Goal: Transaction & Acquisition: Book appointment/travel/reservation

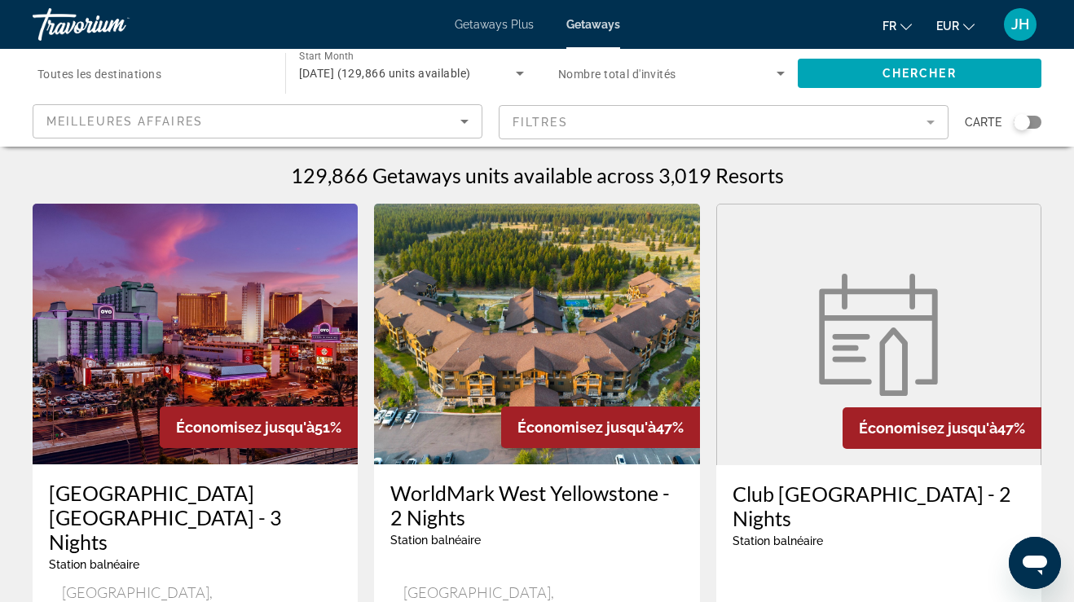
click at [417, 77] on span "[DATE] (129,866 units available)" at bounding box center [385, 73] width 172 height 13
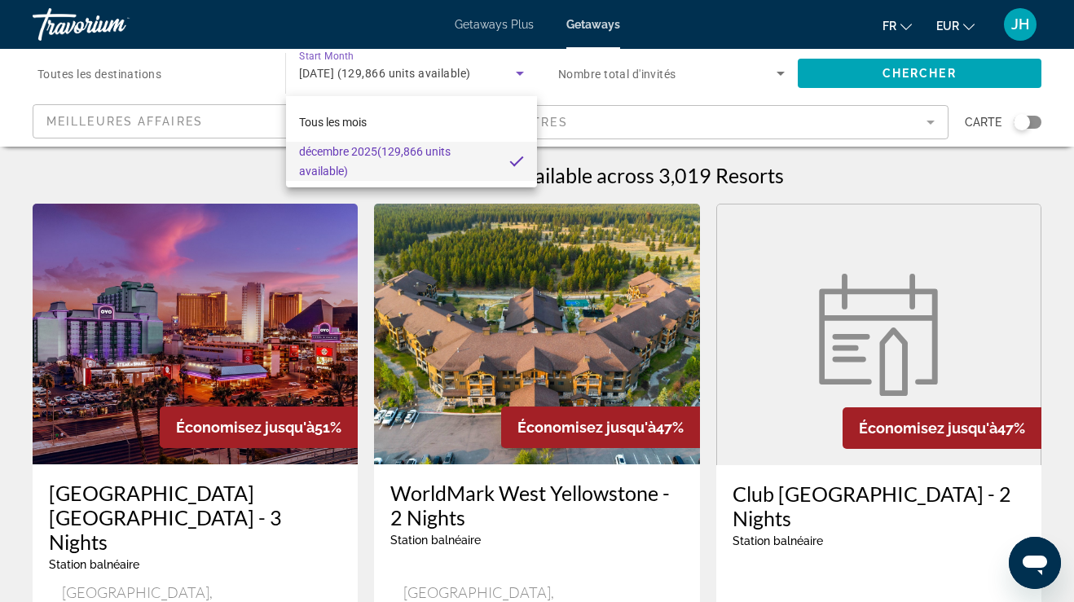
click at [188, 68] on div at bounding box center [537, 301] width 1074 height 602
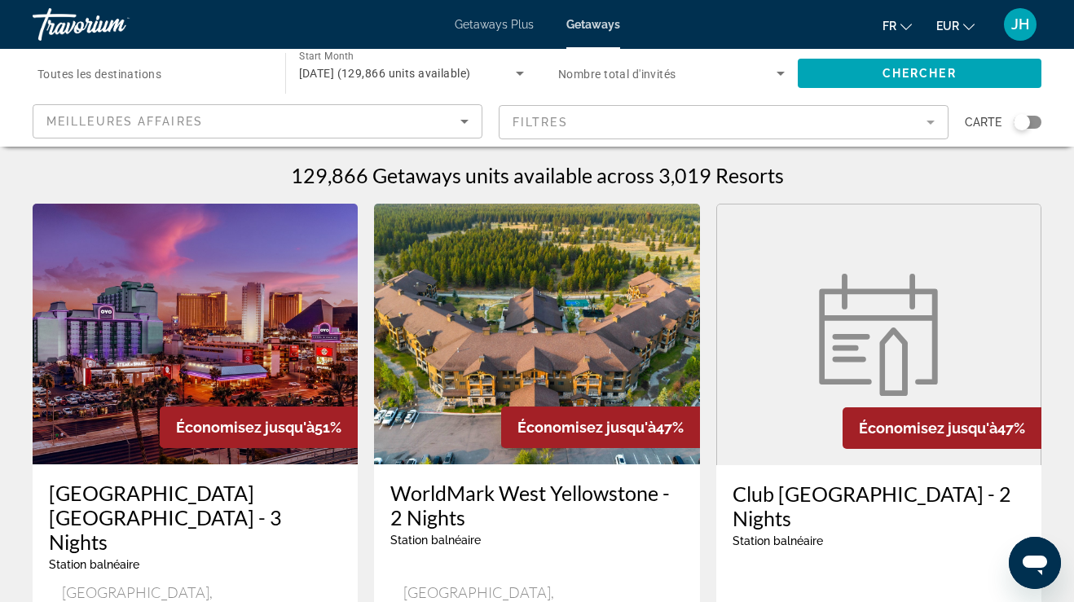
click at [158, 72] on span "Toutes les destinations" at bounding box center [100, 74] width 124 height 13
click at [158, 72] on input "Destination Toutes les destinations" at bounding box center [151, 74] width 227 height 20
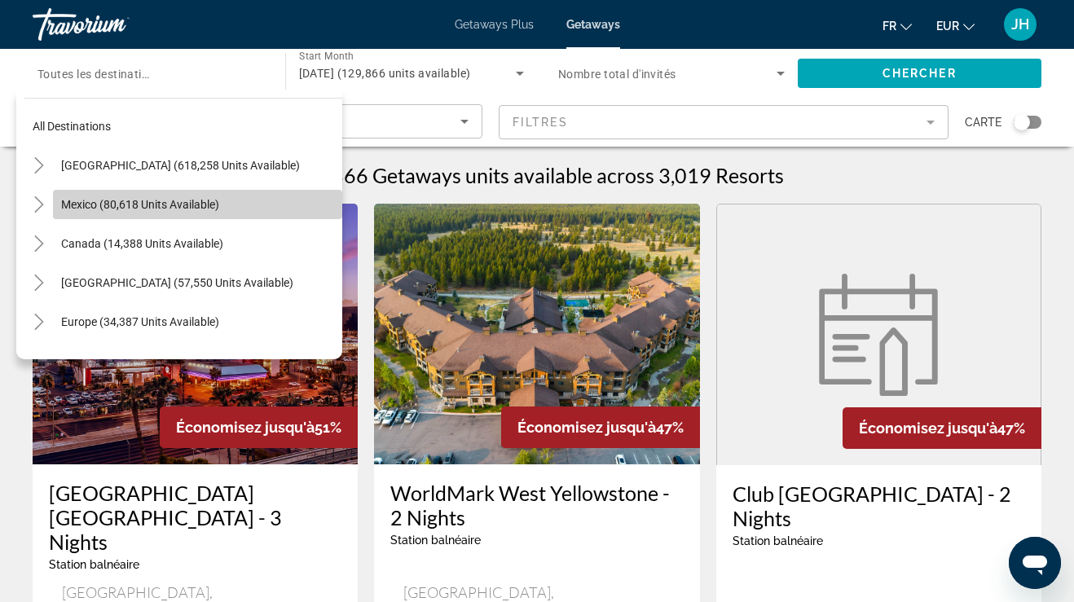
click at [137, 202] on span "Mexico (80,618 units available)" at bounding box center [140, 204] width 158 height 13
type input "**********"
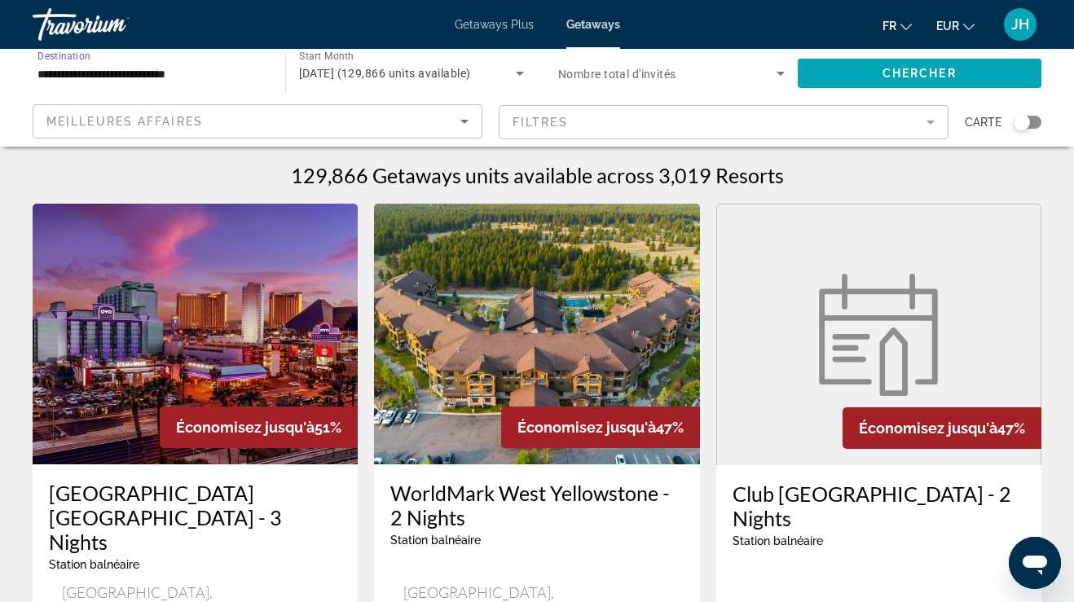
click at [389, 80] on div "[DATE] (129,866 units available)" at bounding box center [408, 74] width 218 height 20
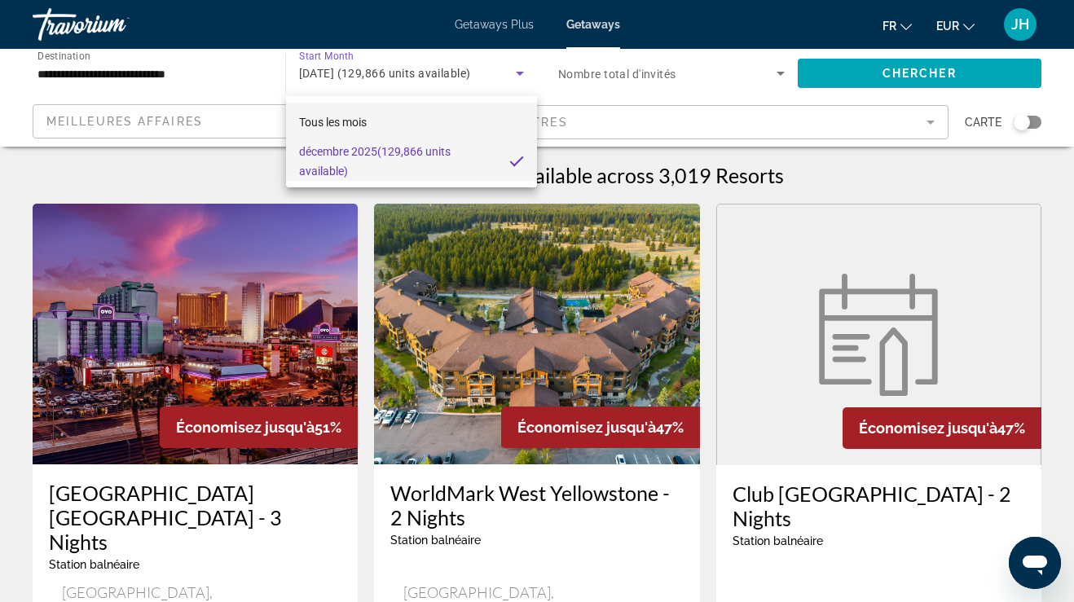
click at [393, 121] on mat-option "Tous les mois" at bounding box center [412, 122] width 252 height 39
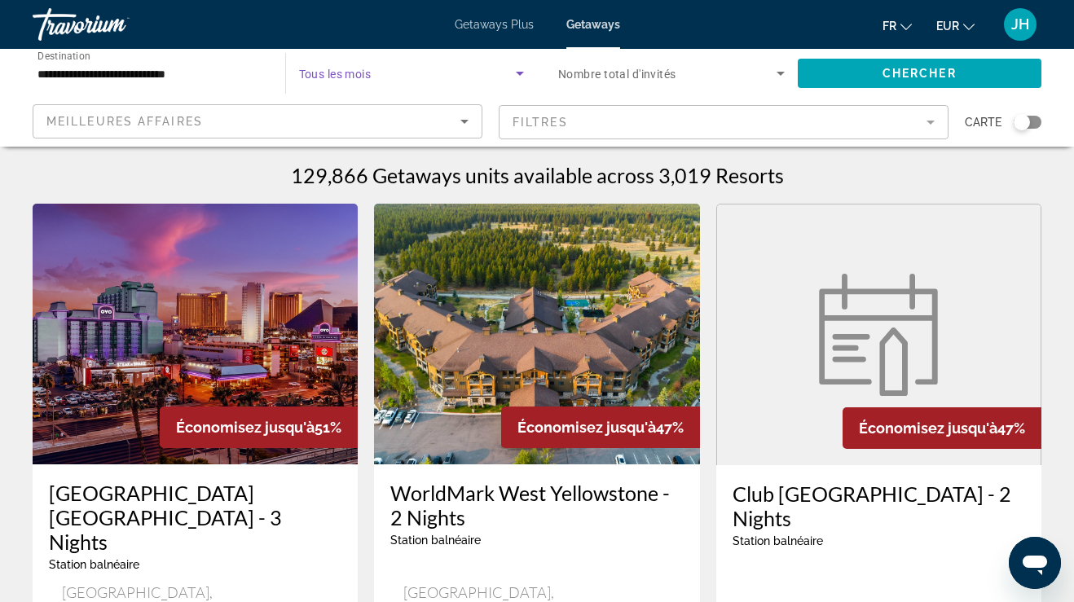
click at [409, 68] on span "Search widget" at bounding box center [408, 74] width 218 height 20
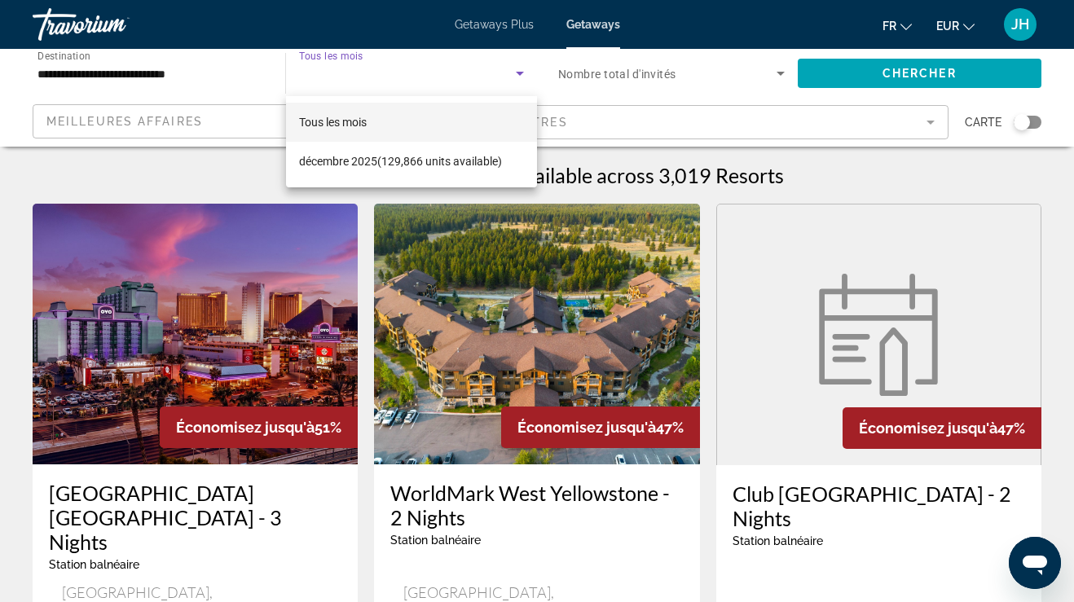
click at [408, 71] on div at bounding box center [537, 301] width 1074 height 602
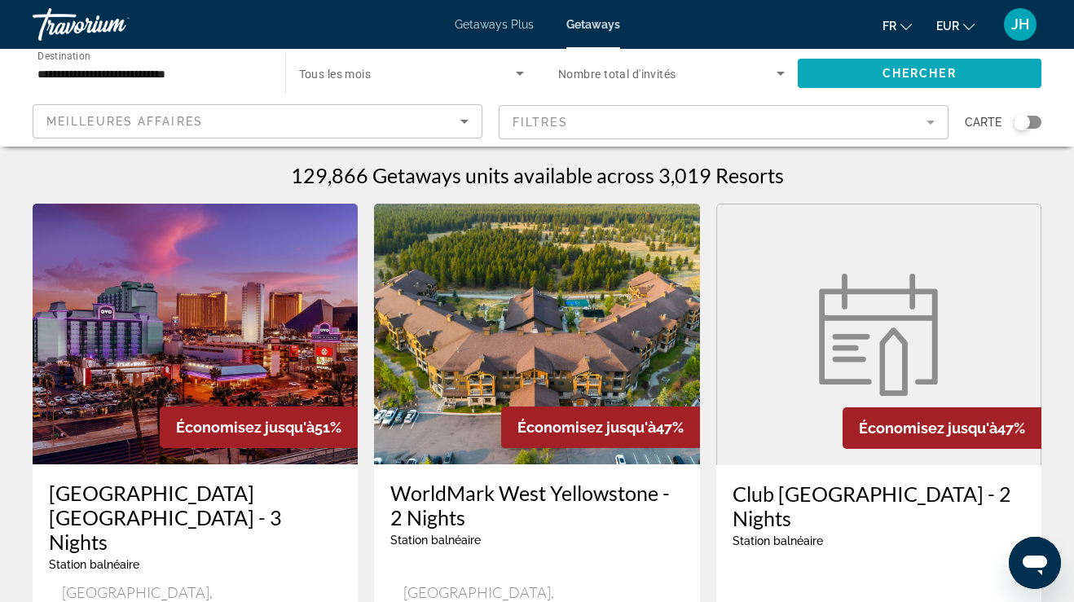
click at [855, 78] on span "Search widget" at bounding box center [920, 73] width 245 height 39
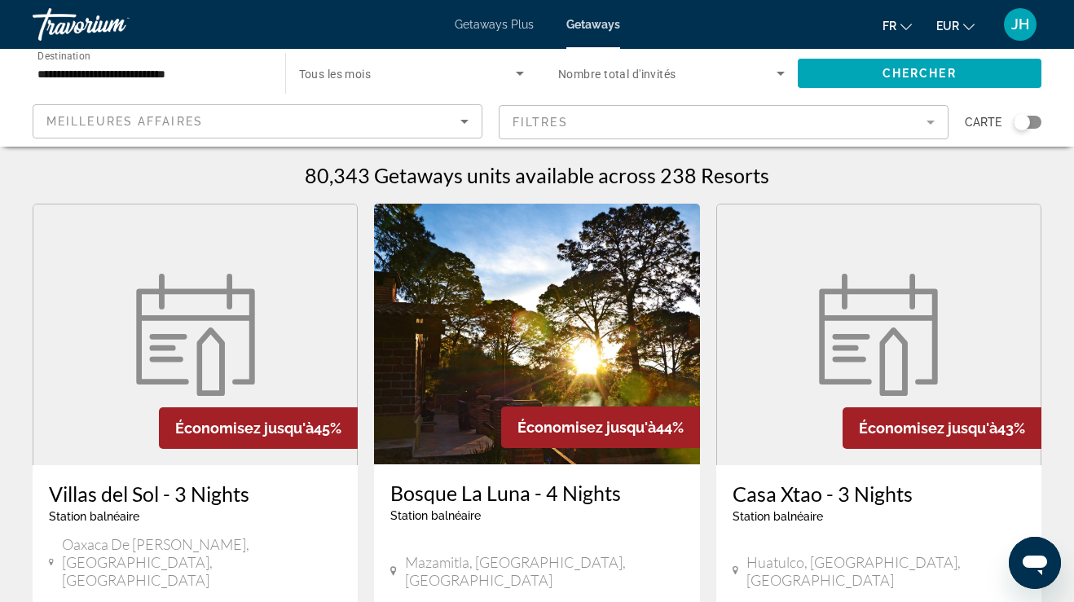
click at [391, 85] on div "Search widget" at bounding box center [412, 74] width 226 height 46
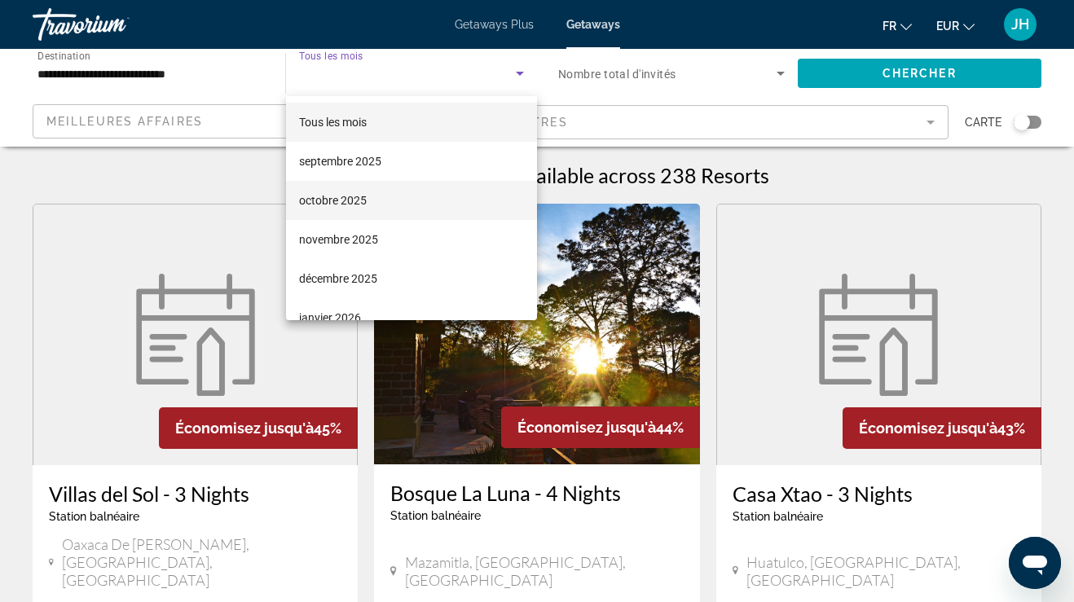
click at [369, 213] on mat-option "octobre 2025" at bounding box center [412, 200] width 252 height 39
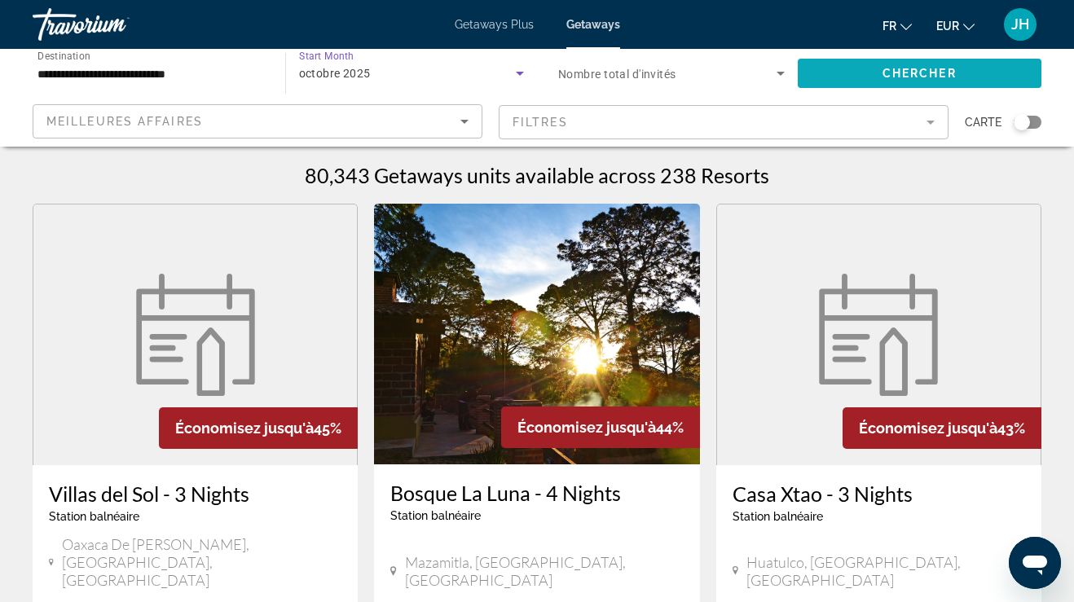
click at [826, 79] on span "Search widget" at bounding box center [920, 73] width 245 height 39
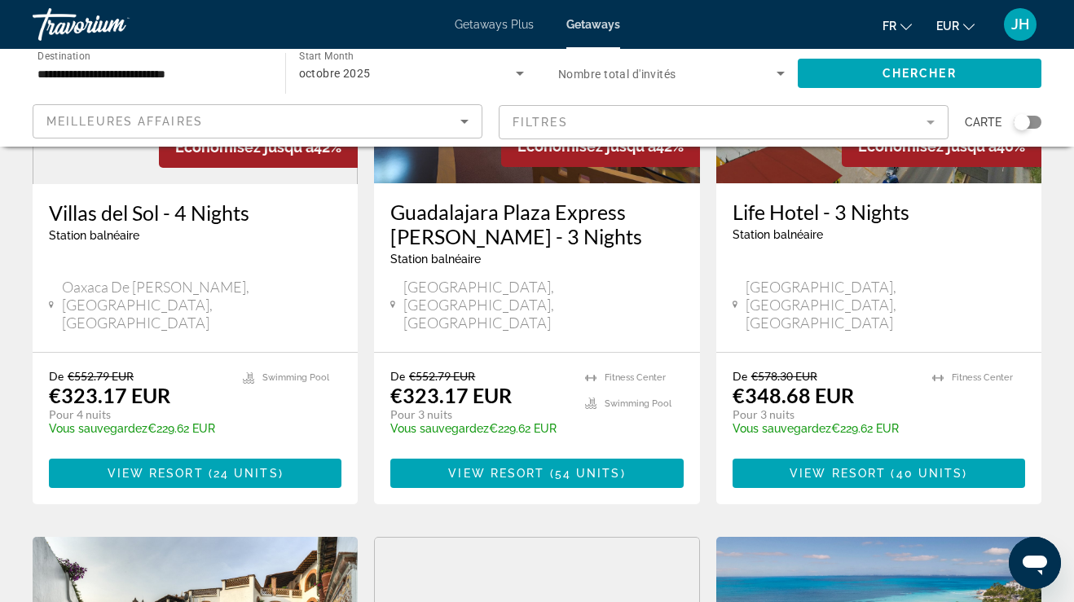
scroll to position [844, 0]
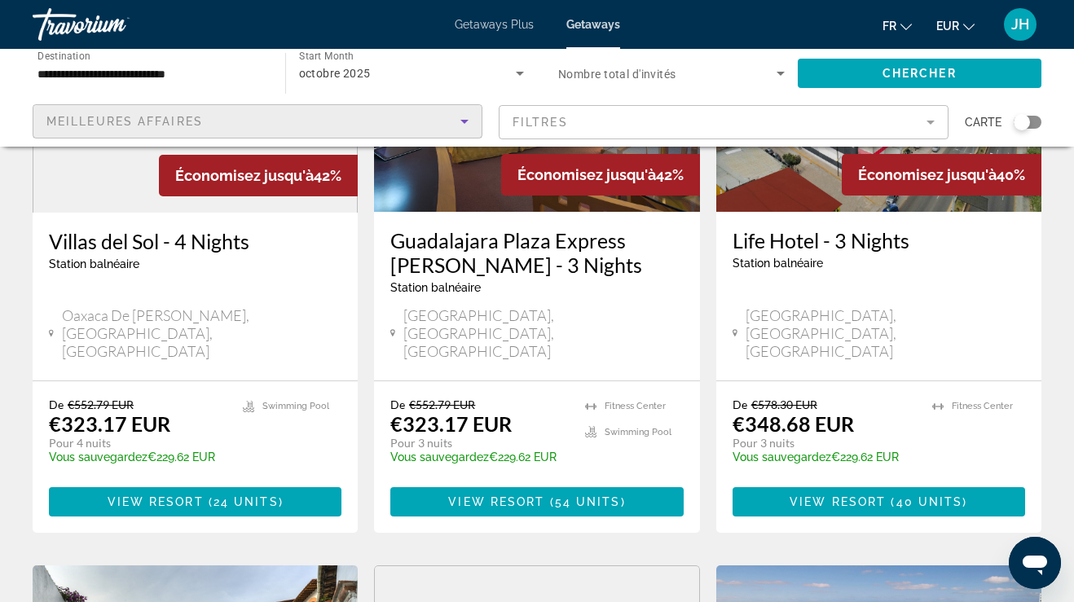
click at [459, 121] on icon "Sort by" at bounding box center [465, 122] width 20 height 20
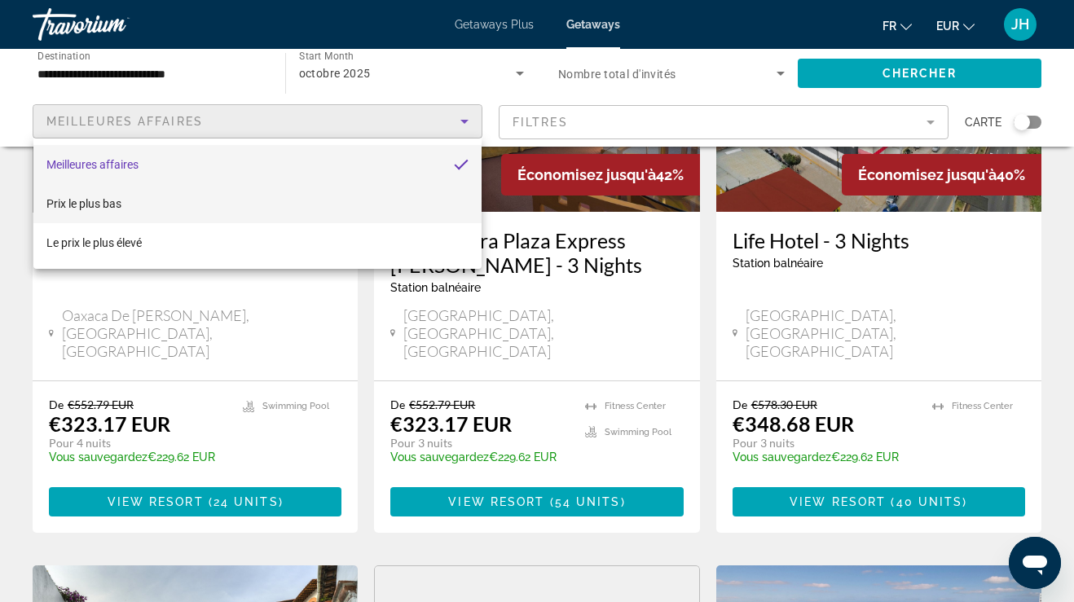
click at [394, 198] on mat-option "Prix ​​le plus bas" at bounding box center [257, 203] width 448 height 39
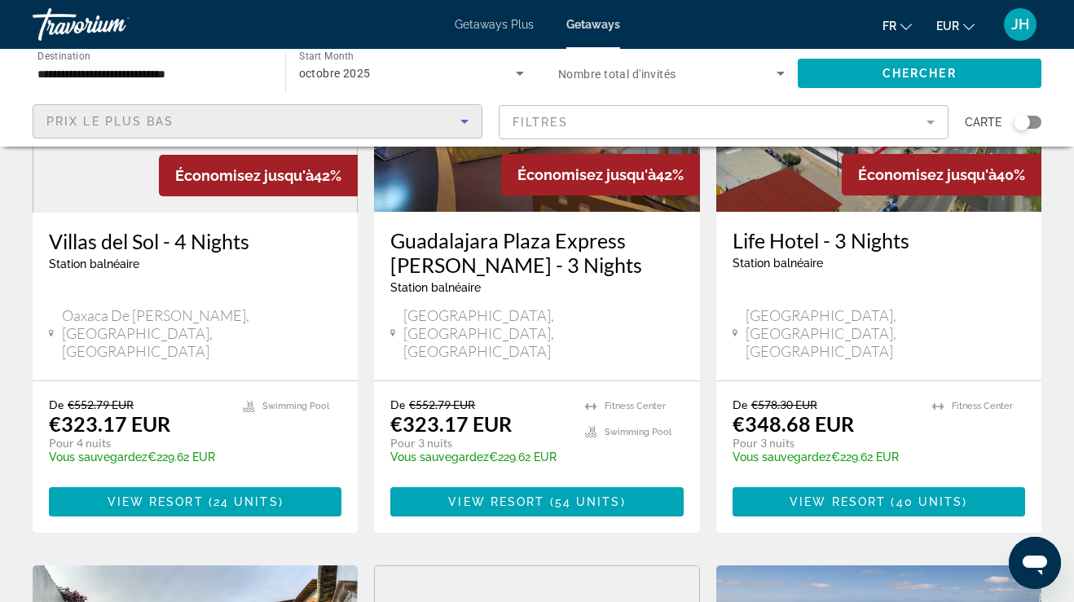
click at [674, 126] on mat-form-field "Filtres" at bounding box center [724, 122] width 450 height 34
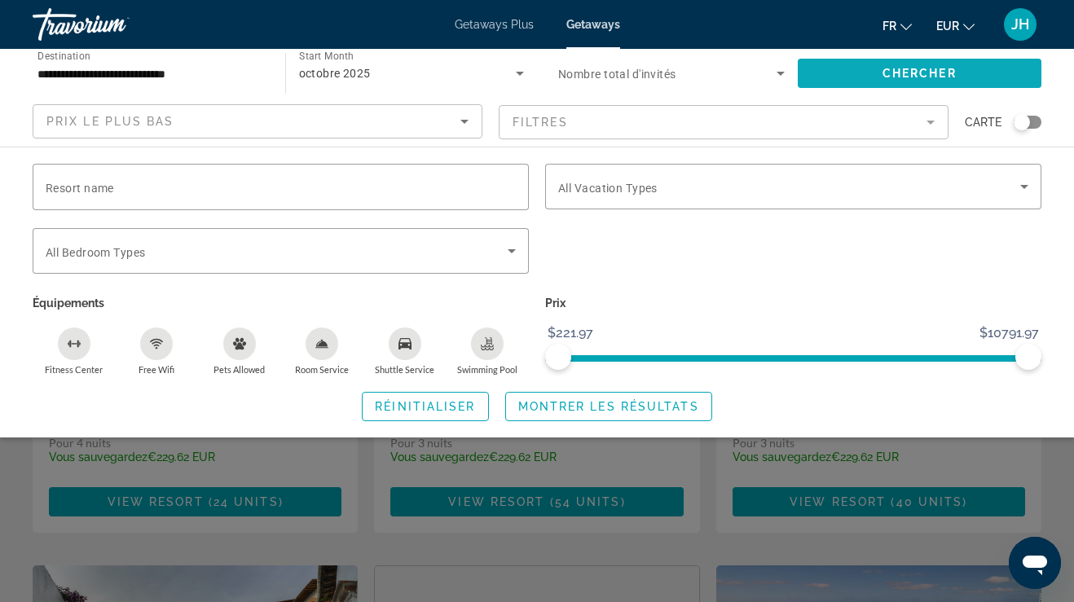
click at [855, 77] on span "Search widget" at bounding box center [920, 73] width 245 height 39
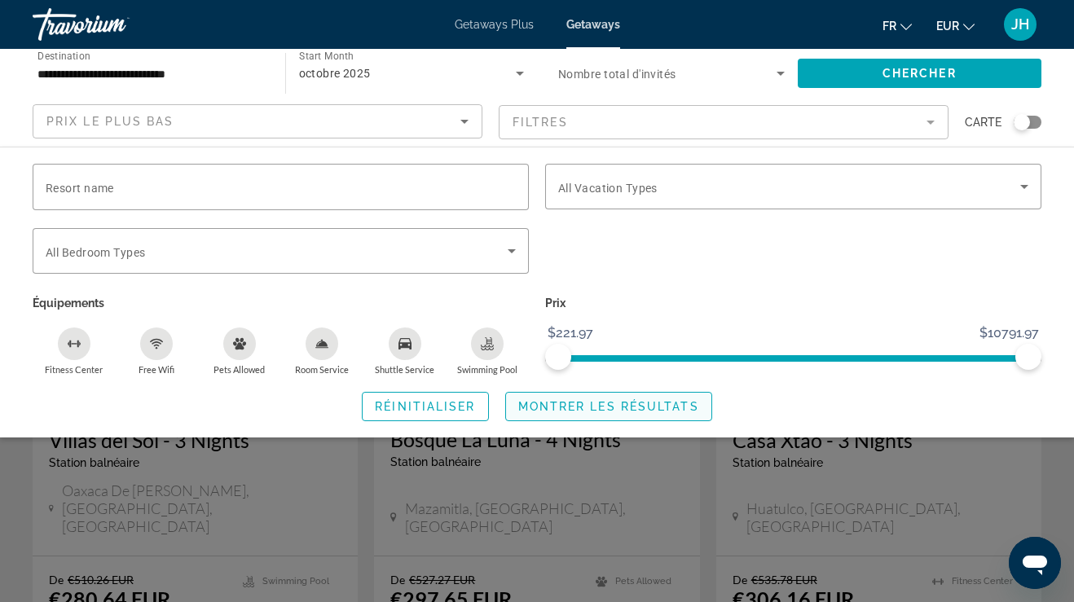
click at [655, 405] on span "Montrer les résultats" at bounding box center [608, 406] width 181 height 13
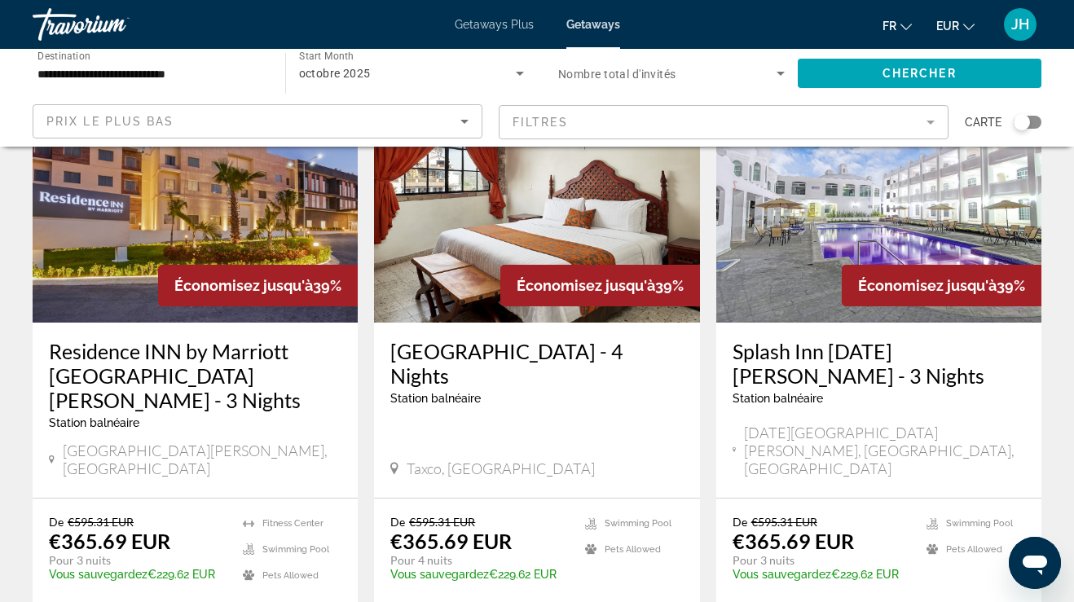
scroll to position [1957, 0]
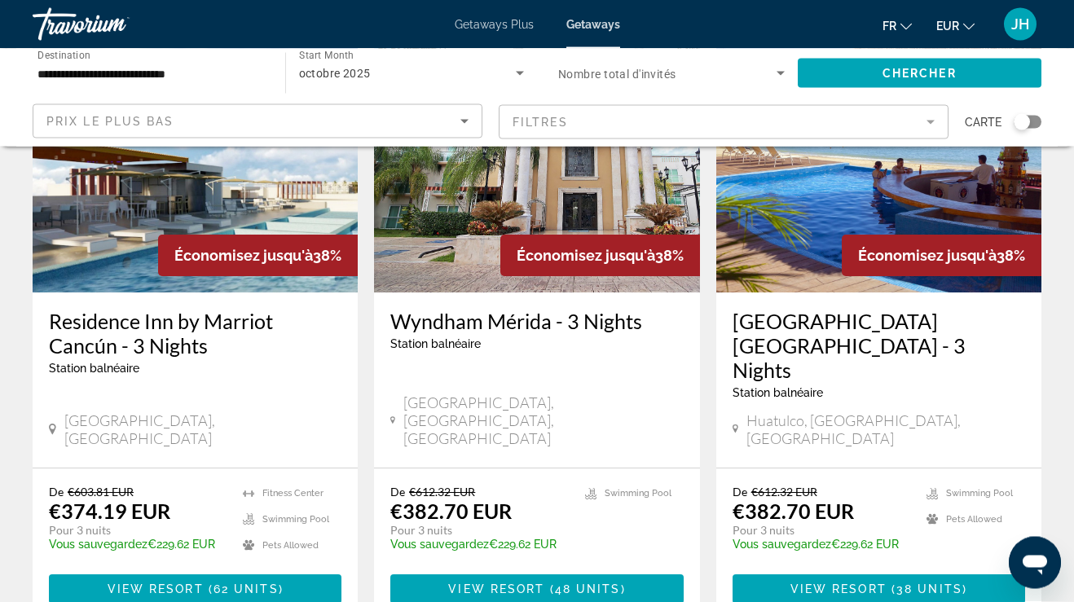
scroll to position [181, 0]
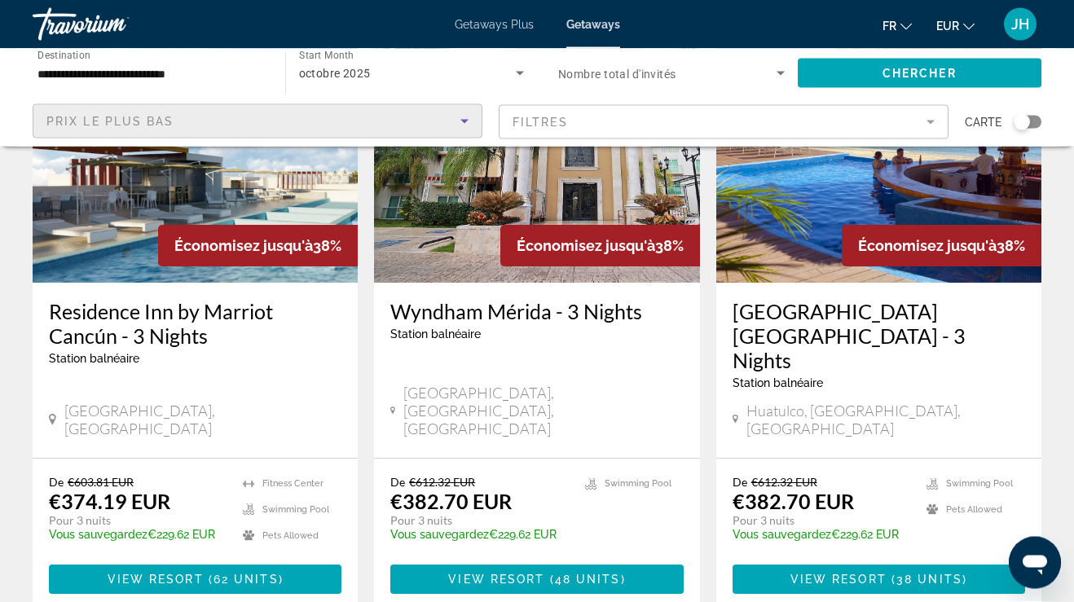
click at [319, 117] on div "Prix ​​le plus bas" at bounding box center [253, 122] width 414 height 20
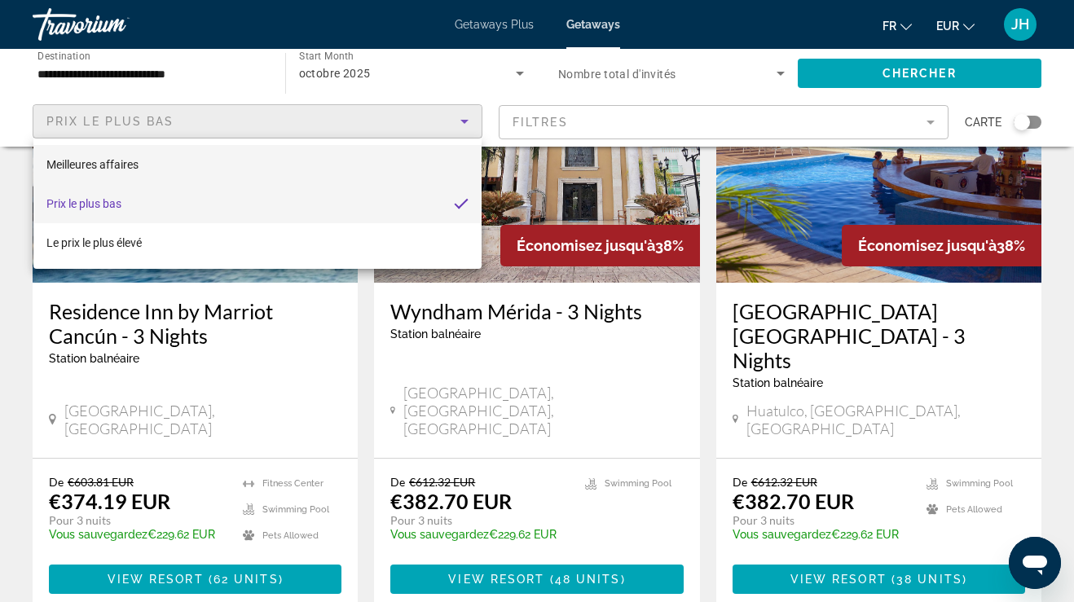
click at [304, 153] on mat-option "Meilleures affaires" at bounding box center [257, 164] width 448 height 39
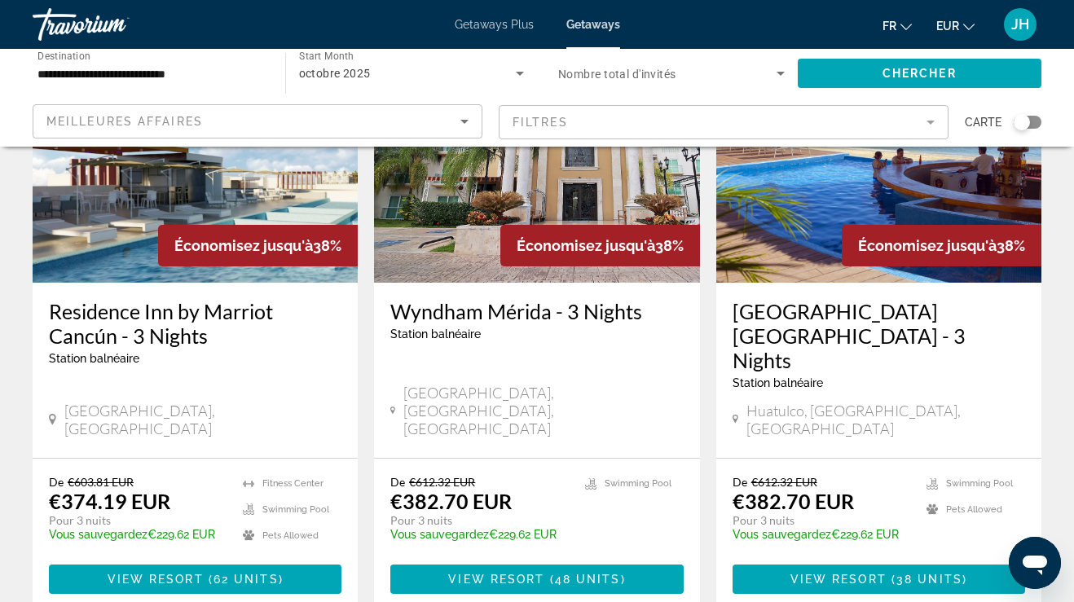
click at [757, 123] on mat-form-field "Filtres" at bounding box center [724, 122] width 450 height 34
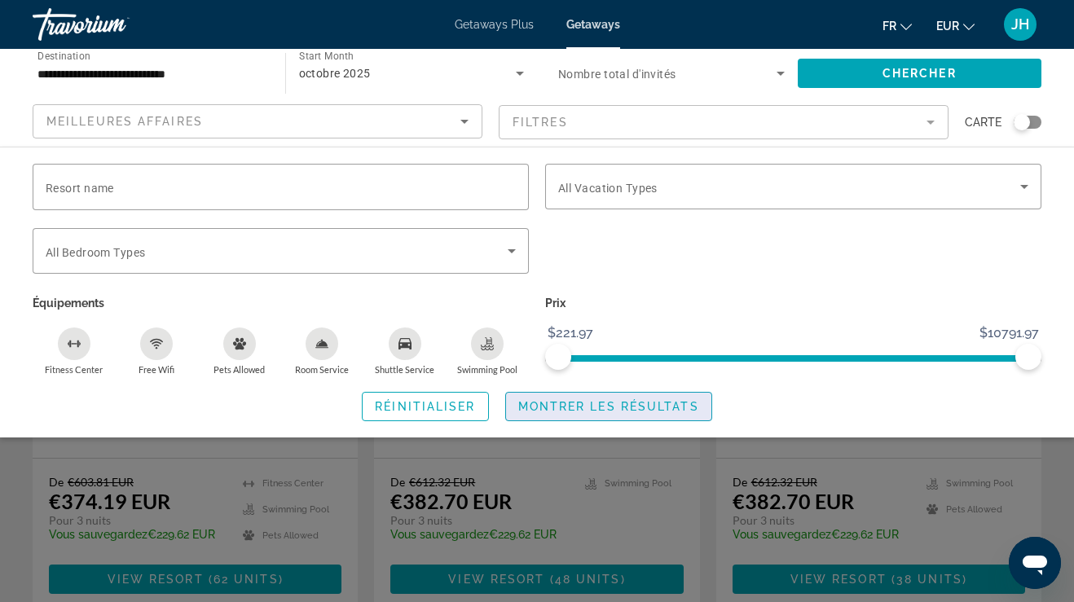
click at [674, 408] on span "Montrer les résultats" at bounding box center [608, 406] width 181 height 13
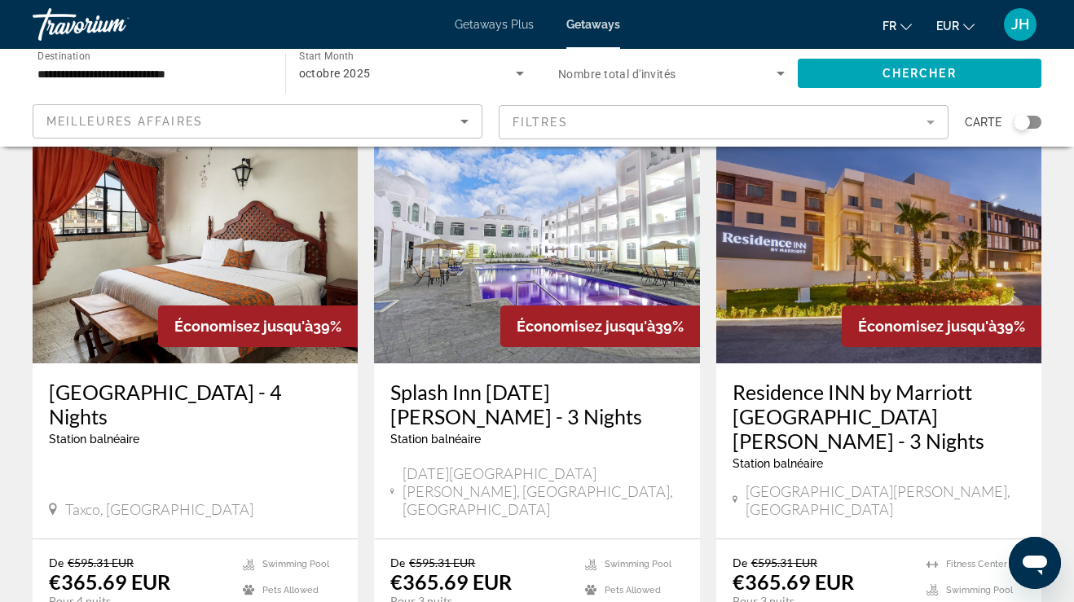
scroll to position [1906, 0]
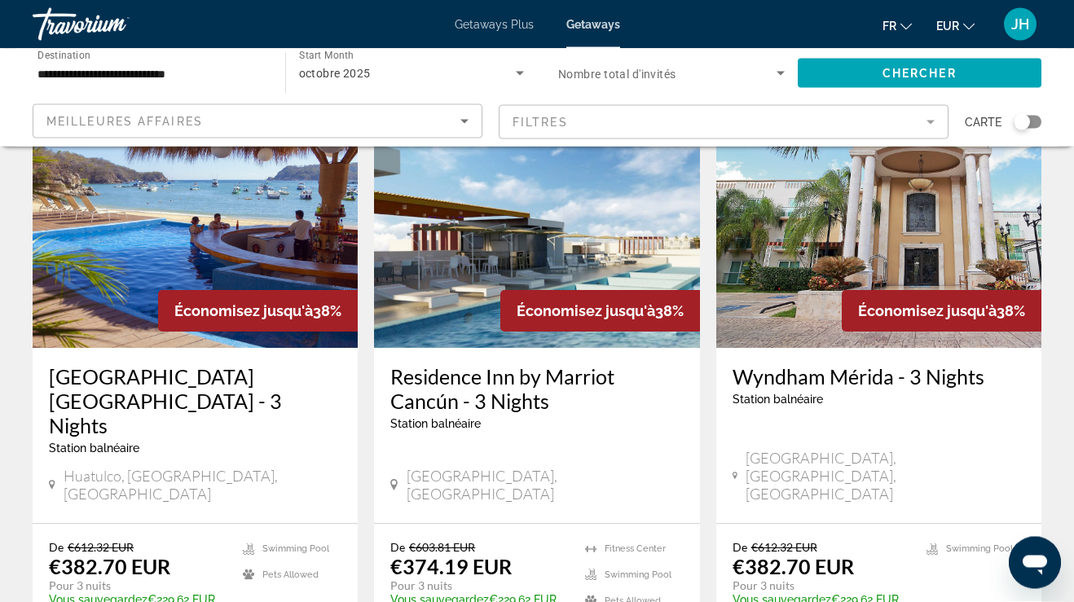
scroll to position [110, 0]
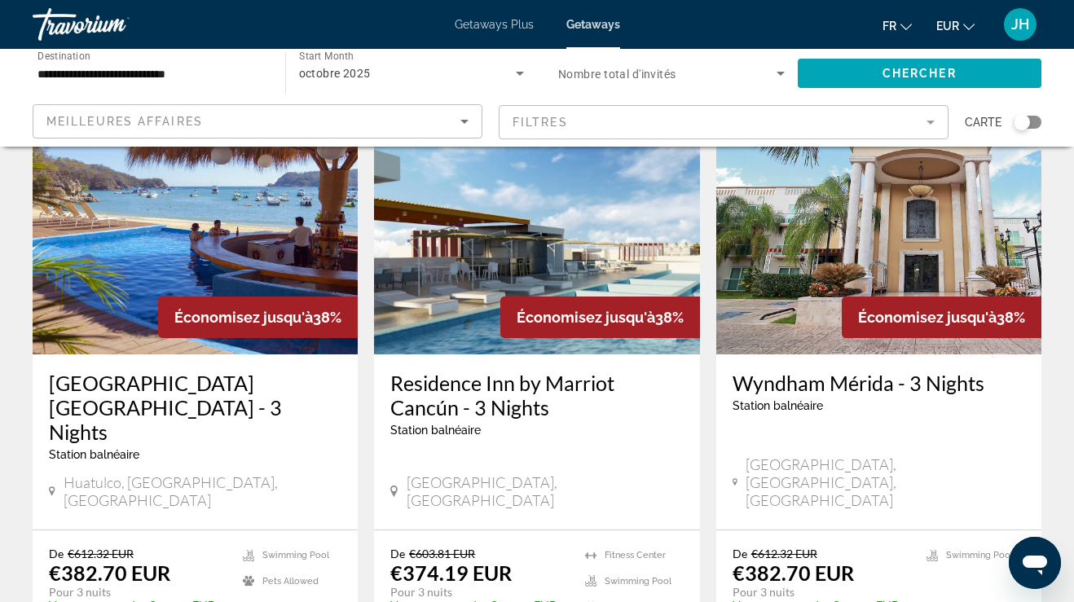
click at [158, 302] on div "Économisez jusqu'à 38%" at bounding box center [258, 318] width 200 height 42
click at [223, 260] on img "Main content" at bounding box center [195, 224] width 325 height 261
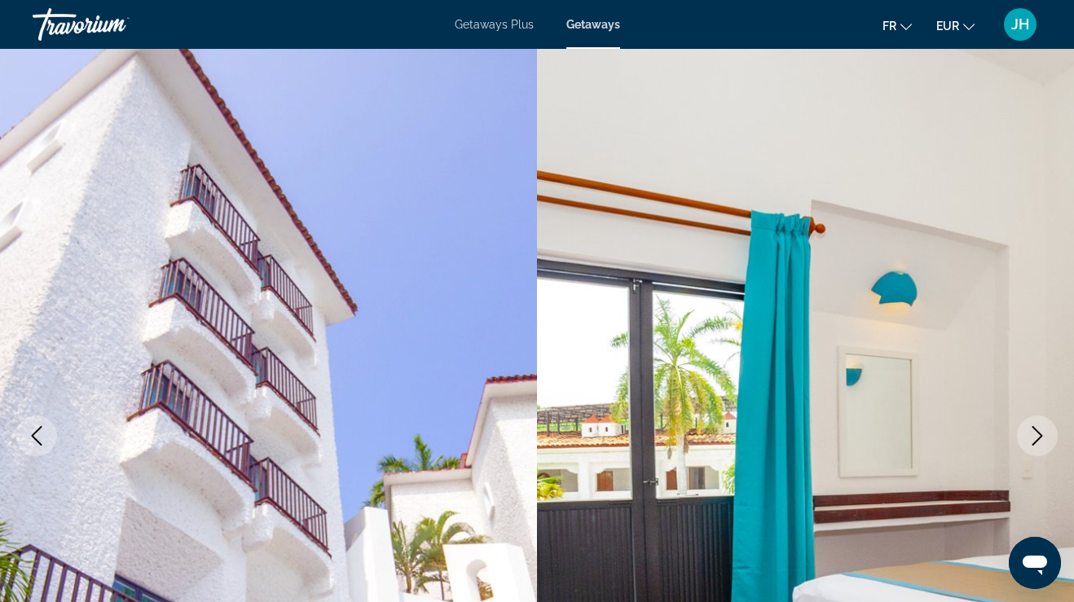
click at [25, 437] on button "Previous image" at bounding box center [36, 436] width 41 height 41
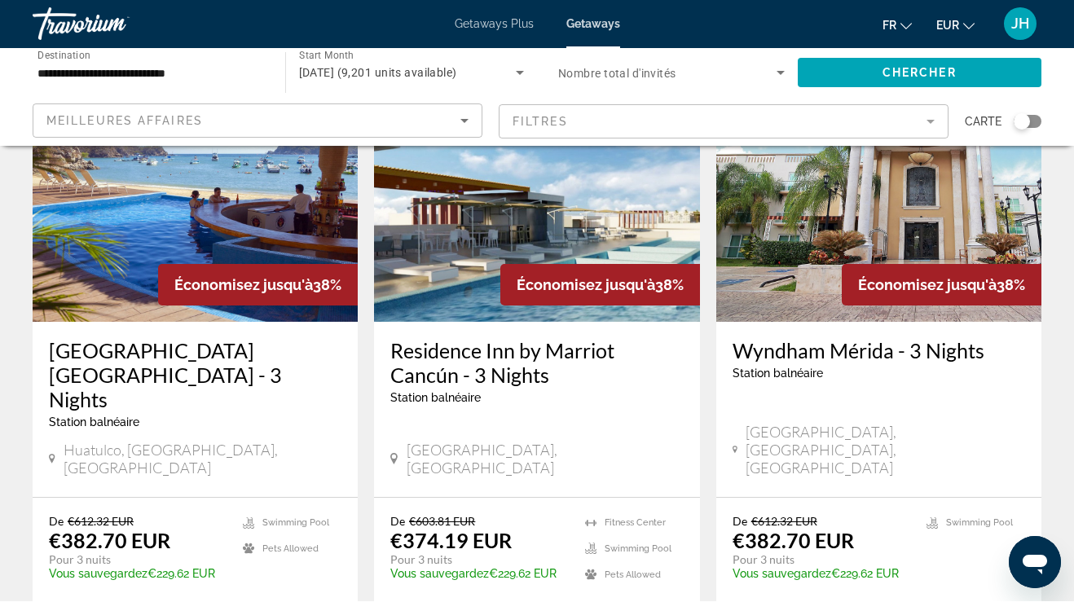
scroll to position [143, 0]
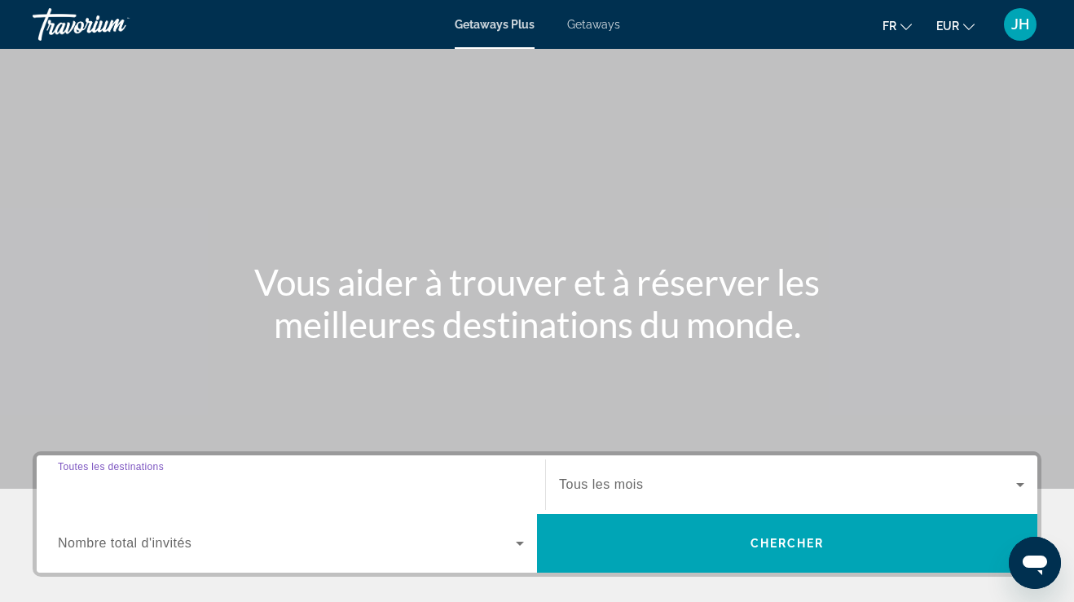
click at [251, 479] on input "Destination Toutes les destinations" at bounding box center [291, 486] width 466 height 20
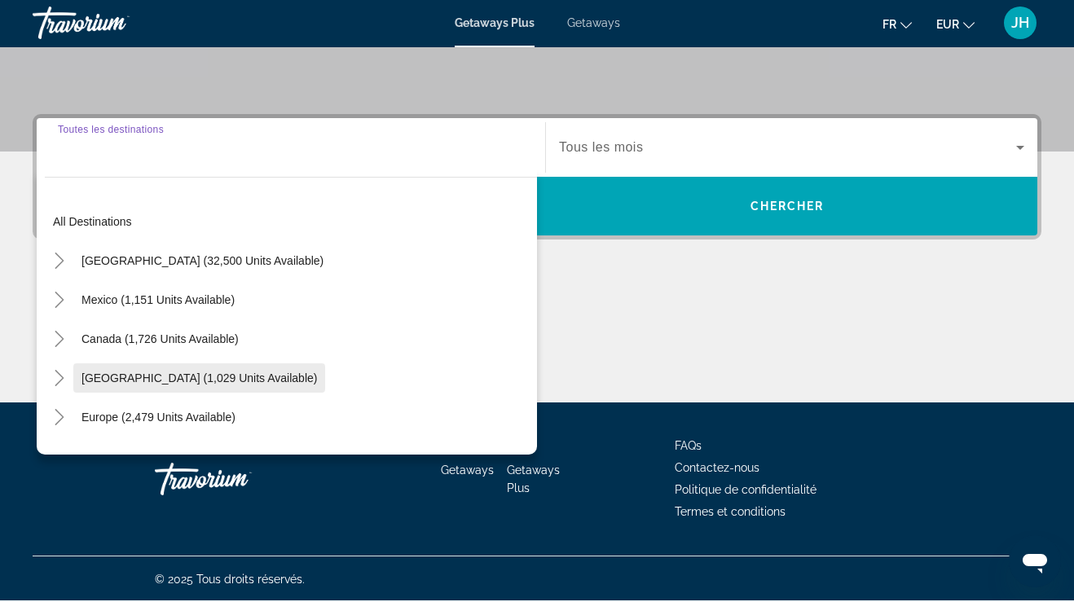
scroll to position [338, 0]
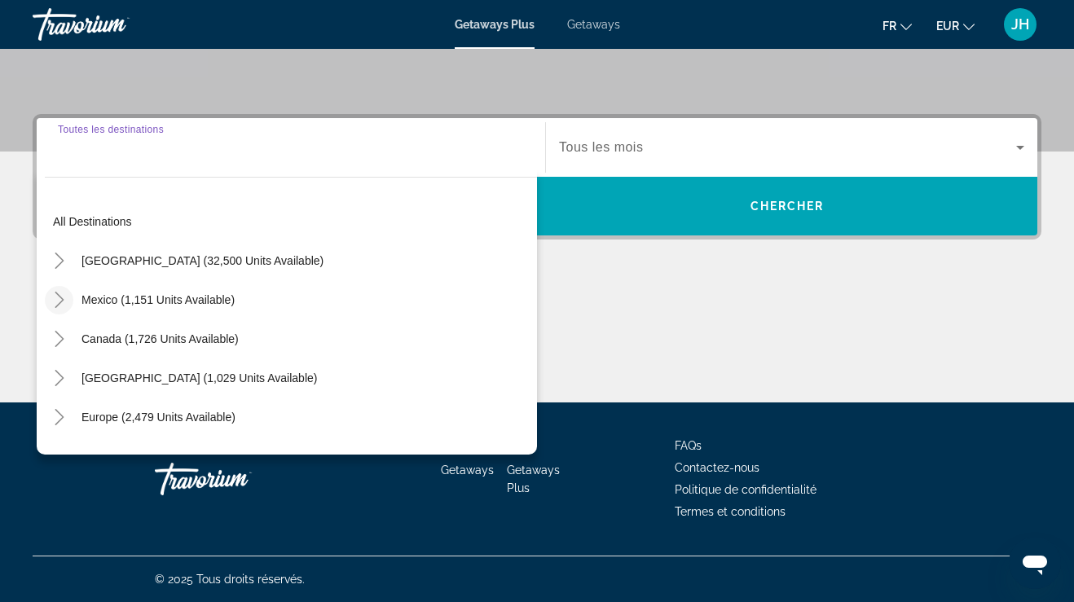
click at [64, 300] on icon "Toggle Mexico (1,151 units available)" at bounding box center [59, 300] width 9 height 16
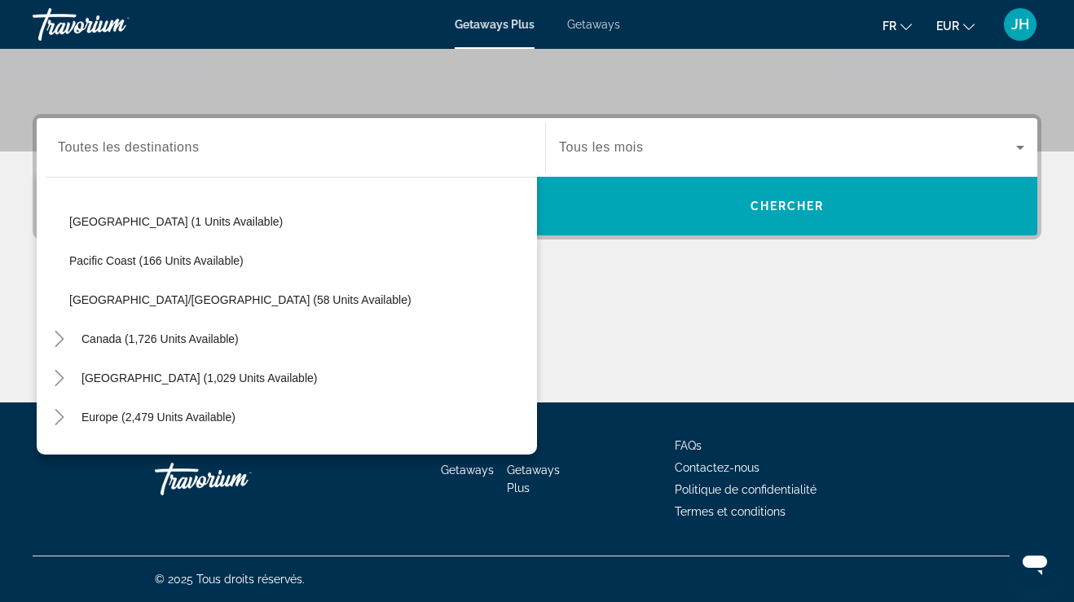
scroll to position [396, 0]
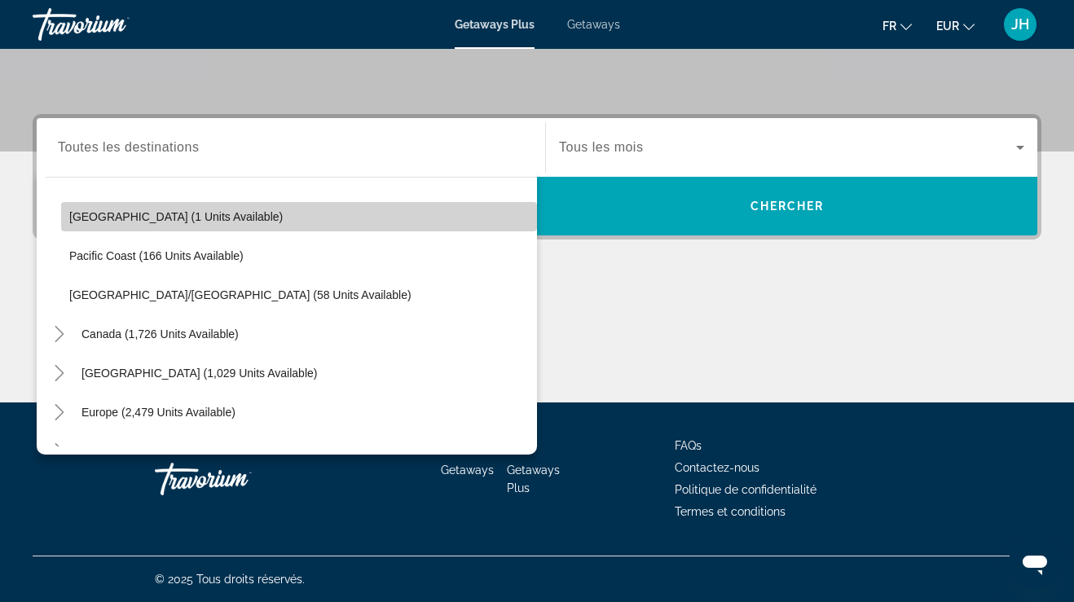
click at [109, 232] on span "Search widget" at bounding box center [299, 216] width 476 height 39
type input "**********"
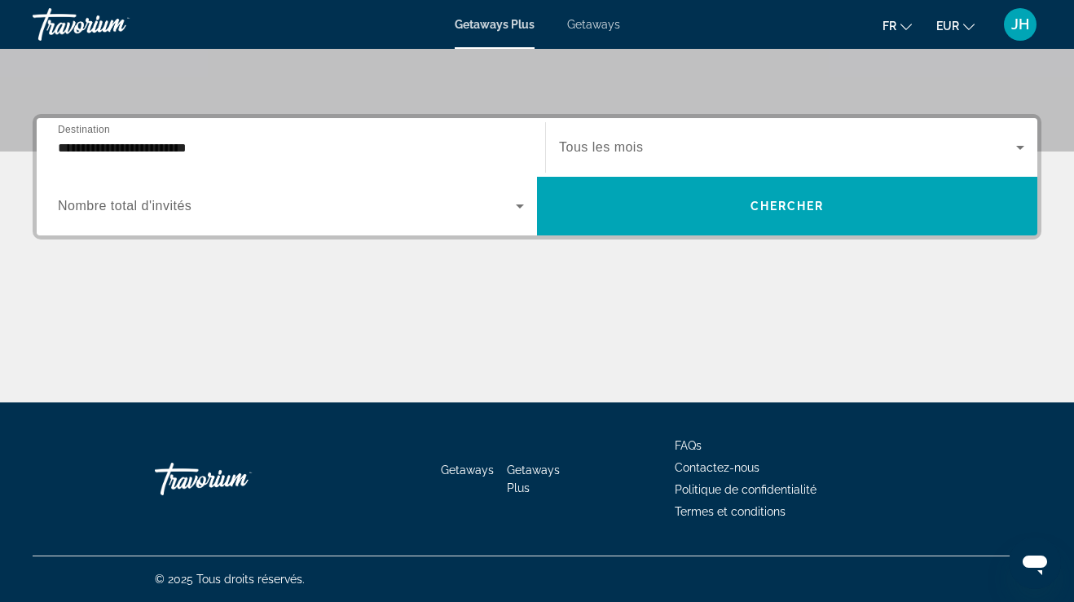
click at [629, 126] on div "Search widget" at bounding box center [792, 148] width 466 height 46
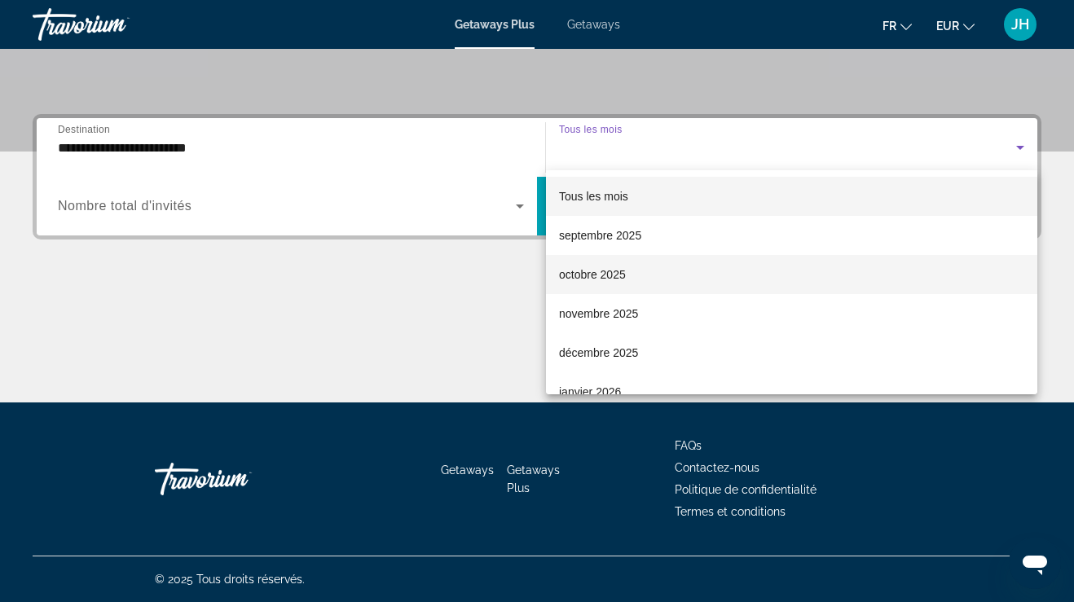
click at [584, 271] on span "octobre 2025" at bounding box center [592, 275] width 67 height 20
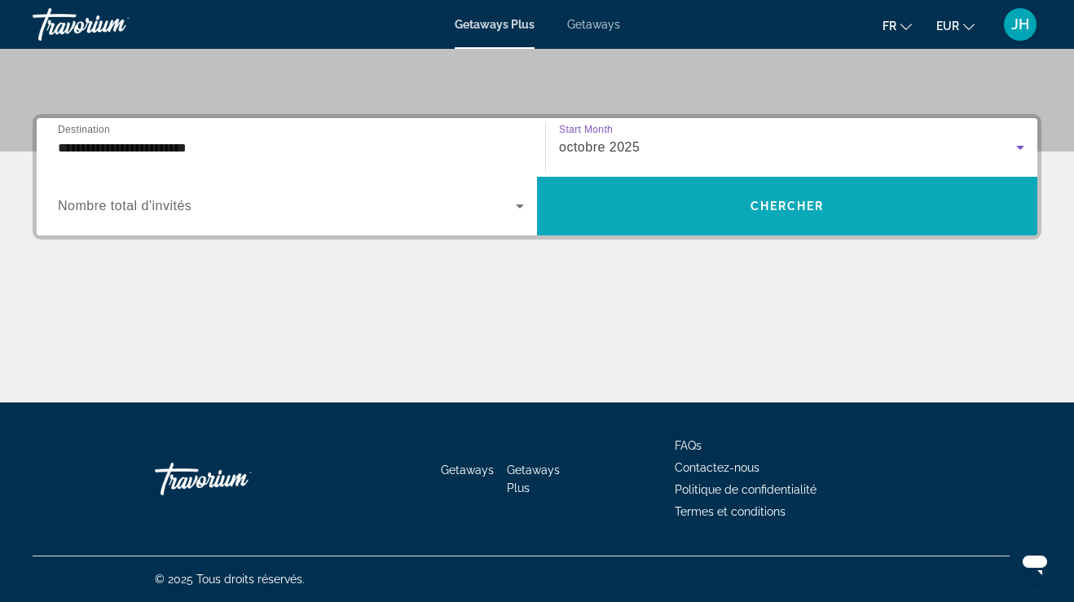
click at [633, 219] on span "Search widget" at bounding box center [787, 206] width 501 height 39
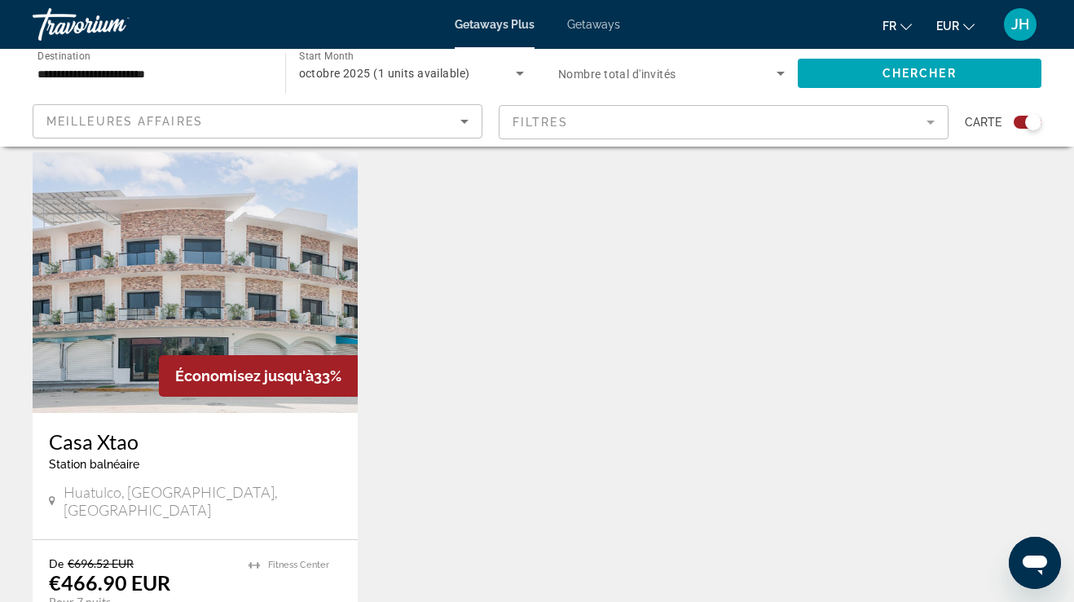
scroll to position [562, 0]
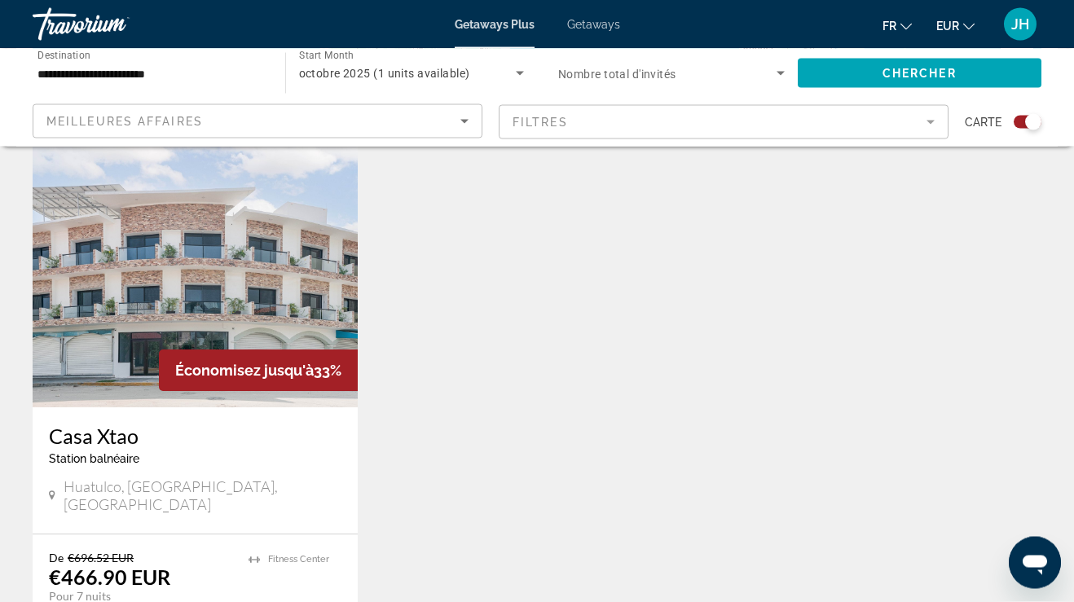
click at [225, 308] on img "Main content" at bounding box center [195, 278] width 325 height 261
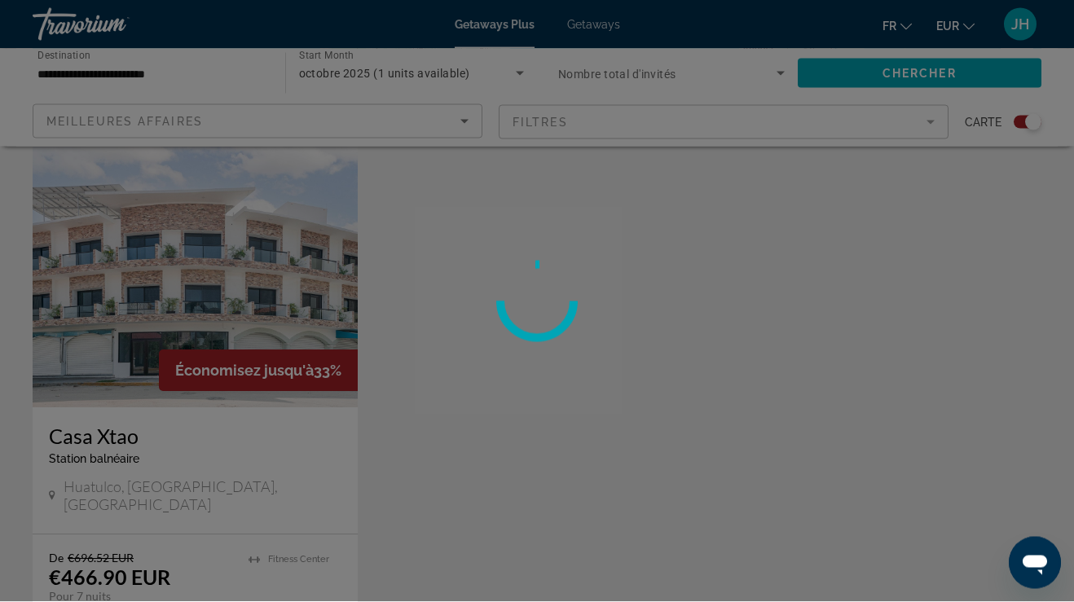
scroll to position [563, 0]
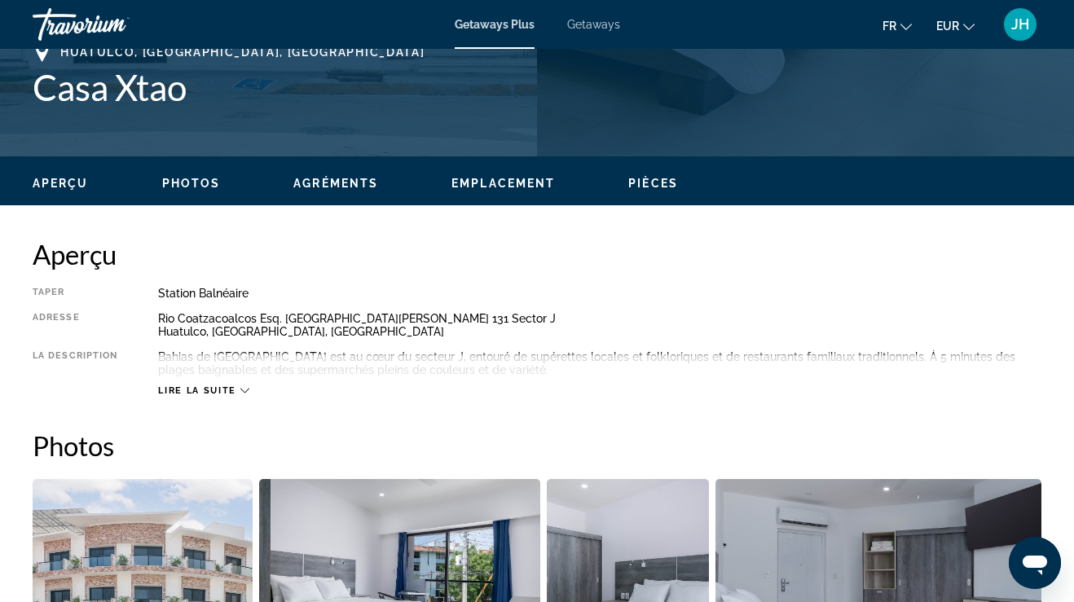
scroll to position [668, 0]
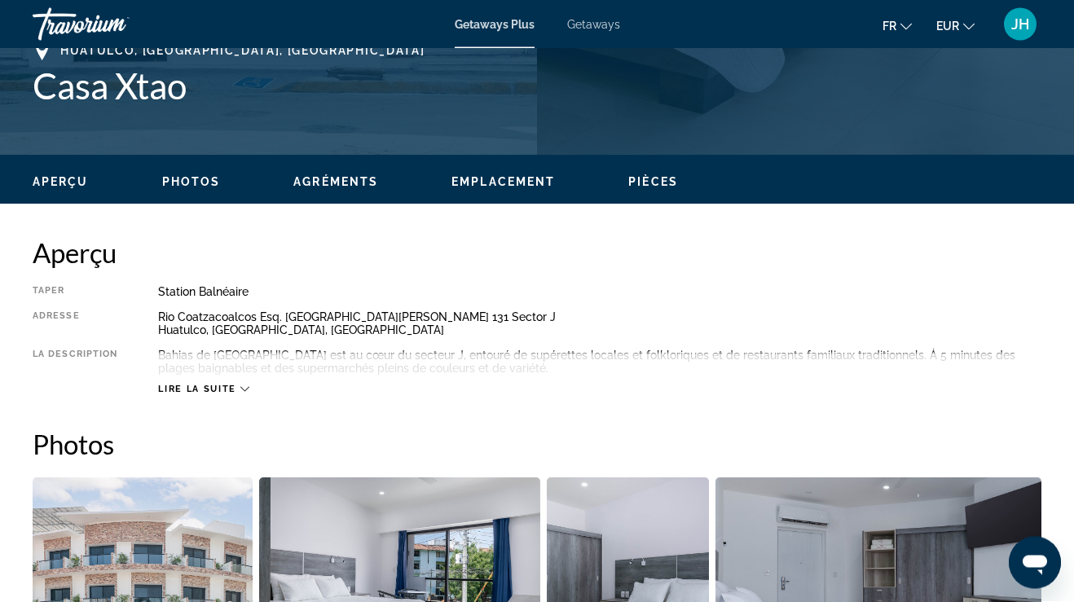
click at [245, 393] on icon "Main content" at bounding box center [244, 390] width 9 height 9
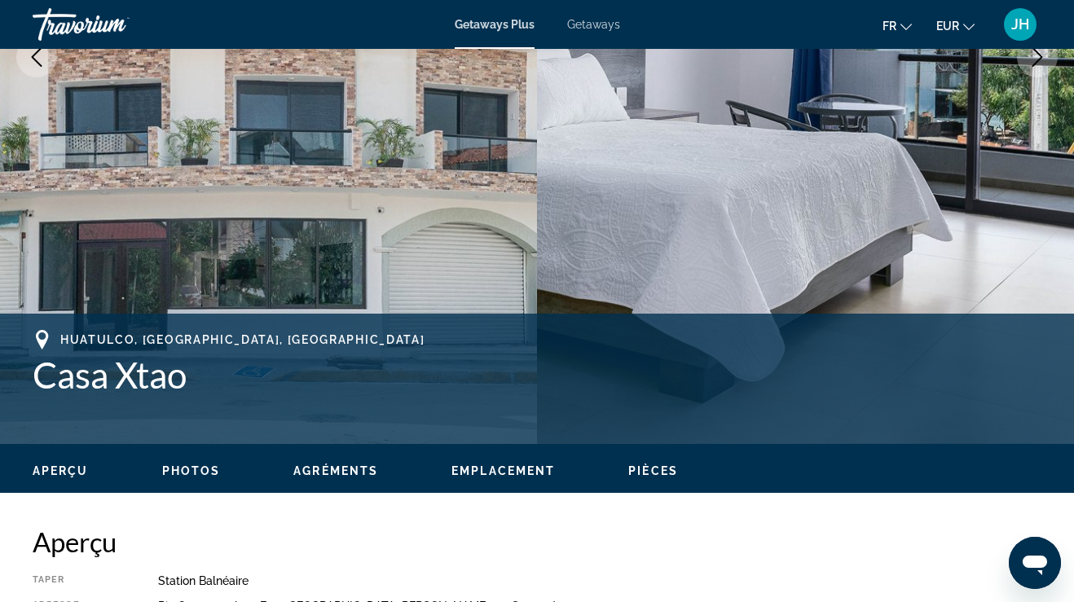
scroll to position [375, 0]
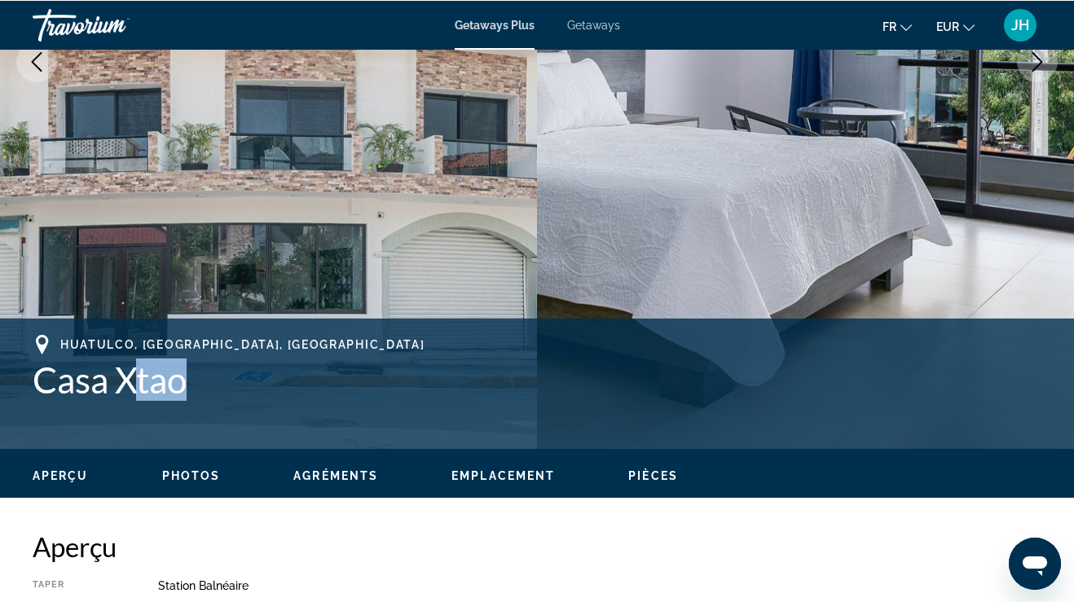
drag, startPoint x: 186, startPoint y: 383, endPoint x: 134, endPoint y: 372, distance: 53.4
click at [134, 364] on h1 "Casa Xtao" at bounding box center [537, 379] width 1009 height 42
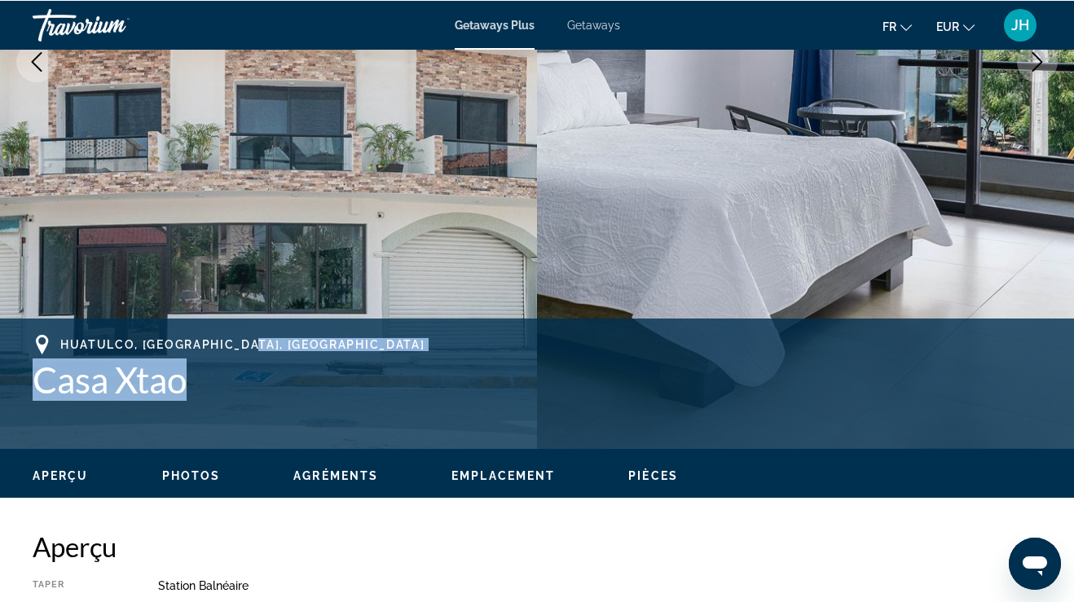
drag, startPoint x: 134, startPoint y: 379, endPoint x: 65, endPoint y: 352, distance: 73.6
click at [65, 352] on div "Huatulco, Oaxaca, Mexico Casa Xtao" at bounding box center [537, 367] width 1009 height 66
drag, startPoint x: 65, startPoint y: 380, endPoint x: 69, endPoint y: 351, distance: 28.8
click at [69, 351] on div "Huatulco, Oaxaca, Mexico Casa Xtao" at bounding box center [537, 367] width 1009 height 66
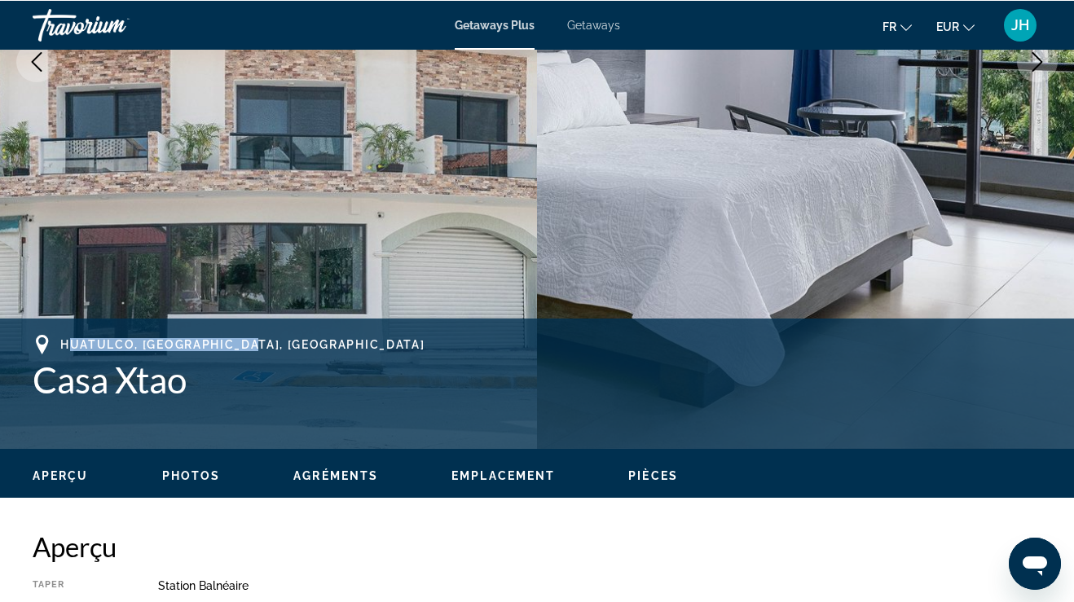
drag, startPoint x: 69, startPoint y: 380, endPoint x: 95, endPoint y: 342, distance: 45.2
click at [91, 346] on div "Huatulco, Oaxaca, Mexico Casa Xtao" at bounding box center [537, 367] width 1009 height 66
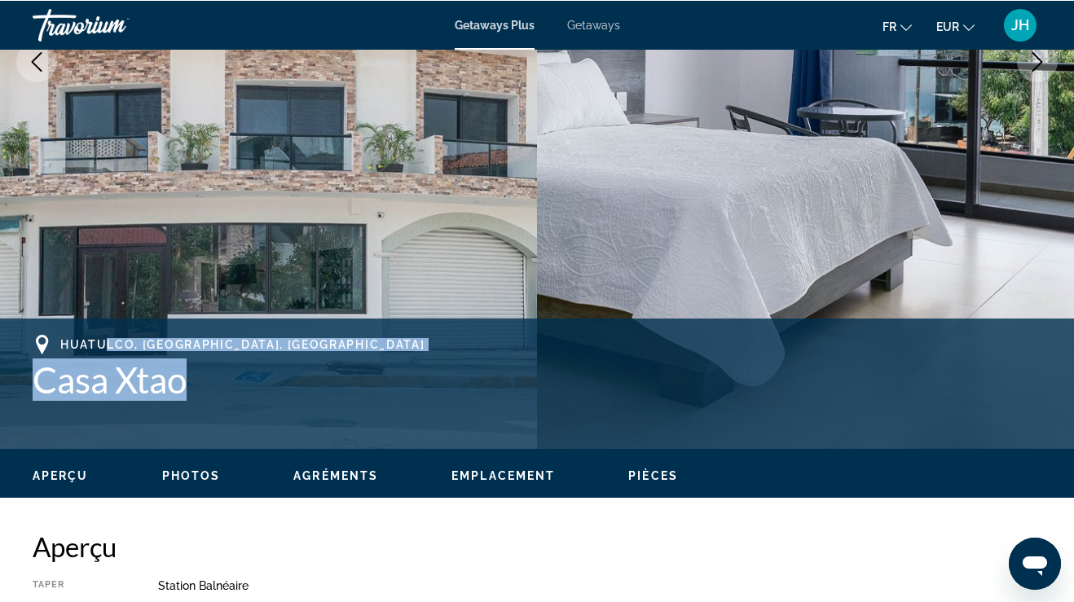
drag, startPoint x: 104, startPoint y: 344, endPoint x: 188, endPoint y: 372, distance: 89.2
click at [190, 373] on div "Huatulco, Oaxaca, Mexico Casa Xtao" at bounding box center [537, 367] width 1009 height 66
click at [191, 373] on h1 "Casa Xtao" at bounding box center [537, 379] width 1009 height 42
drag, startPoint x: 194, startPoint y: 377, endPoint x: 144, endPoint y: 366, distance: 51.0
click at [144, 366] on h1 "Casa Xtao" at bounding box center [537, 379] width 1009 height 42
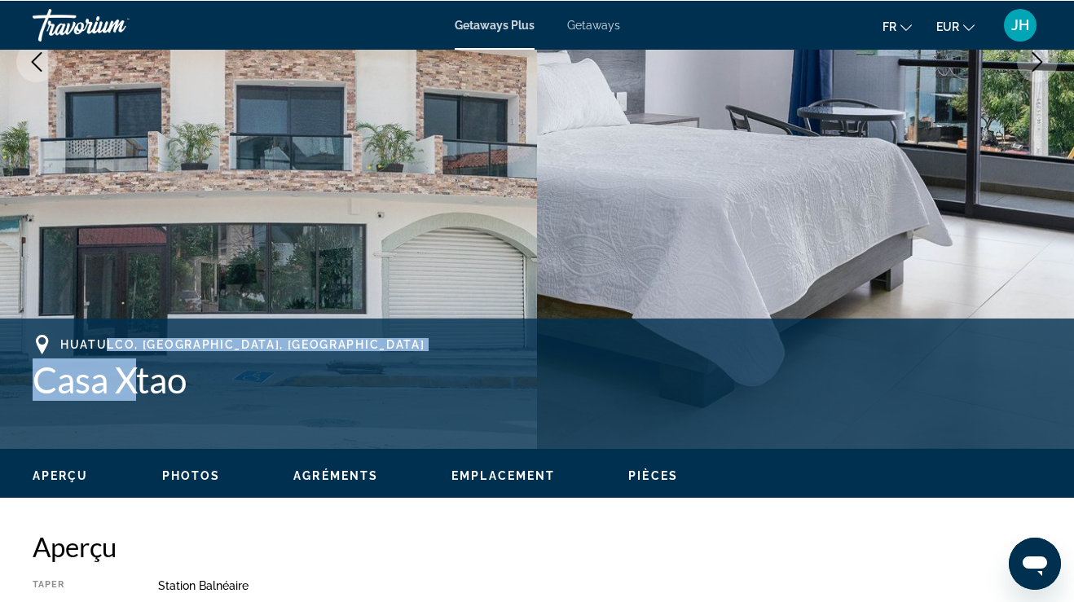
click at [64, 364] on h1 "Casa Xtao" at bounding box center [537, 379] width 1009 height 42
drag, startPoint x: 63, startPoint y: 341, endPoint x: 187, endPoint y: 399, distance: 136.8
click at [187, 399] on div "Huatulco, Oaxaca, Mexico Casa Xtao" at bounding box center [537, 367] width 1009 height 66
copy div "Huatulco, Oaxaca, Mexico Casa Xtao"
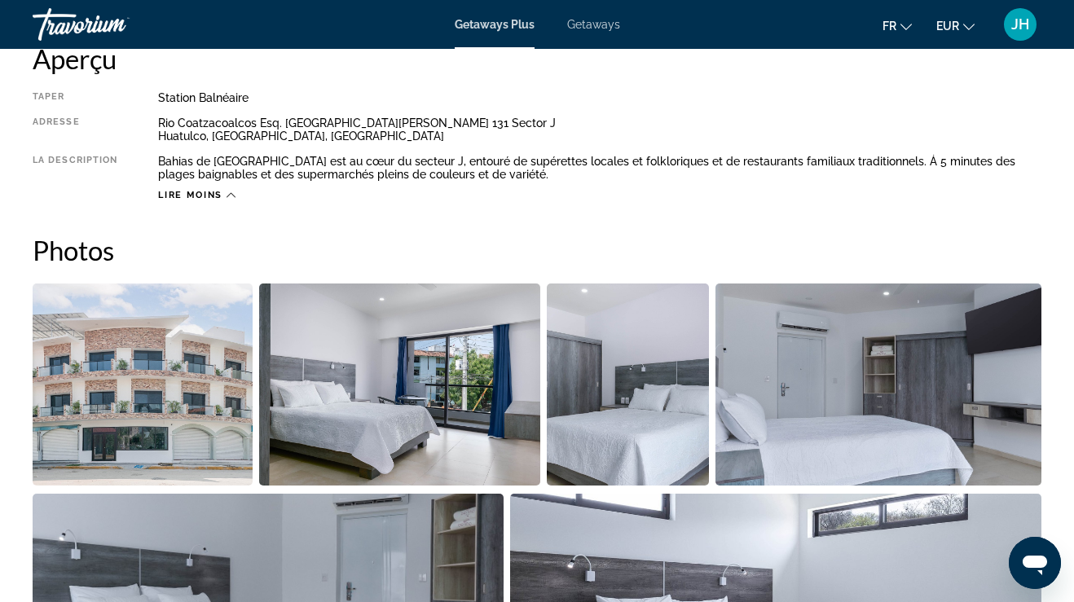
scroll to position [815, 0]
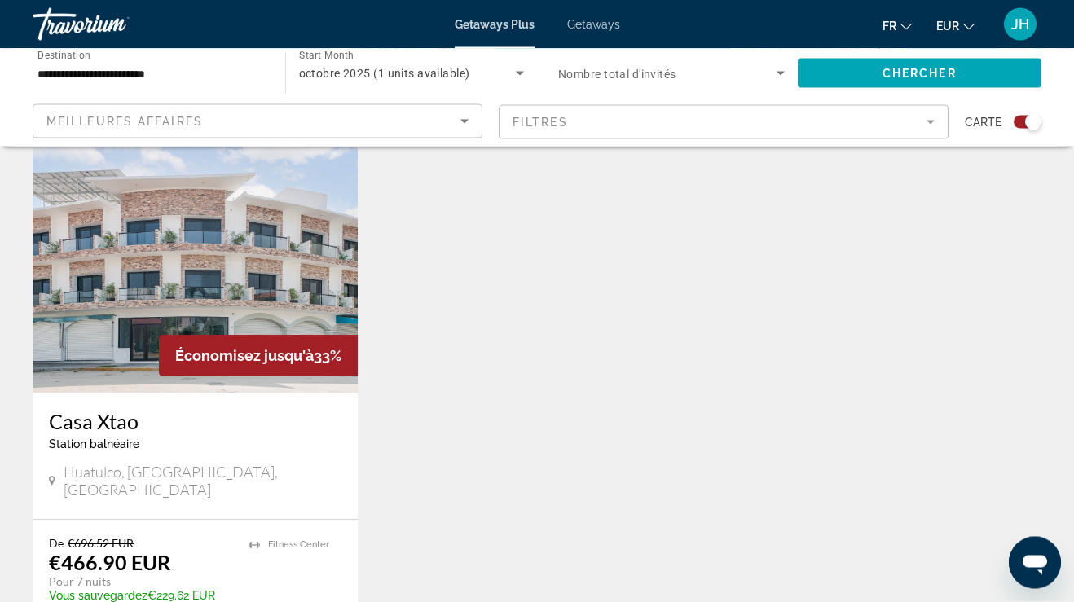
scroll to position [577, 0]
click at [468, 76] on span "octobre 2025 (1 units available)" at bounding box center [384, 73] width 171 height 13
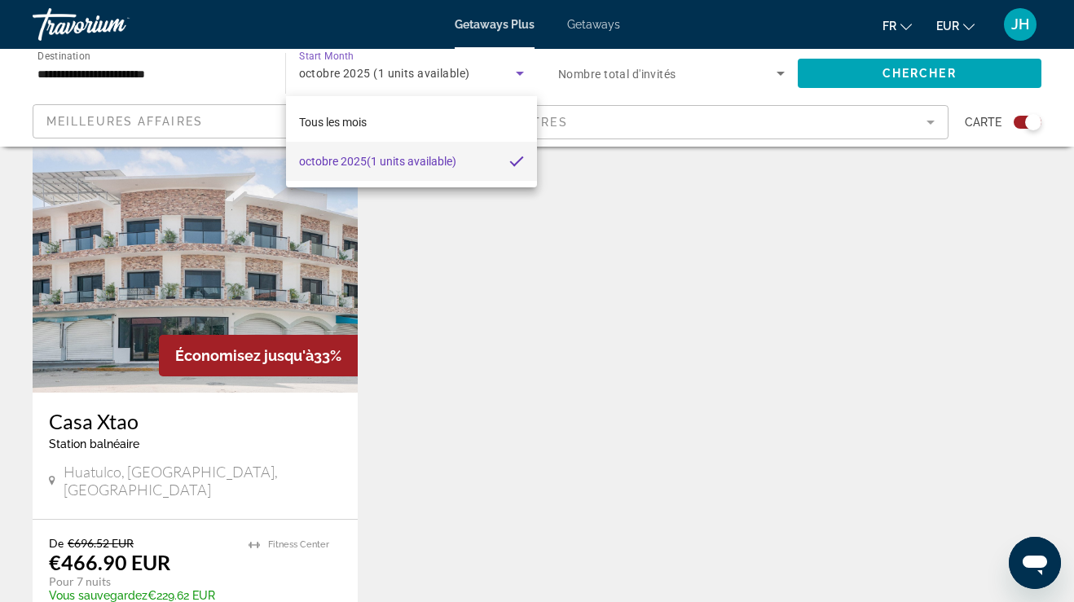
click at [591, 219] on div at bounding box center [537, 301] width 1074 height 602
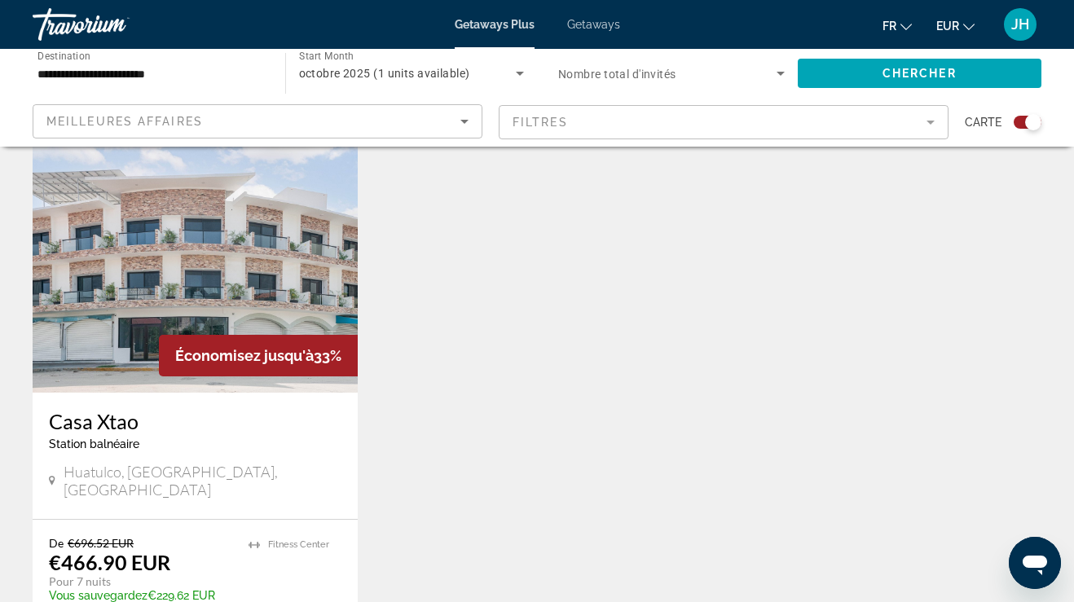
click at [620, 132] on mat-form-field "Filtres" at bounding box center [724, 122] width 450 height 34
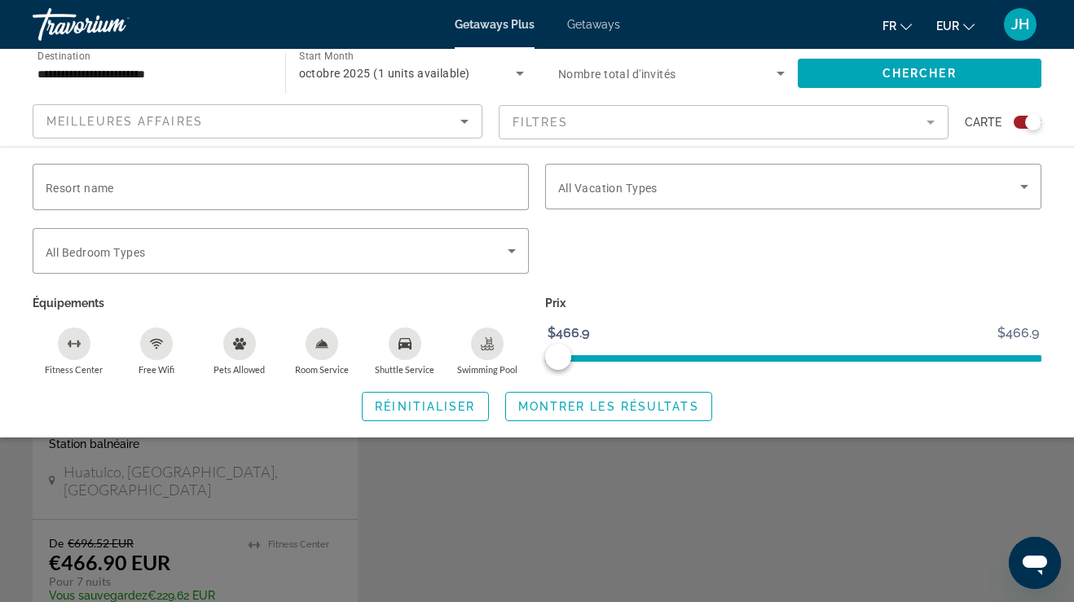
click at [580, 519] on div "Search widget" at bounding box center [537, 424] width 1074 height 358
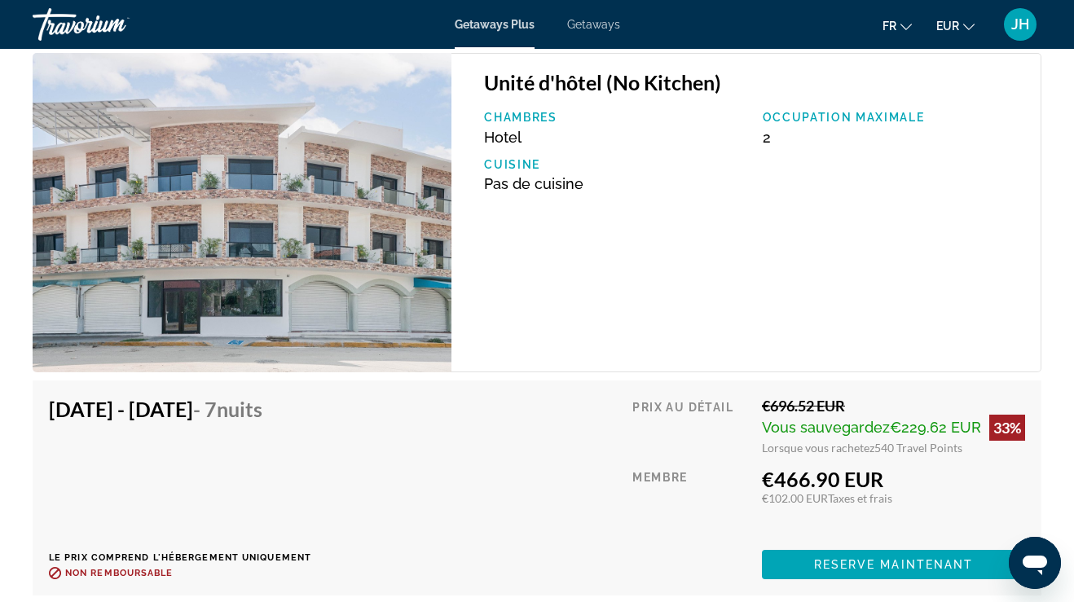
scroll to position [2763, 0]
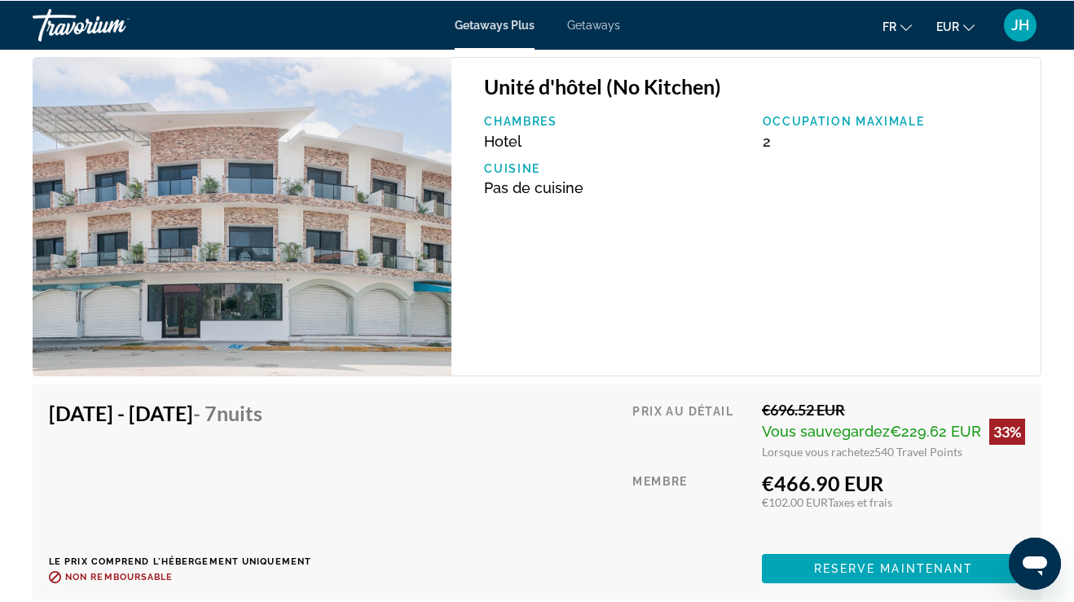
click at [602, 27] on span "Getaways" at bounding box center [593, 24] width 53 height 13
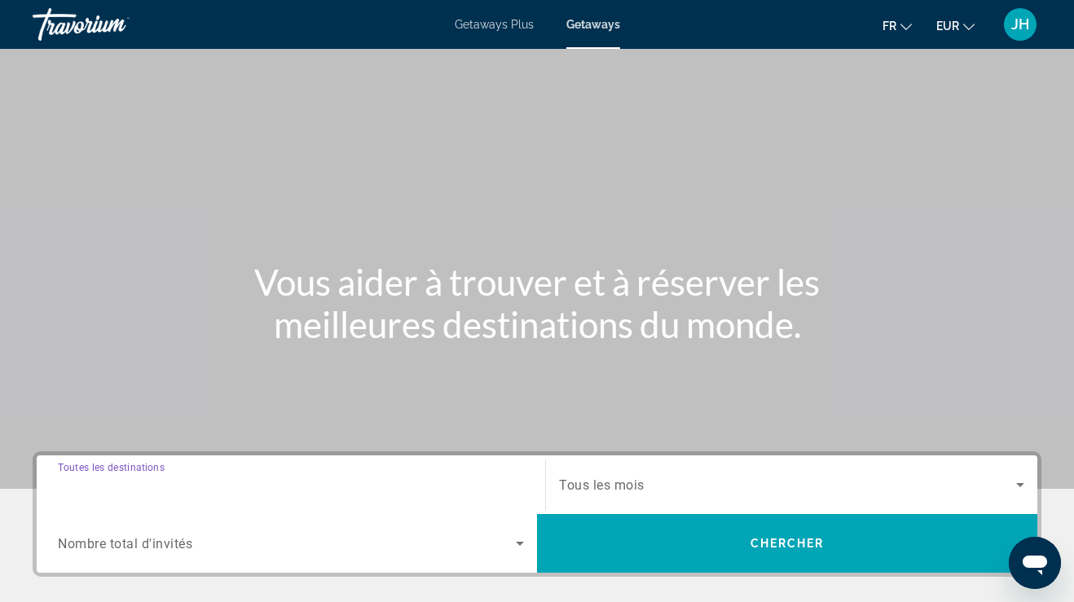
click at [267, 488] on input "Destination Toutes les destinations" at bounding box center [291, 486] width 466 height 20
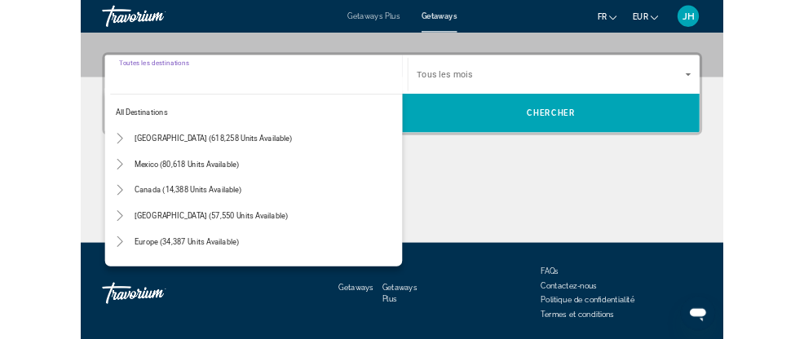
scroll to position [449, 0]
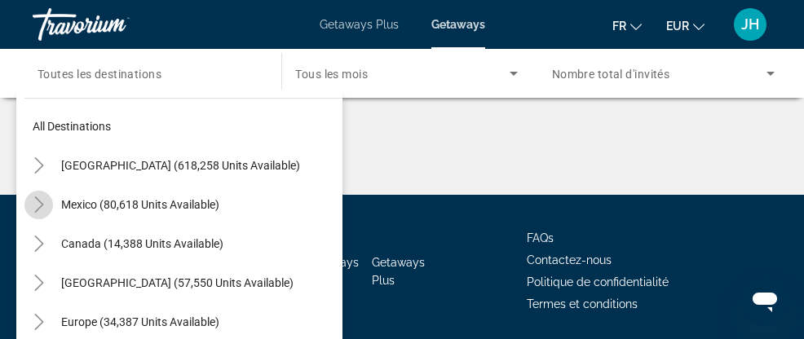
click at [35, 204] on icon "Toggle Mexico (80,618 units available)" at bounding box center [39, 204] width 16 height 16
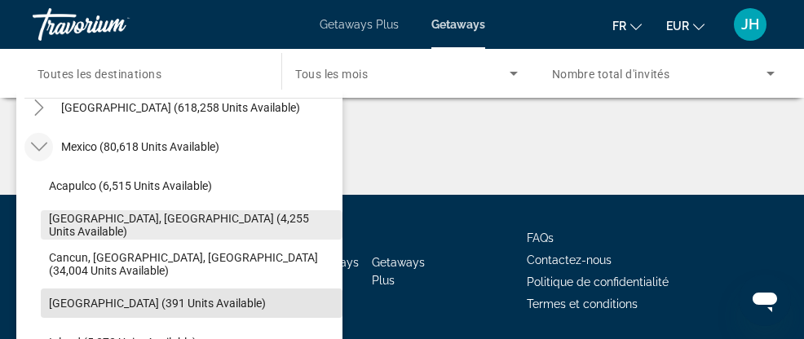
scroll to position [49, 0]
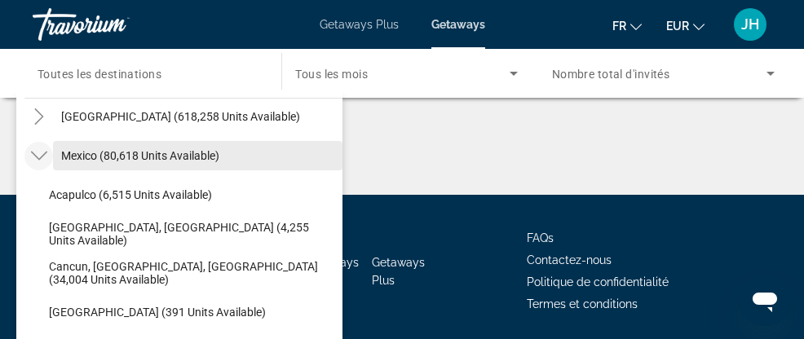
click at [146, 158] on span "Mexico (80,618 units available)" at bounding box center [140, 155] width 158 height 13
type input "**********"
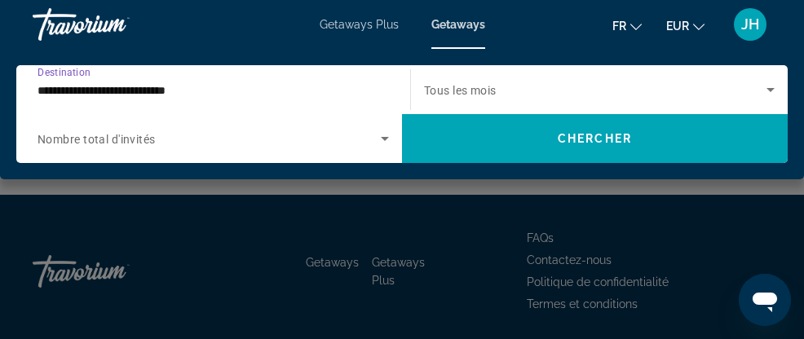
click at [285, 87] on input "**********" at bounding box center [209, 91] width 343 height 20
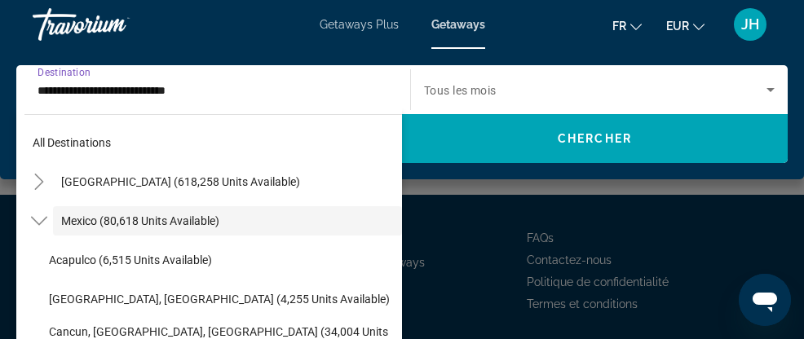
click at [307, 90] on input "**********" at bounding box center [209, 91] width 343 height 20
click at [296, 81] on input "**********" at bounding box center [209, 91] width 343 height 20
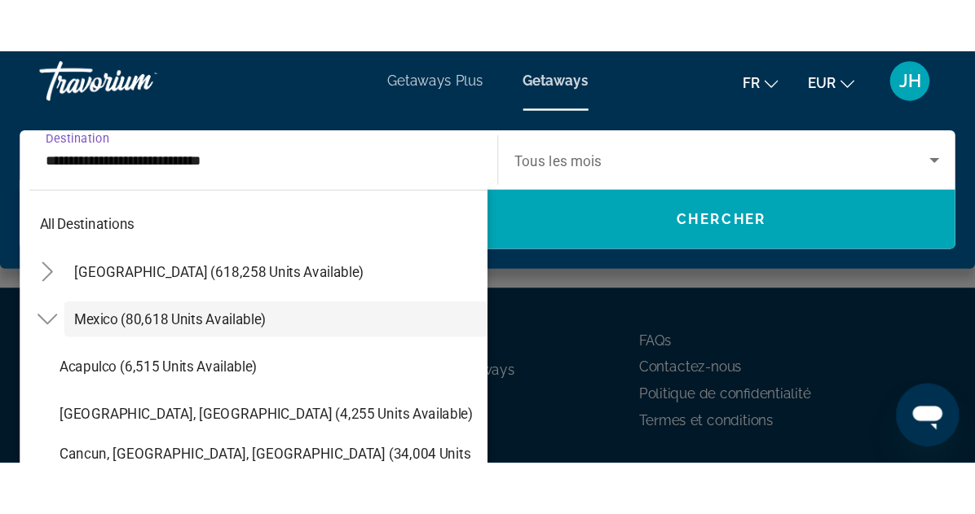
scroll to position [372, 0]
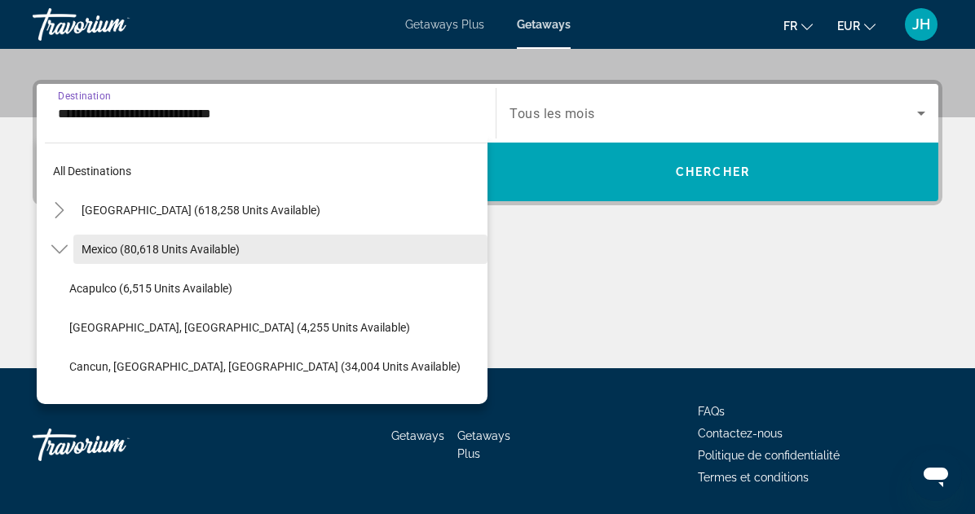
click at [187, 254] on span "Mexico (80,618 units available)" at bounding box center [161, 249] width 158 height 13
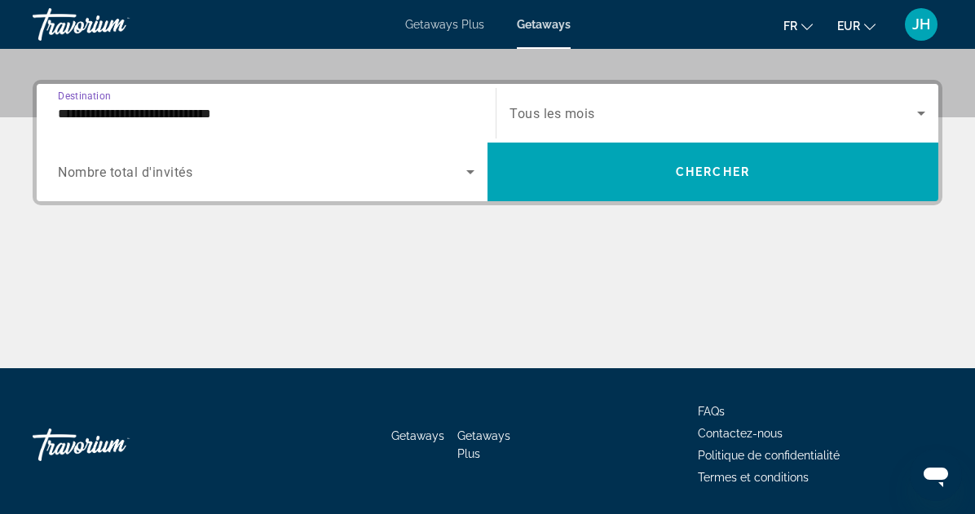
click at [605, 117] on span "Search widget" at bounding box center [714, 114] width 408 height 20
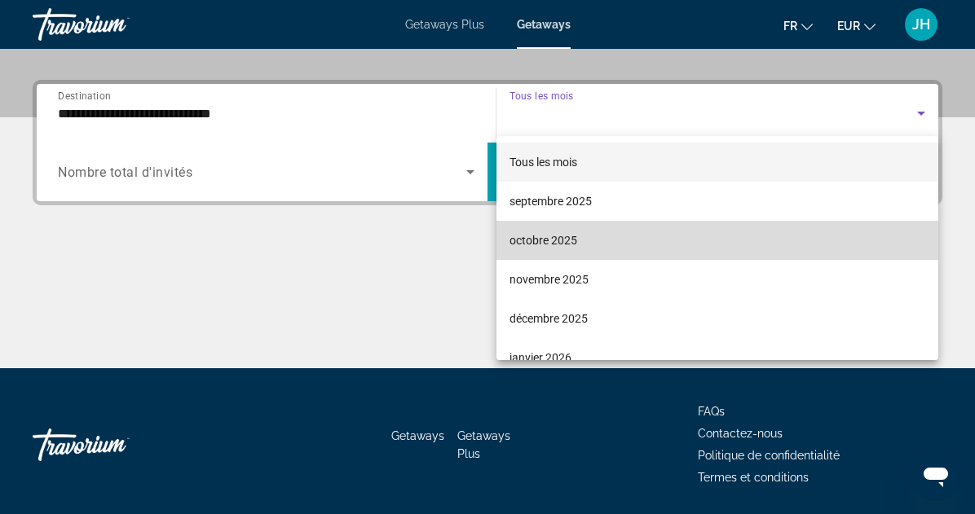
click at [580, 238] on mat-option "octobre 2025" at bounding box center [717, 240] width 442 height 39
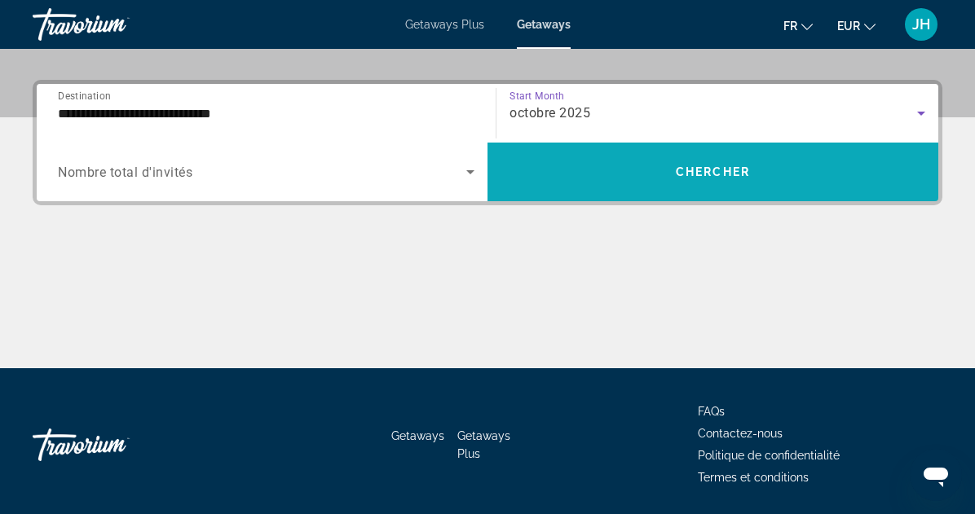
click at [581, 177] on span "Search widget" at bounding box center [713, 171] width 451 height 39
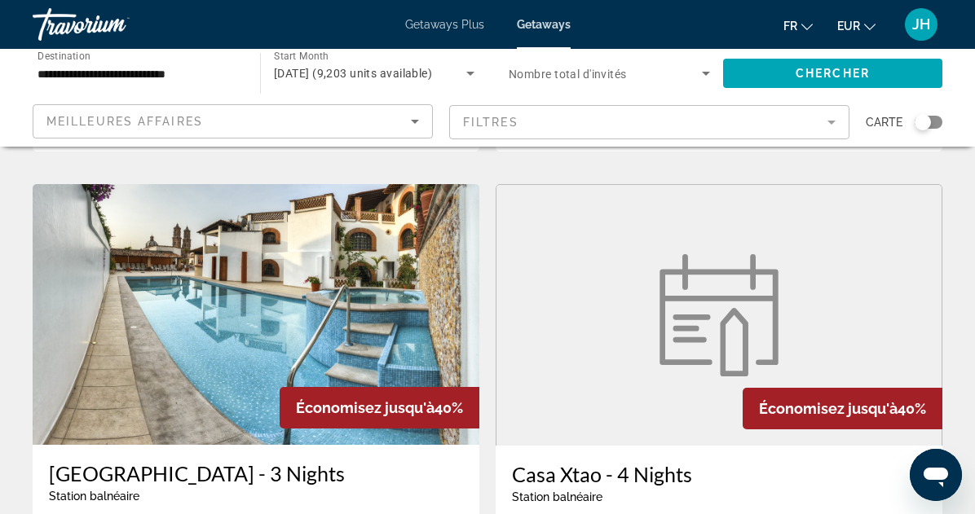
scroll to position [1785, 0]
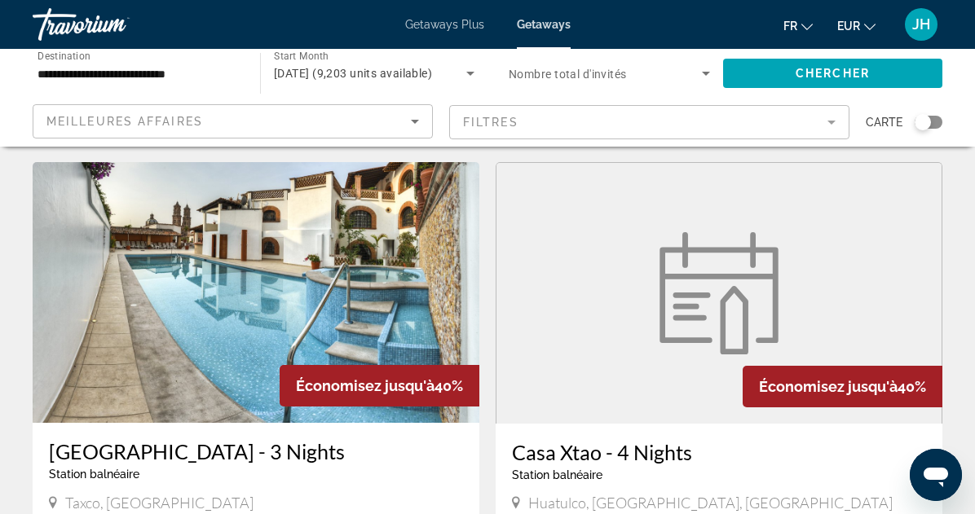
click at [406, 279] on img "Main content" at bounding box center [256, 292] width 447 height 261
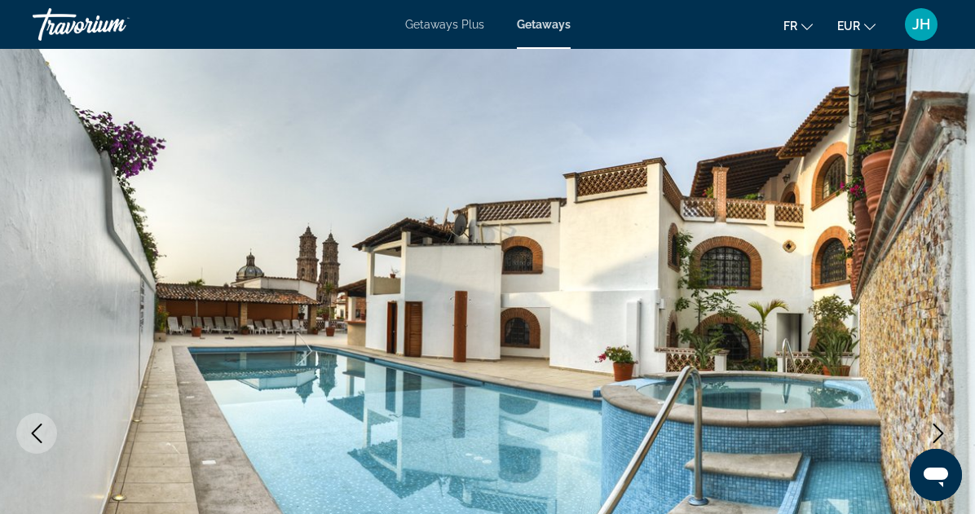
scroll to position [7, 0]
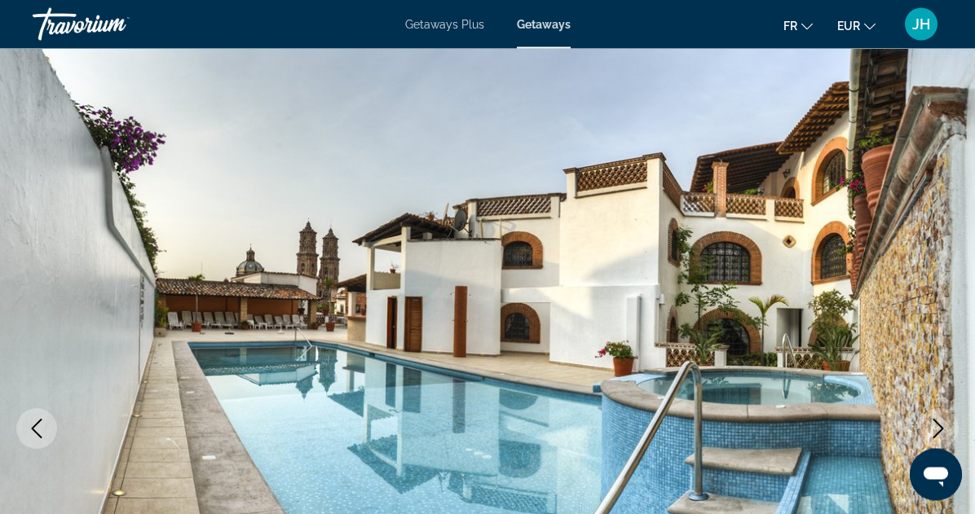
click at [942, 420] on icon "Next image" at bounding box center [939, 430] width 20 height 20
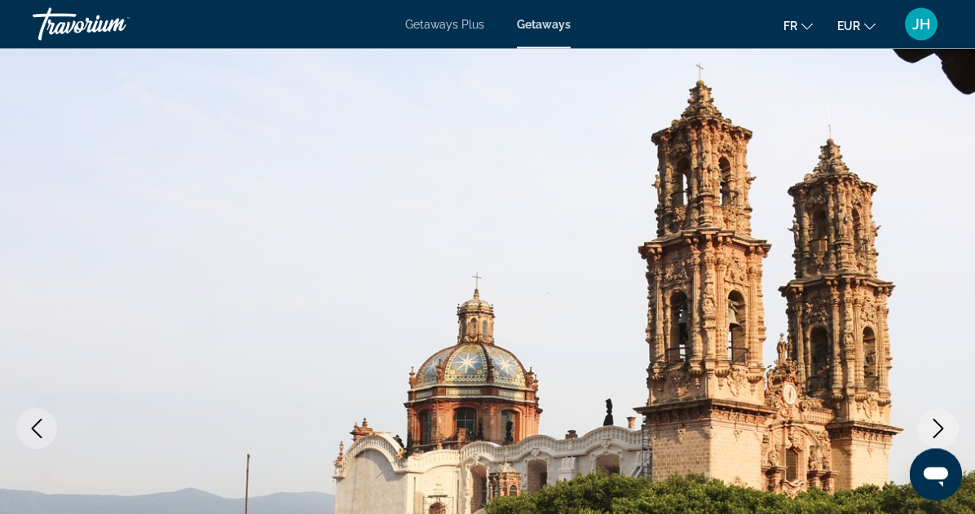
scroll to position [7, 0]
click at [935, 422] on icon "Next image" at bounding box center [939, 429] width 20 height 20
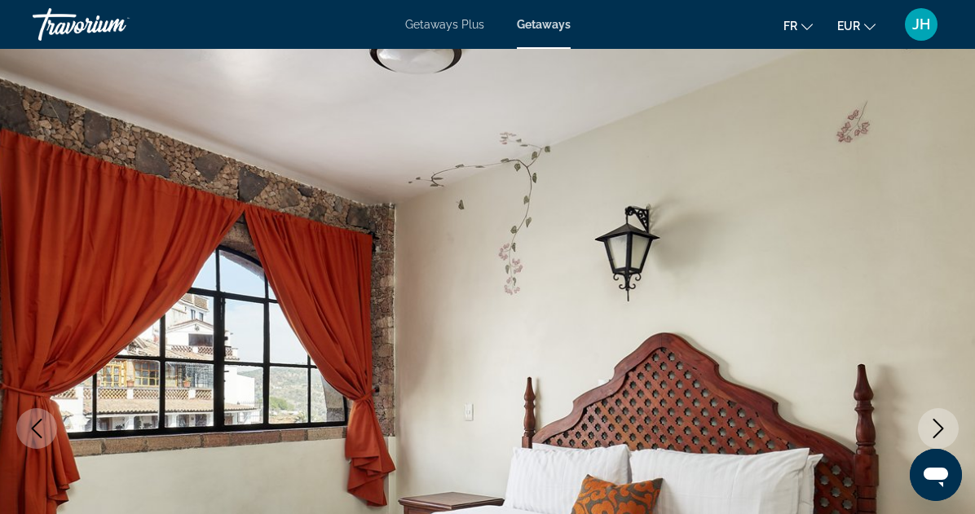
click at [929, 418] on button "Next image" at bounding box center [938, 428] width 41 height 41
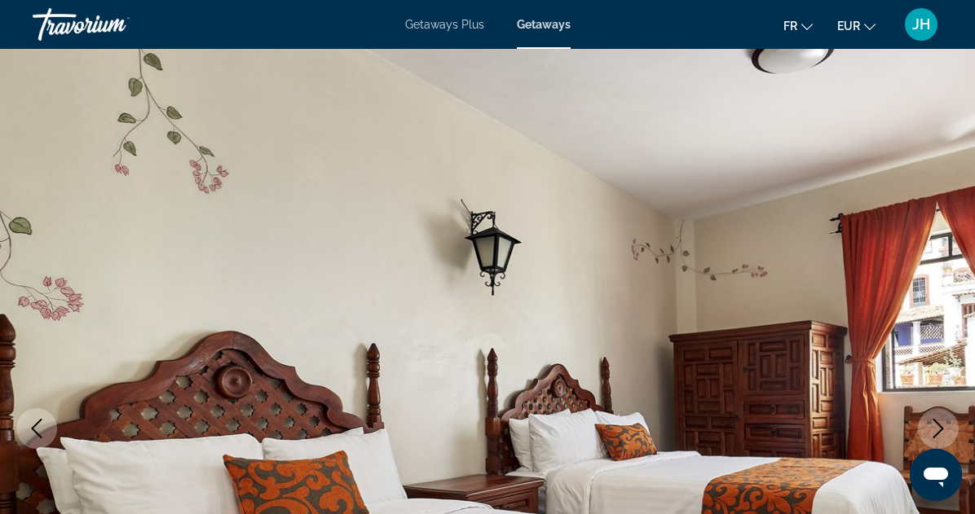
click at [938, 421] on icon "Next image" at bounding box center [939, 429] width 20 height 20
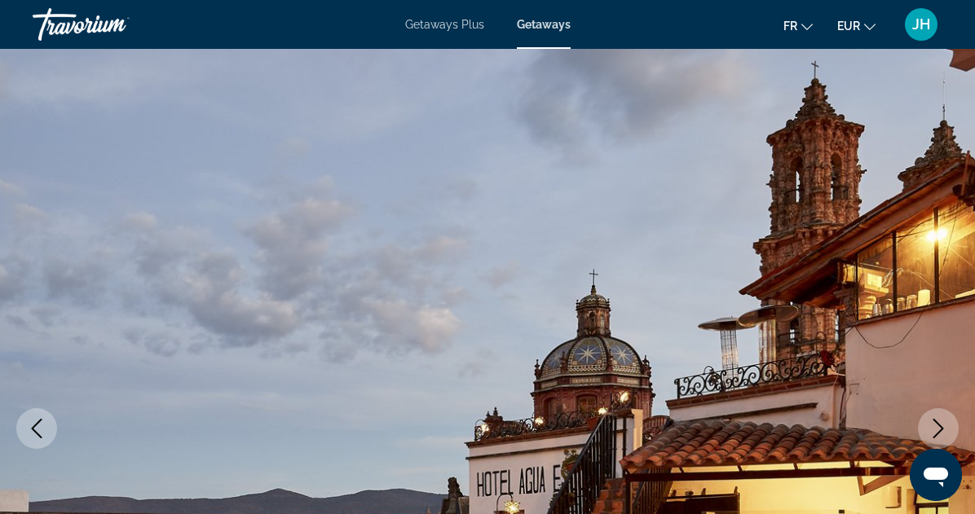
click at [931, 423] on icon "Next image" at bounding box center [939, 429] width 20 height 20
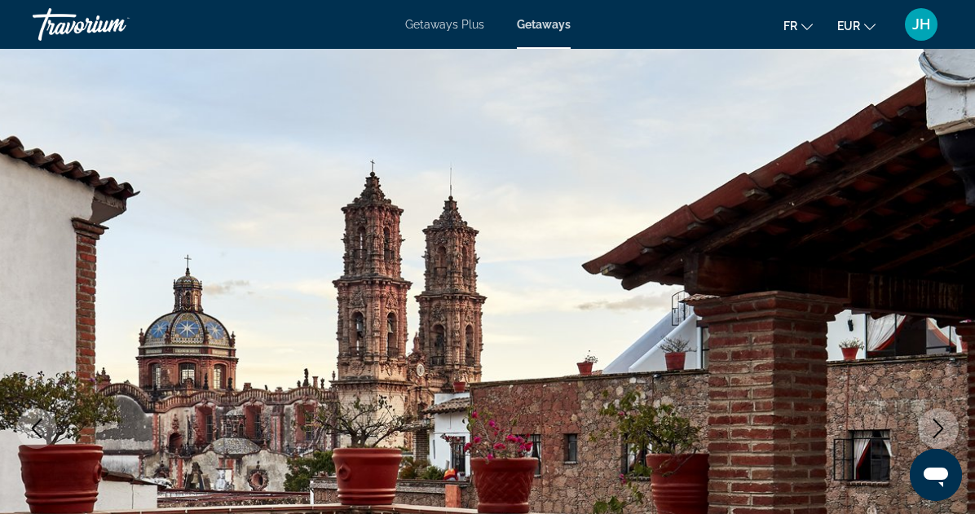
click at [938, 429] on icon "Next image" at bounding box center [939, 429] width 20 height 20
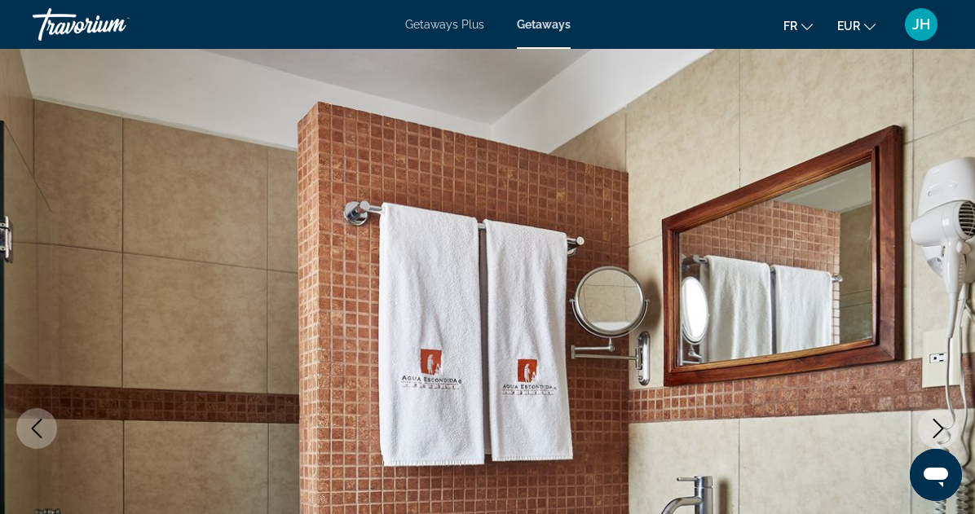
click at [943, 428] on icon "Next image" at bounding box center [939, 429] width 20 height 20
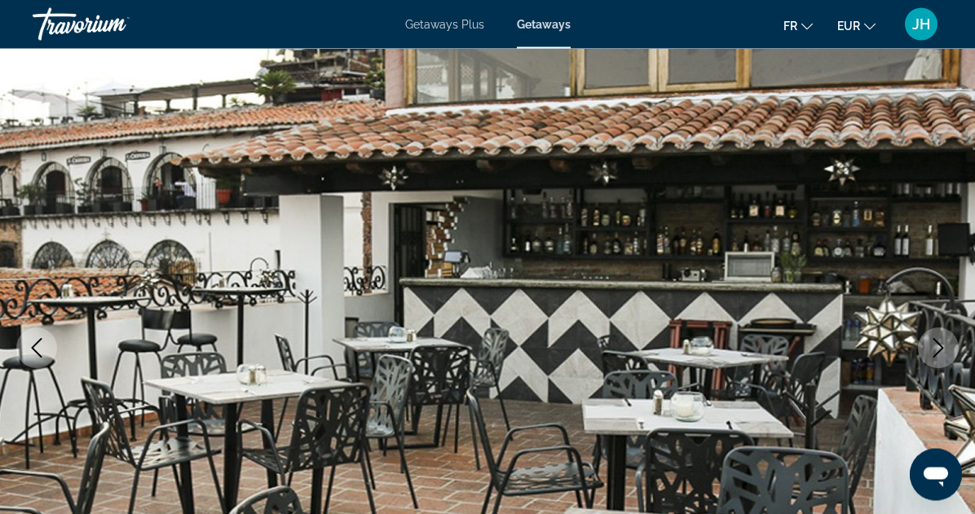
scroll to position [0, 0]
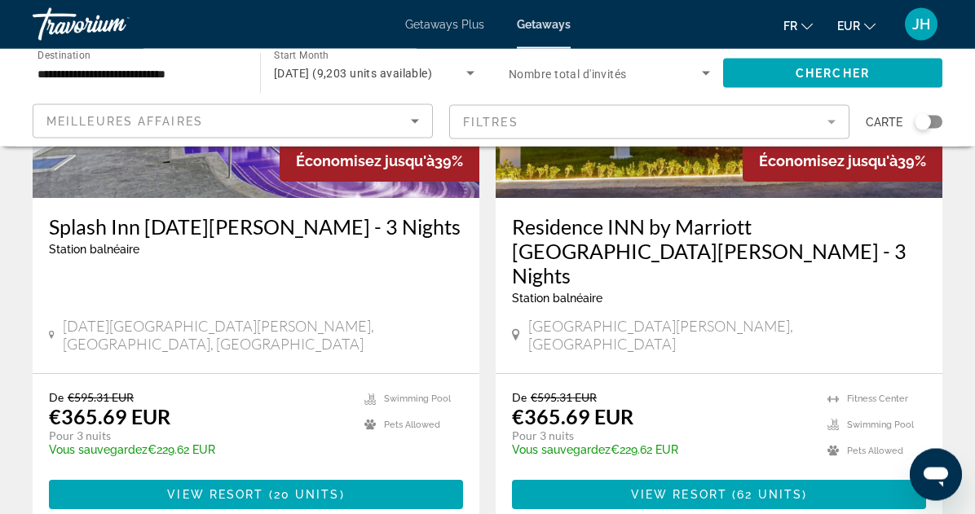
scroll to position [3119, 0]
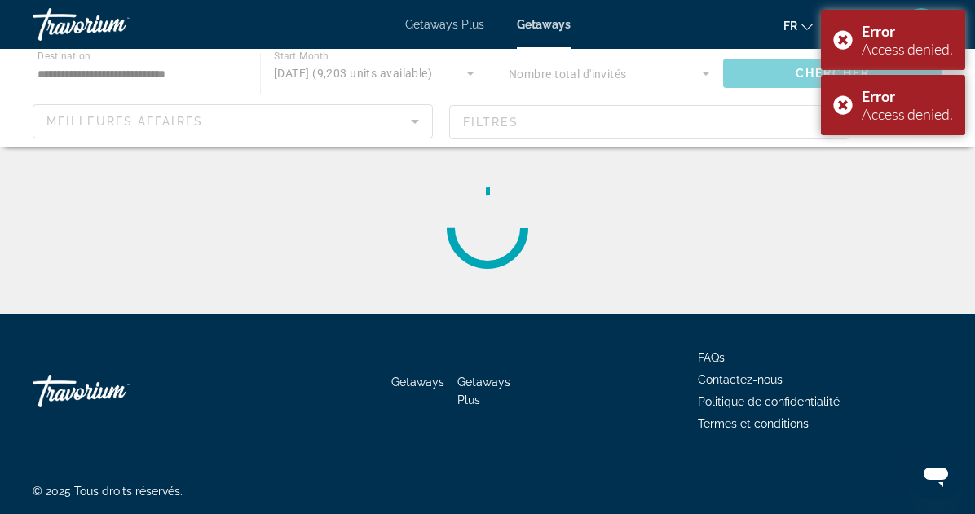
click at [473, 407] on span "Getaways Plus" at bounding box center [483, 391] width 53 height 31
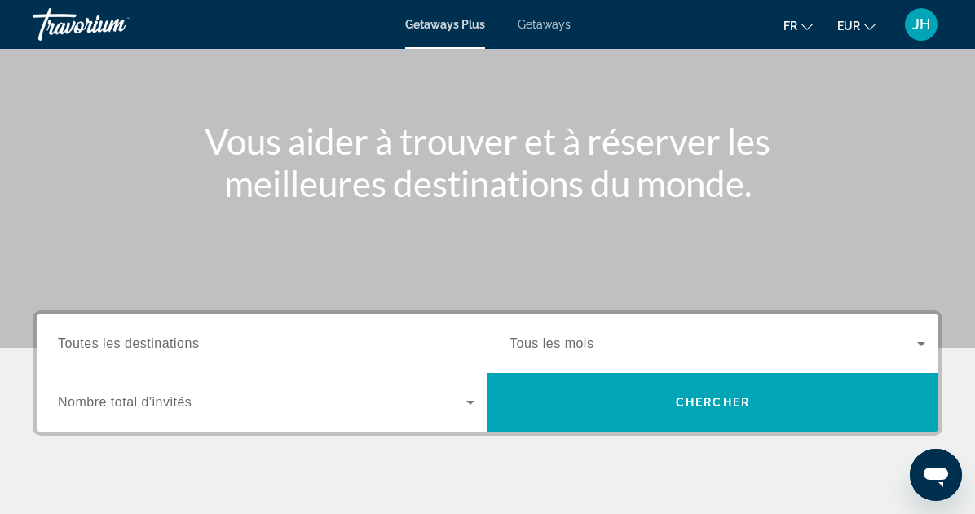
click at [373, 341] on input "Destination Toutes les destinations" at bounding box center [266, 345] width 417 height 20
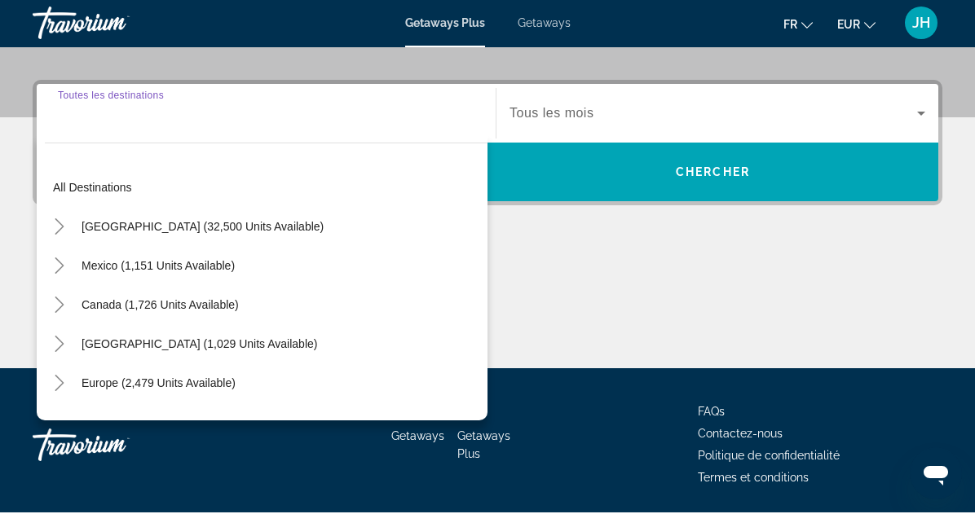
scroll to position [372, 0]
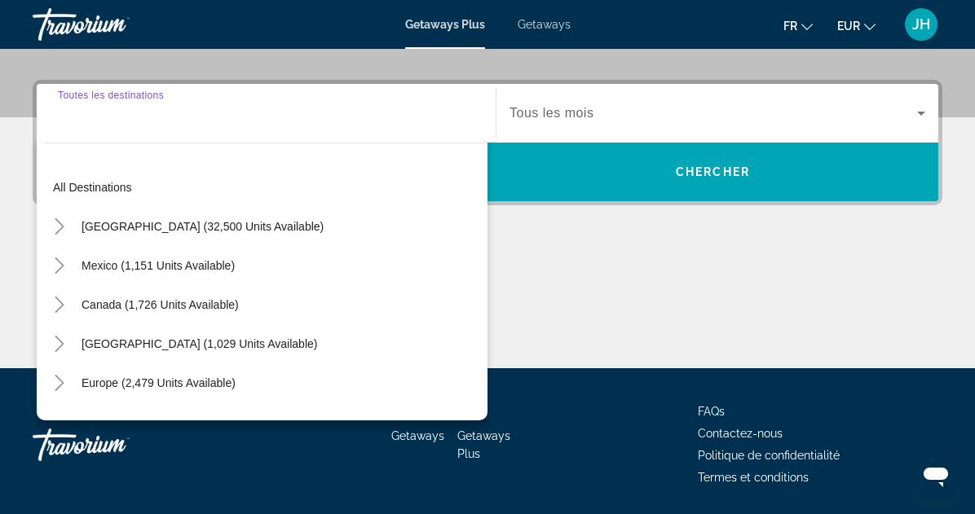
click at [177, 117] on input "Destination Toutes les destinations" at bounding box center [266, 114] width 417 height 20
click at [64, 267] on icon "Toggle Mexico (1,151 units available)" at bounding box center [59, 266] width 9 height 16
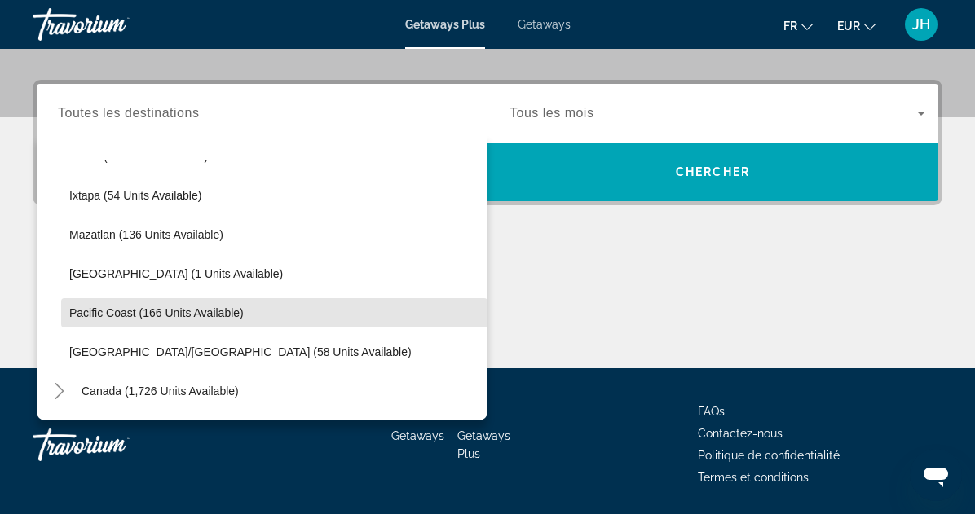
scroll to position [299, 0]
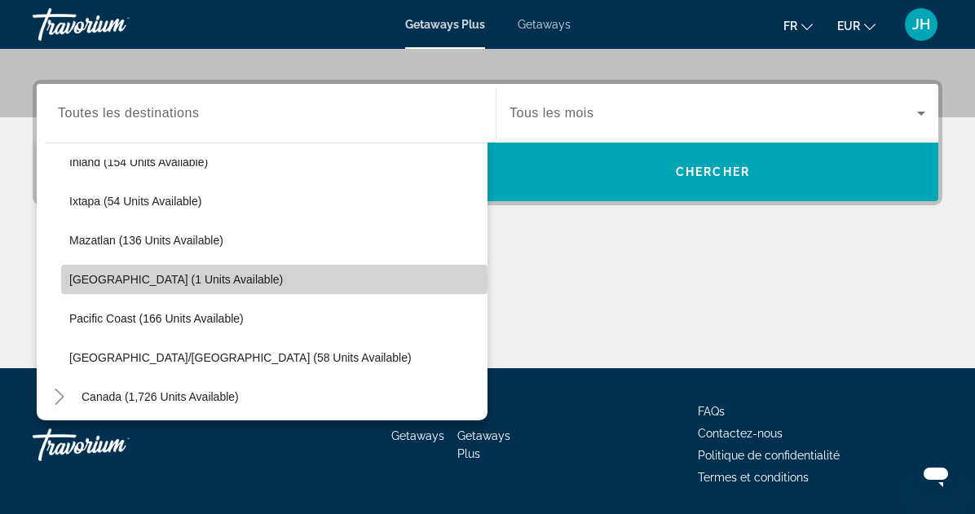
click at [126, 280] on span "[GEOGRAPHIC_DATA] (1 units available)" at bounding box center [176, 279] width 214 height 13
type input "**********"
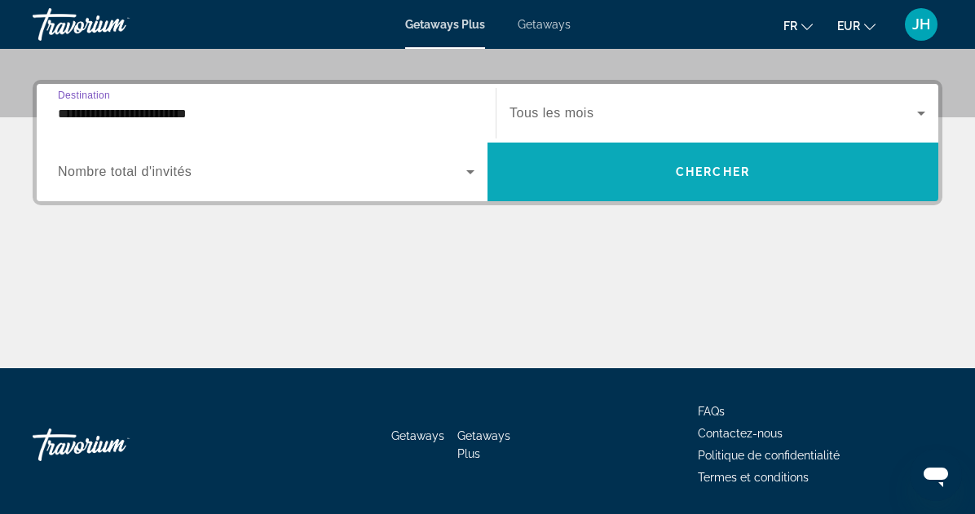
click at [625, 189] on span "Search widget" at bounding box center [713, 171] width 451 height 39
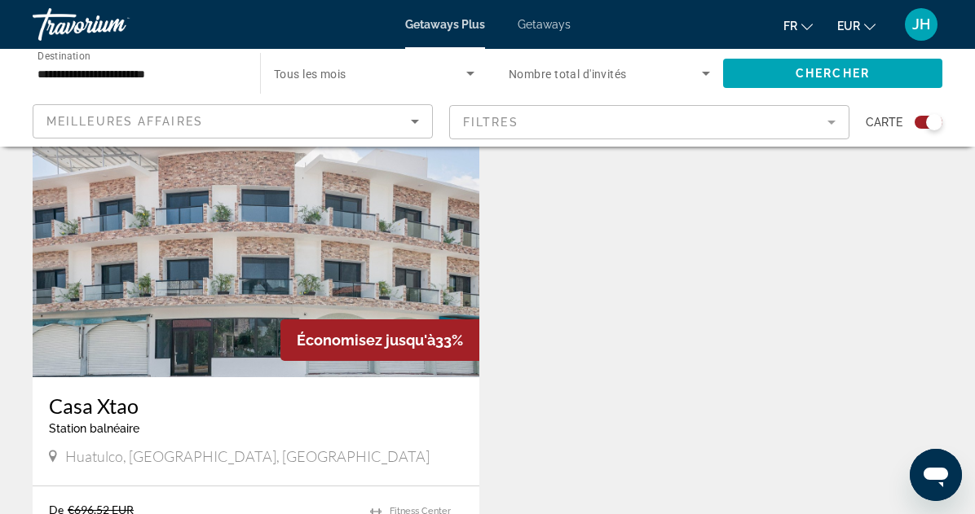
scroll to position [595, 0]
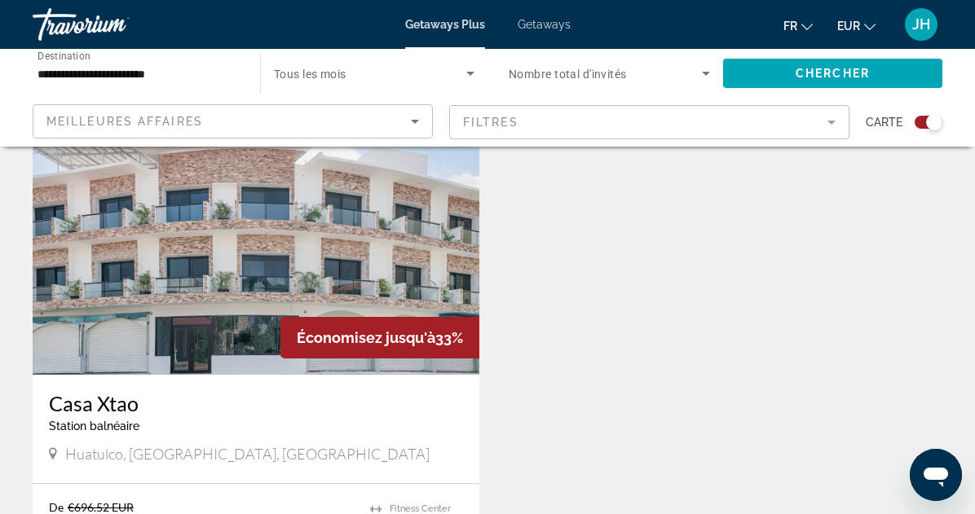
click at [569, 349] on div "Économisez jusqu'à 33% Casa Xtao Station balnéaire - Ceci est une station d'adu…" at bounding box center [487, 391] width 926 height 554
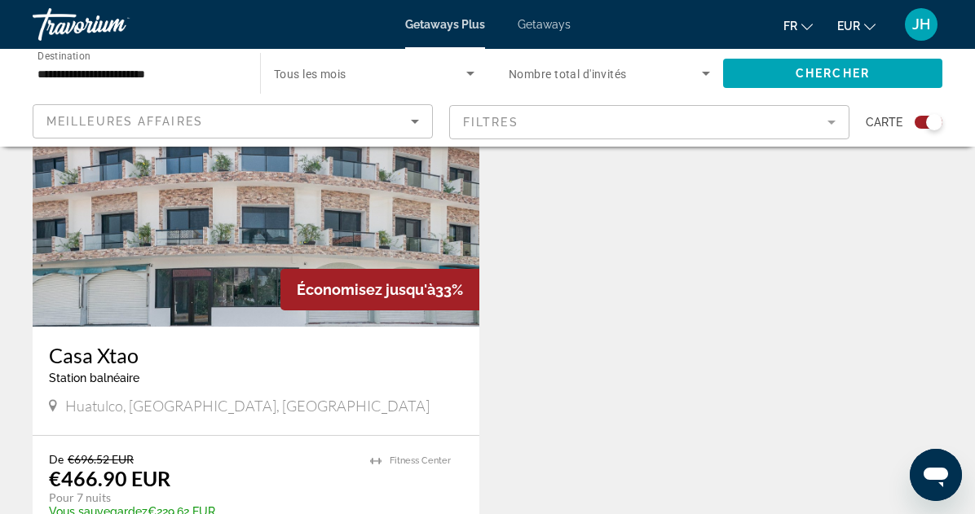
scroll to position [649, 0]
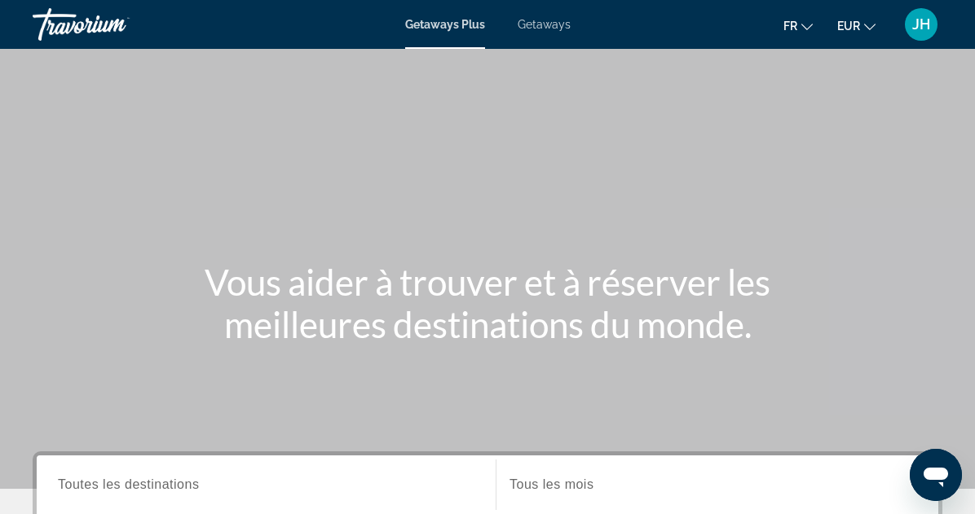
scroll to position [34, 0]
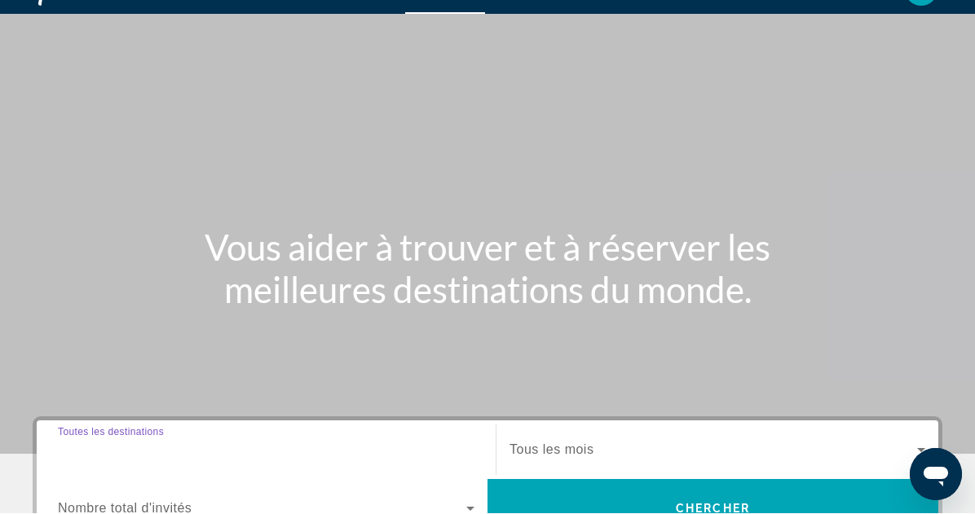
click at [292, 442] on input "Destination Toutes les destinations" at bounding box center [266, 452] width 417 height 20
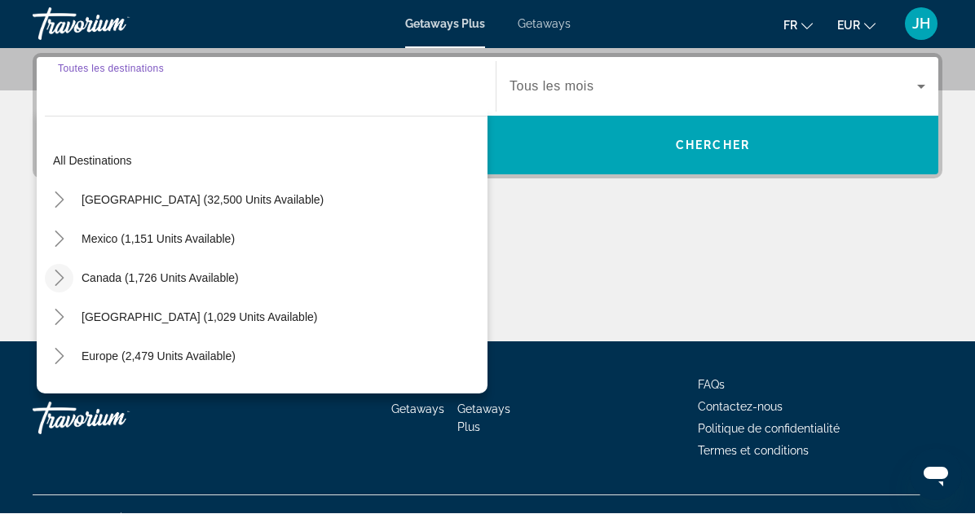
scroll to position [399, 0]
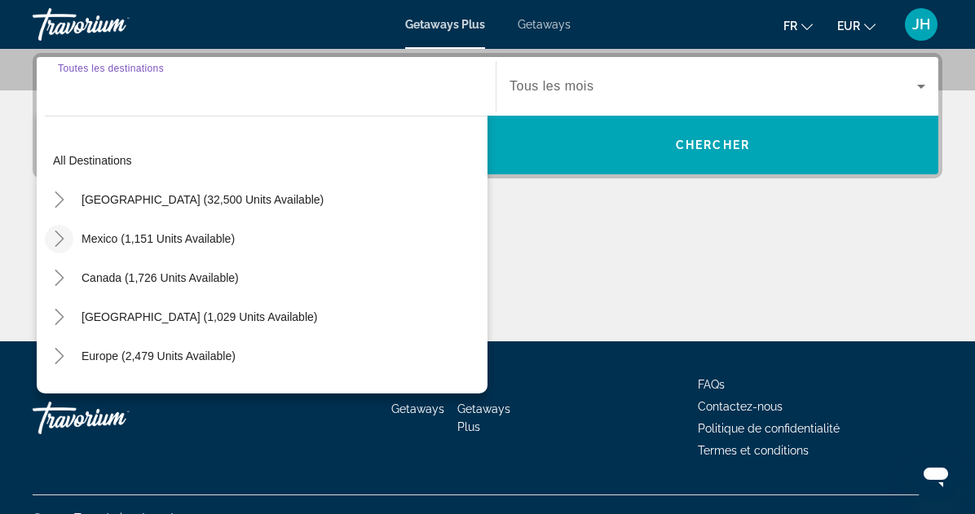
click at [62, 240] on icon "Toggle Mexico (1,151 units available)" at bounding box center [59, 239] width 9 height 16
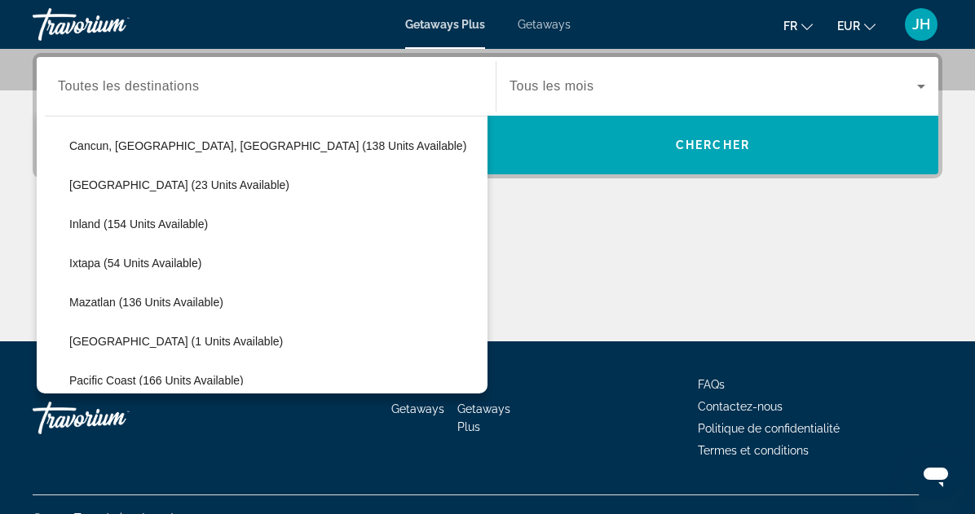
scroll to position [249, 0]
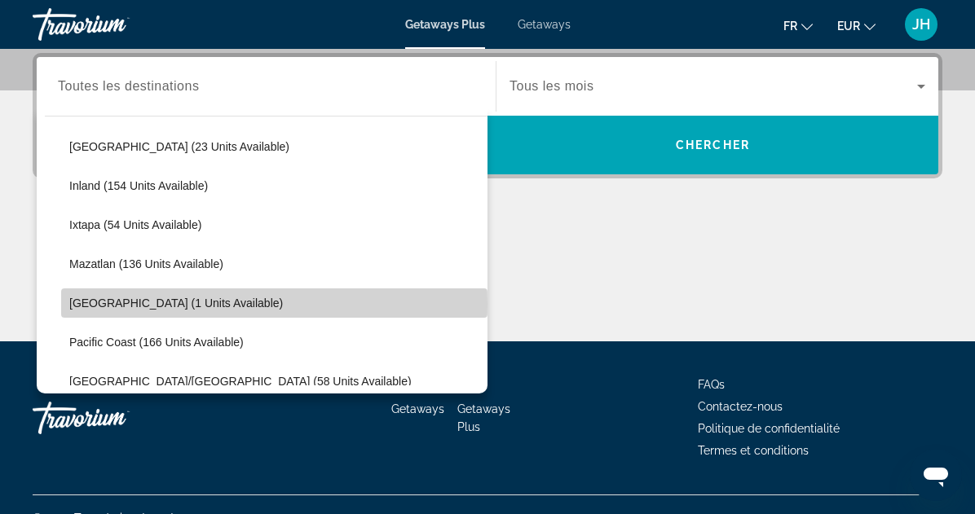
click at [102, 304] on span "Oaxaca (1 units available)" at bounding box center [176, 303] width 214 height 13
type input "**********"
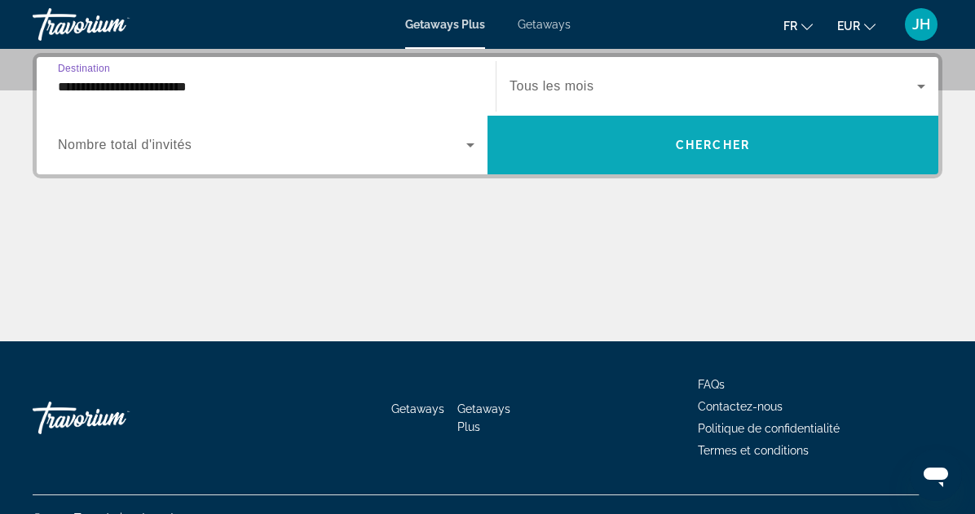
click at [674, 148] on span "Search widget" at bounding box center [713, 145] width 451 height 39
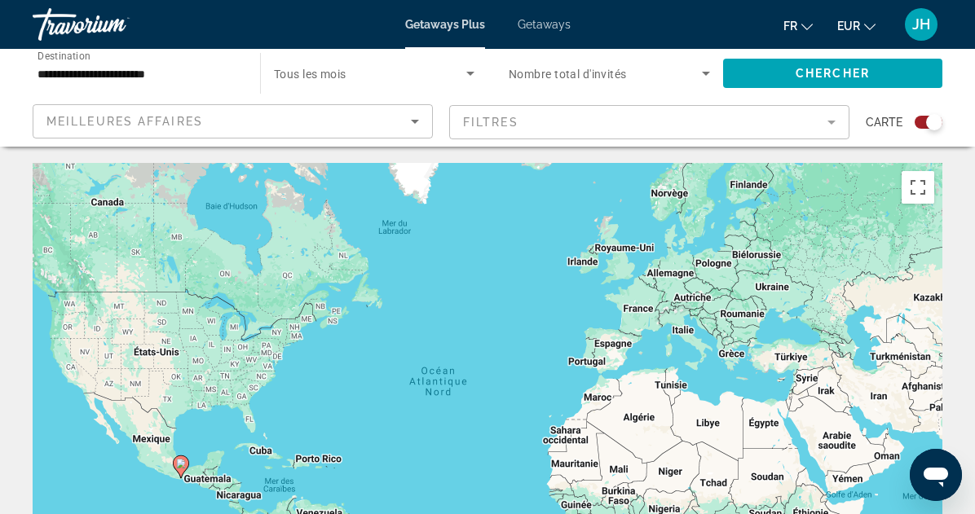
click at [531, 33] on div "Getaways Plus Getaways fr English Español Français Italiano Português русский E…" at bounding box center [487, 24] width 975 height 42
click at [537, 22] on span "Getaways" at bounding box center [544, 24] width 53 height 13
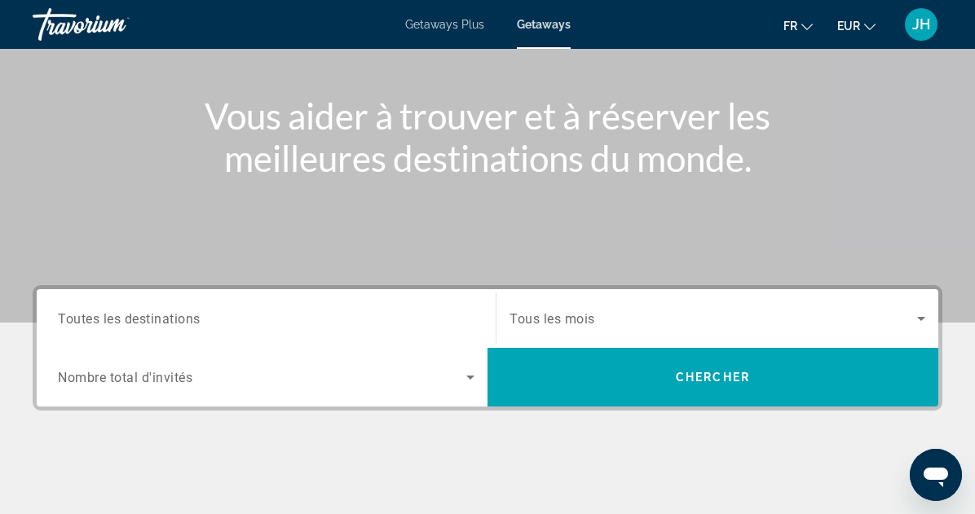
scroll to position [174, 0]
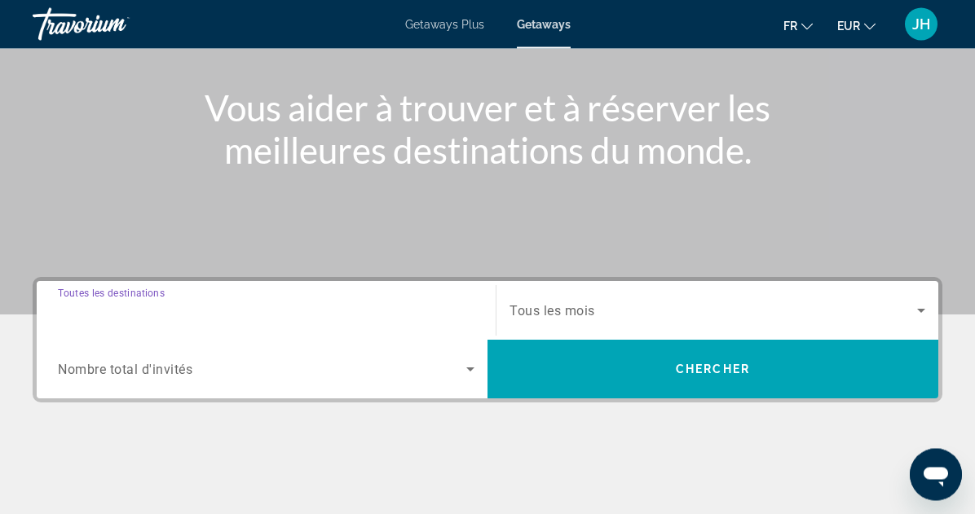
click at [355, 307] on input "Destination Toutes les destinations" at bounding box center [266, 312] width 417 height 20
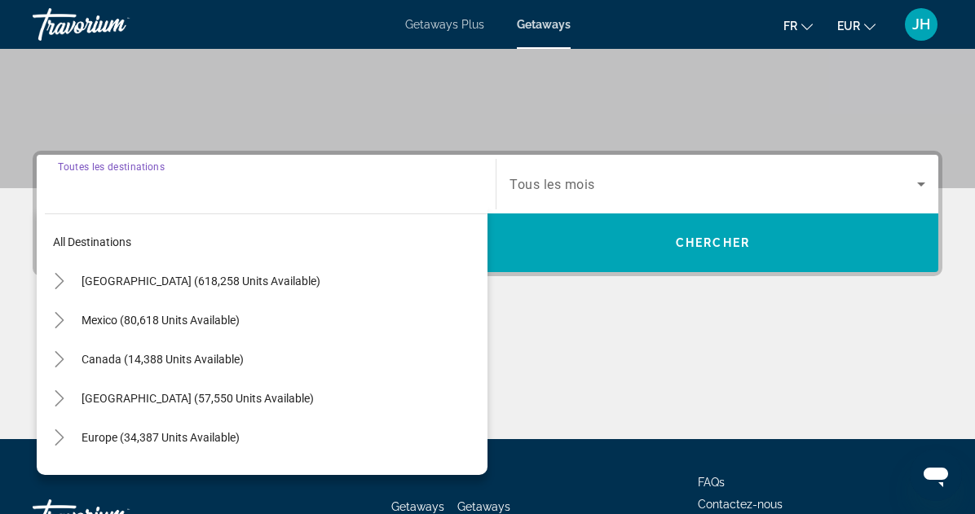
scroll to position [372, 0]
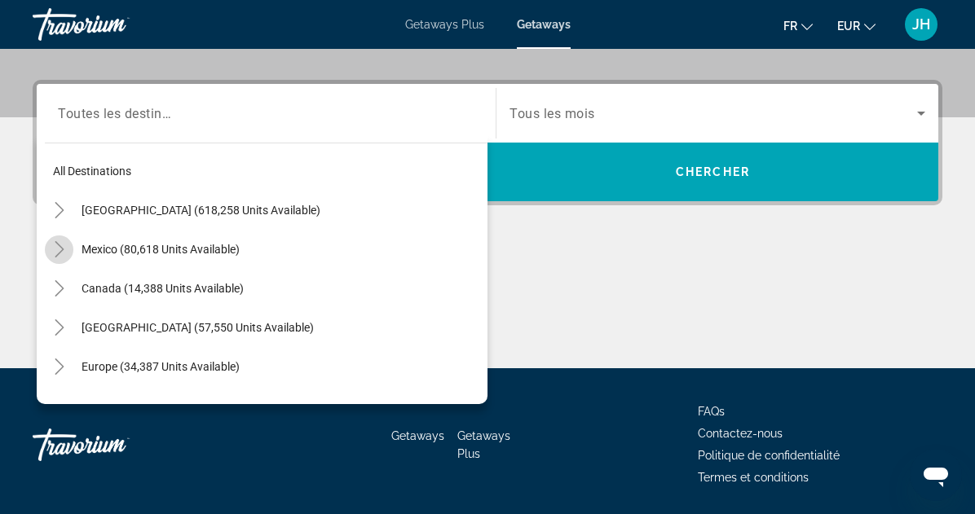
click at [60, 247] on icon "Toggle Mexico (80,618 units available)" at bounding box center [59, 249] width 9 height 16
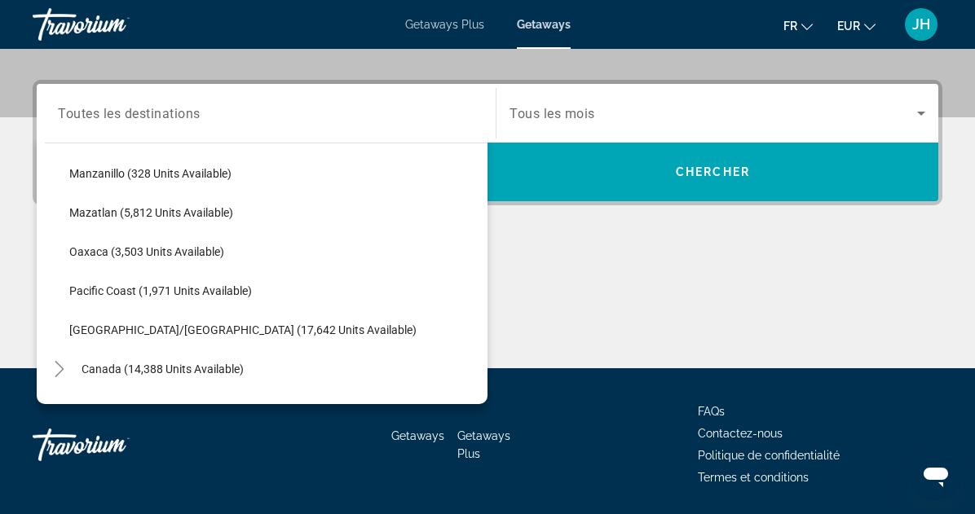
scroll to position [351, 0]
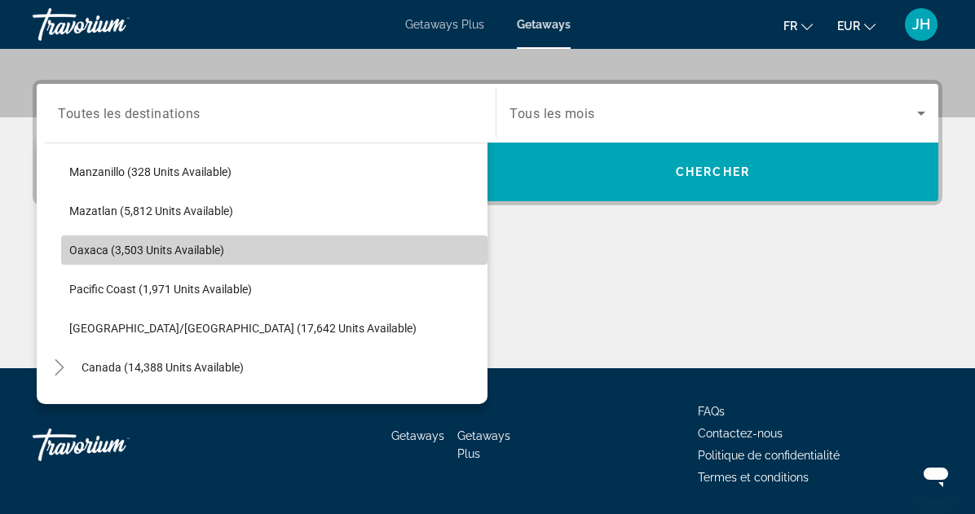
click at [111, 254] on span "Oaxaca (3,503 units available)" at bounding box center [146, 250] width 155 height 13
type input "**********"
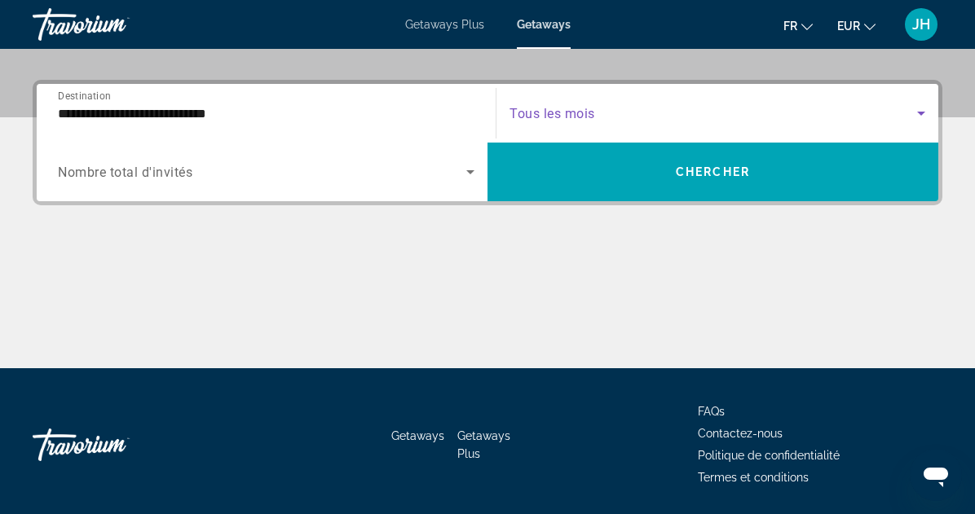
click at [620, 120] on span "Search widget" at bounding box center [714, 114] width 408 height 20
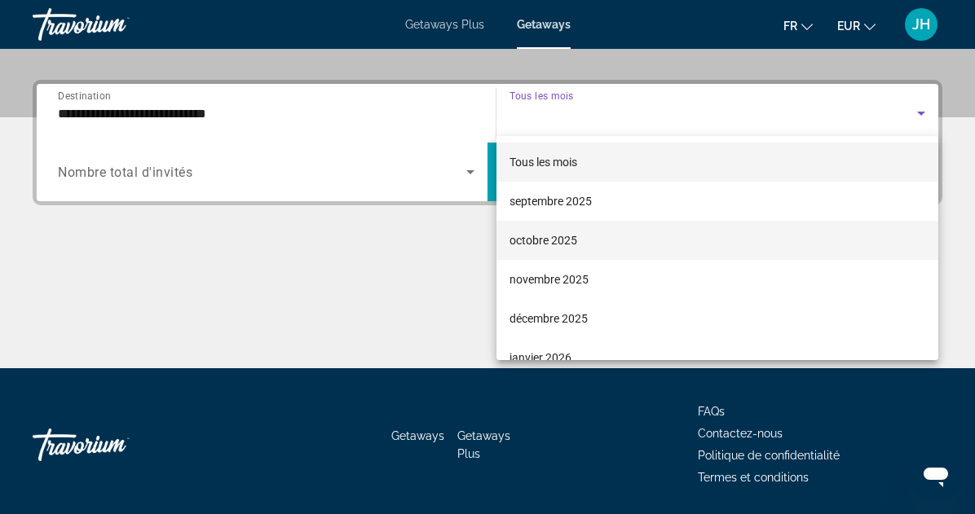
click at [589, 237] on mat-option "octobre 2025" at bounding box center [717, 240] width 442 height 39
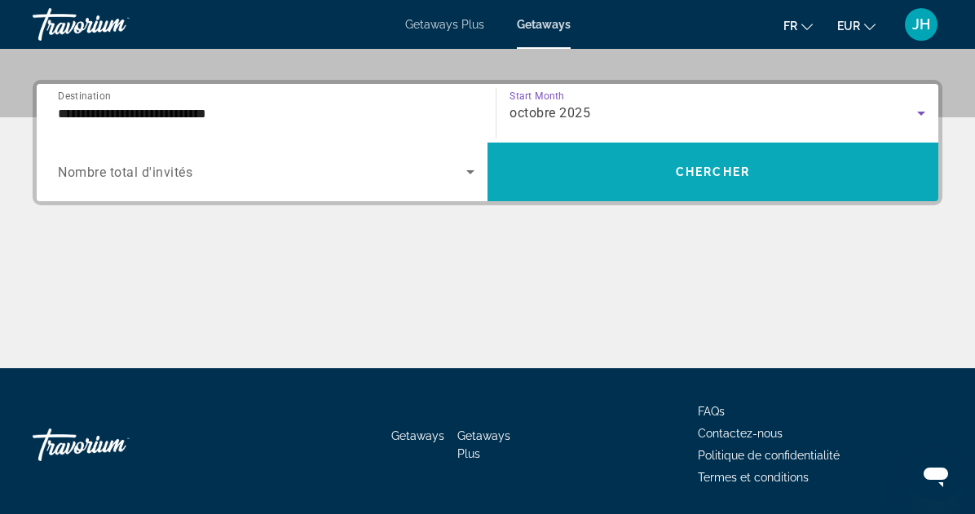
click at [620, 174] on span "Search widget" at bounding box center [713, 171] width 451 height 39
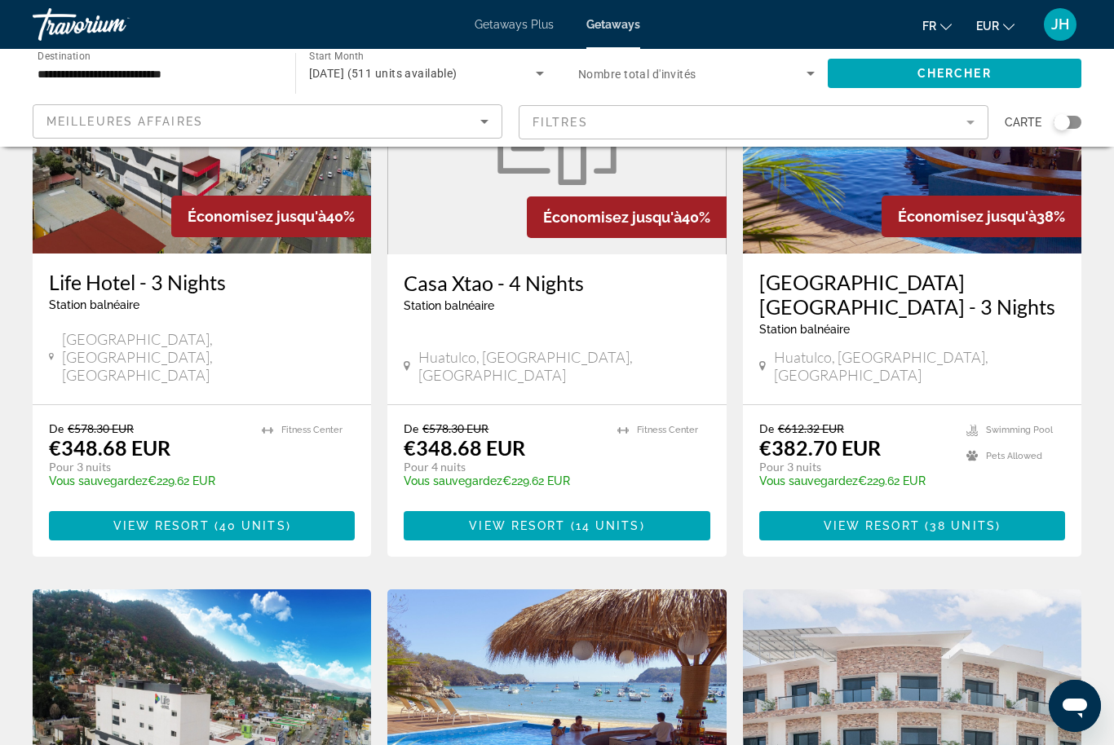
scroll to position [788, 0]
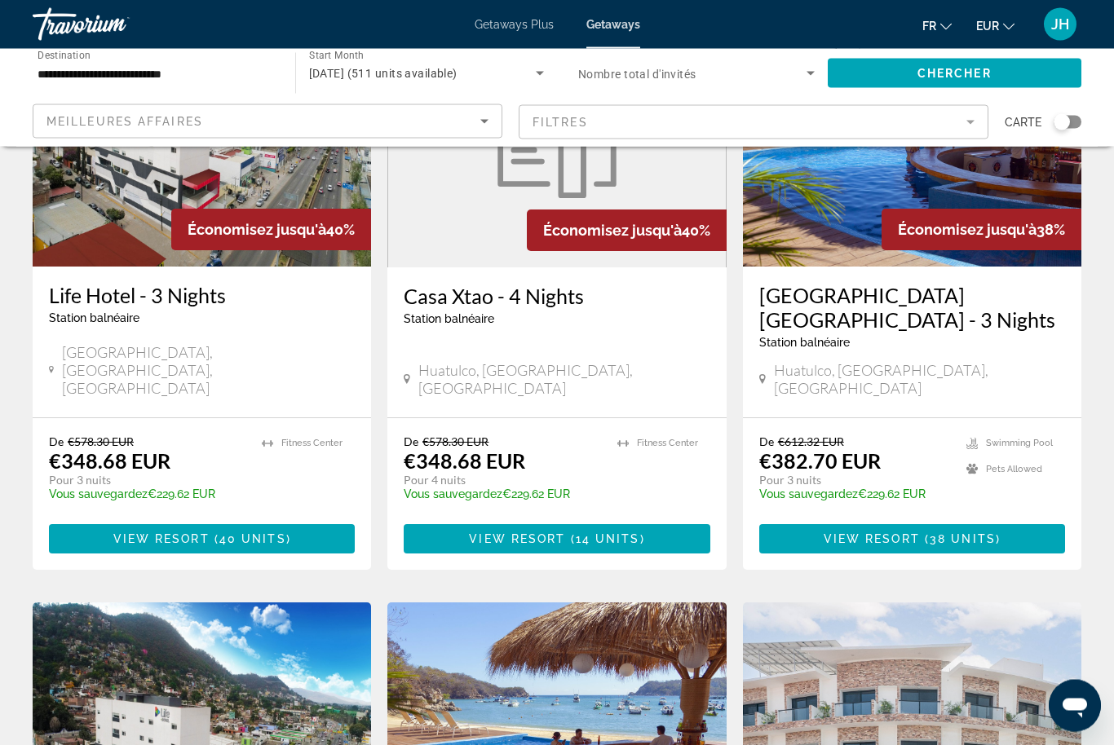
drag, startPoint x: 891, startPoint y: 192, endPoint x: 891, endPoint y: 172, distance: 19.6
click at [891, 172] on img "Main content" at bounding box center [912, 137] width 338 height 261
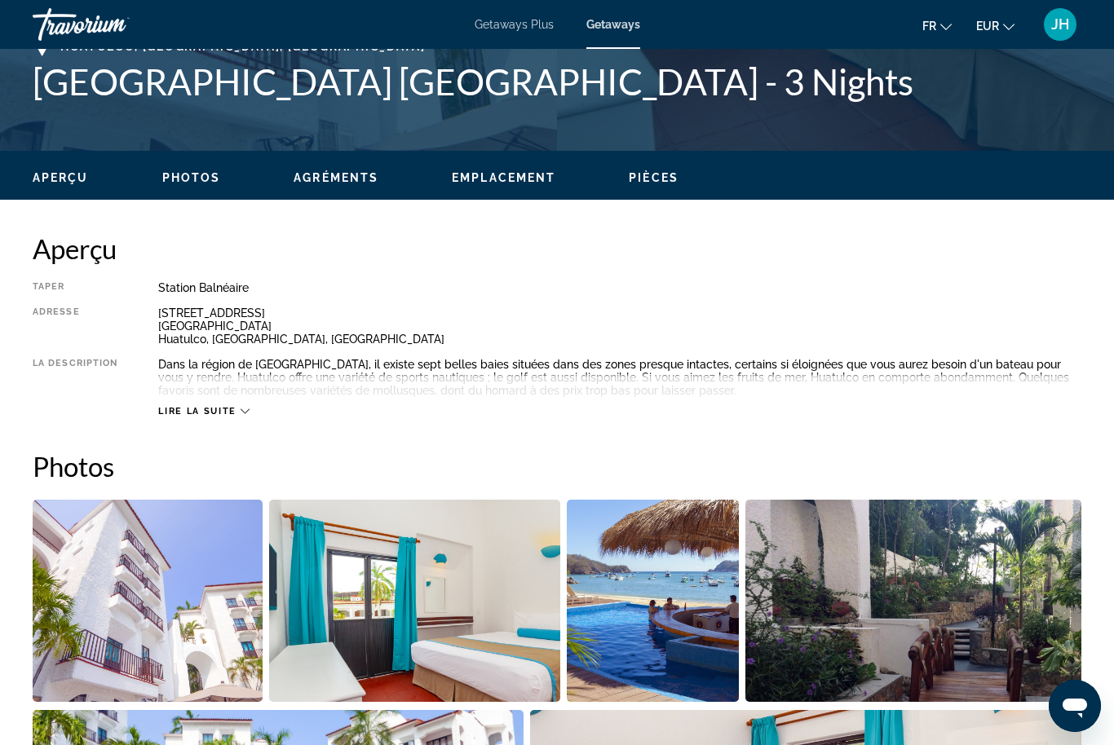
scroll to position [720, 0]
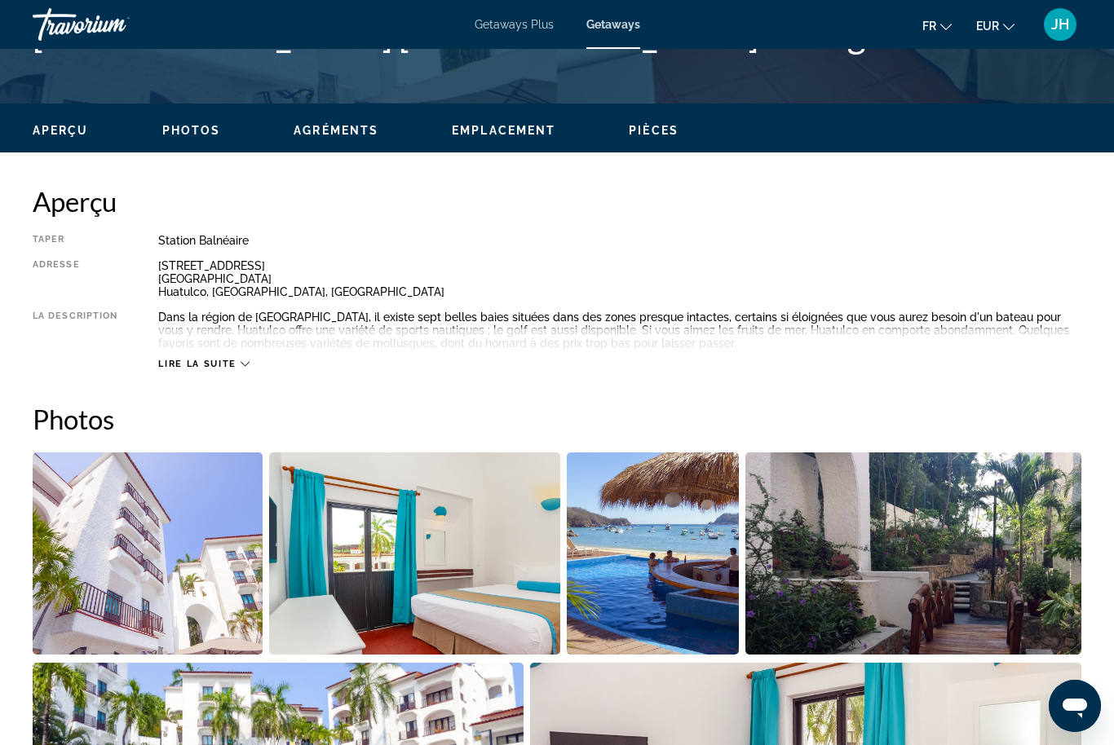
click at [246, 362] on icon "Main content" at bounding box center [244, 364] width 9 height 9
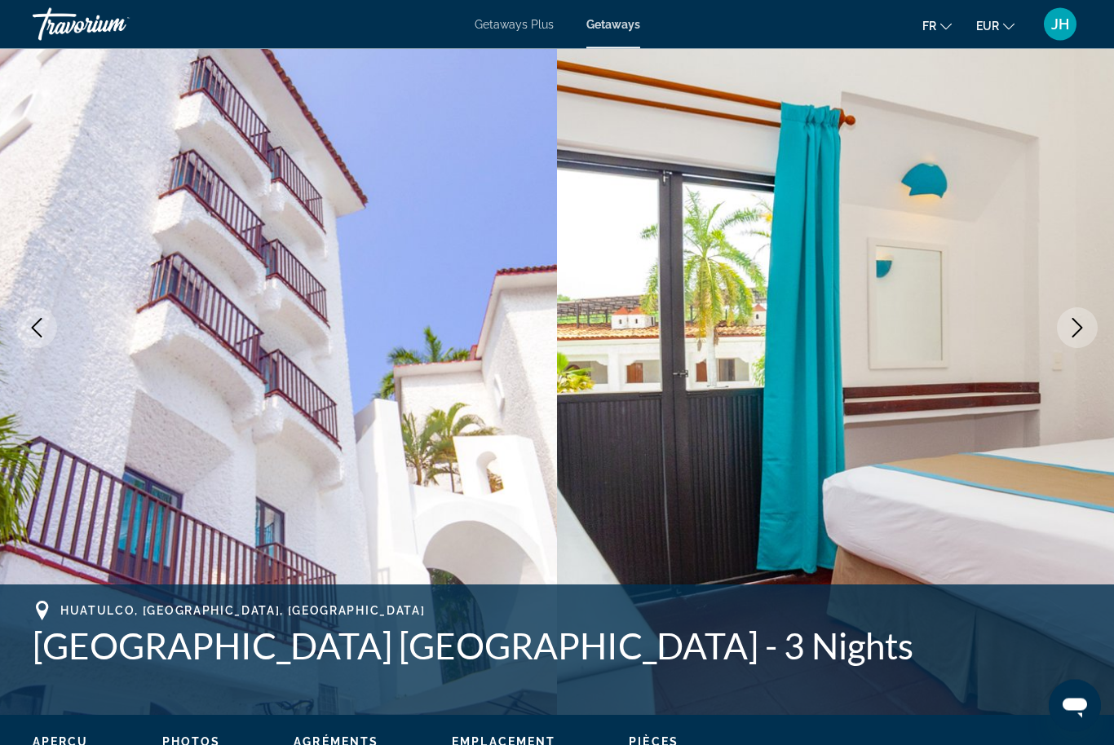
scroll to position [90, 0]
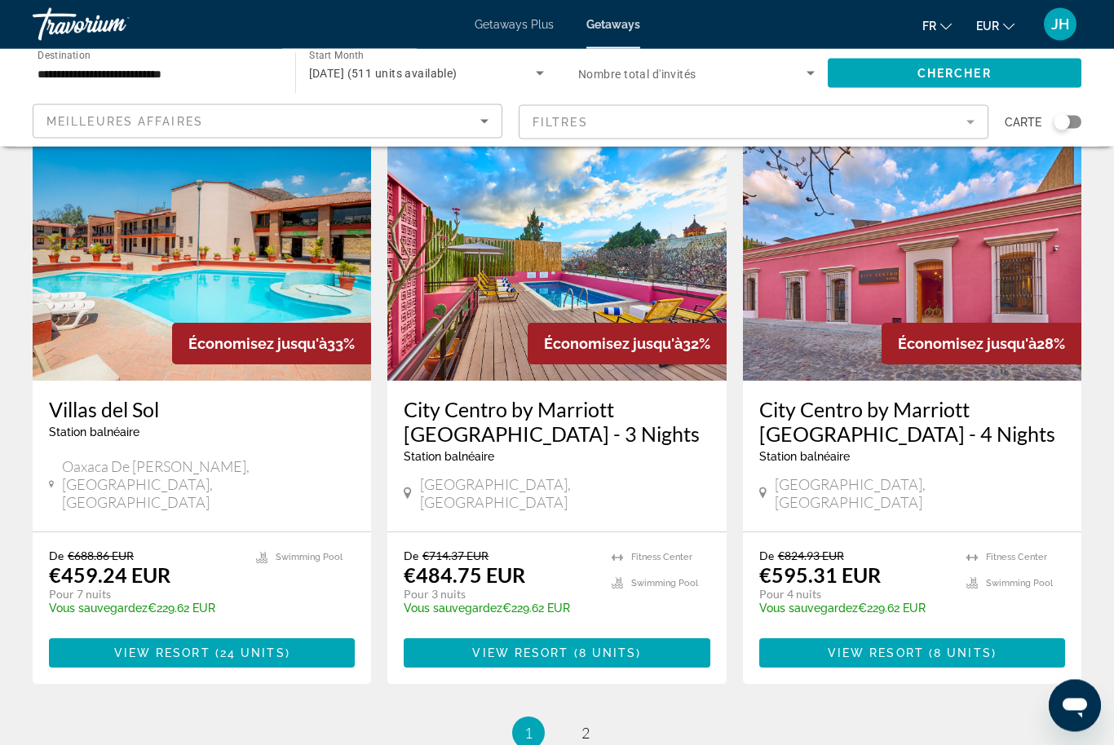
scroll to position [1869, 0]
click at [583, 514] on span "2" at bounding box center [585, 733] width 8 height 18
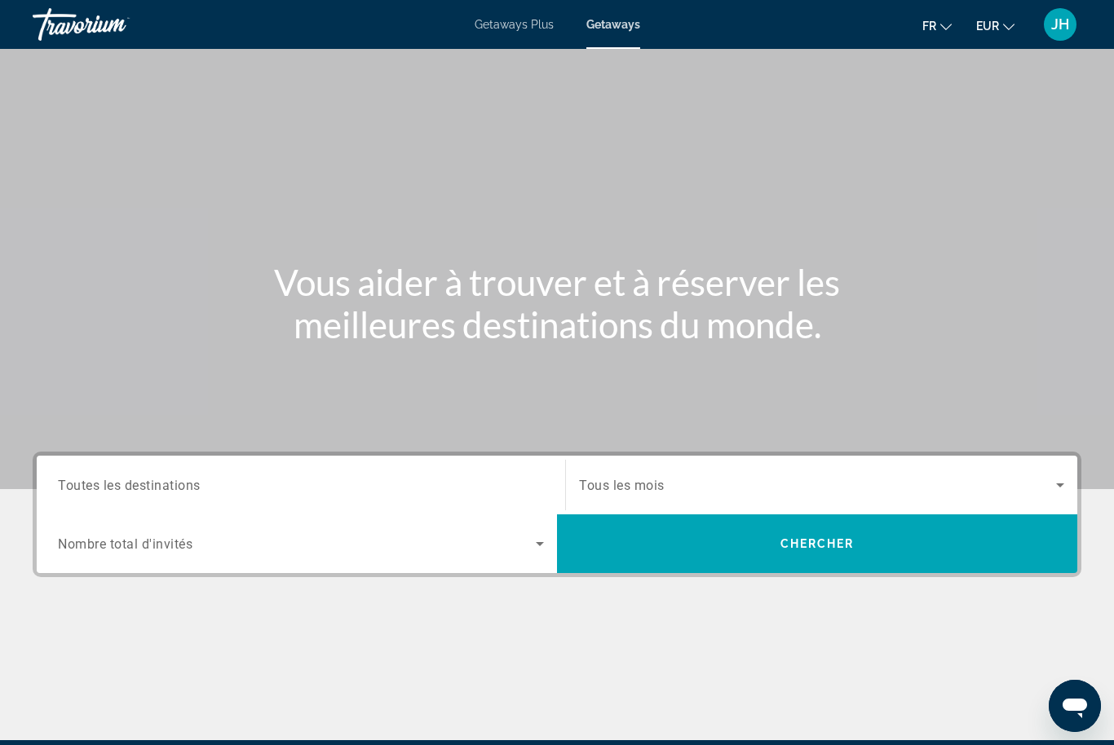
click at [228, 488] on input "Destination Toutes les destinations" at bounding box center [301, 486] width 486 height 20
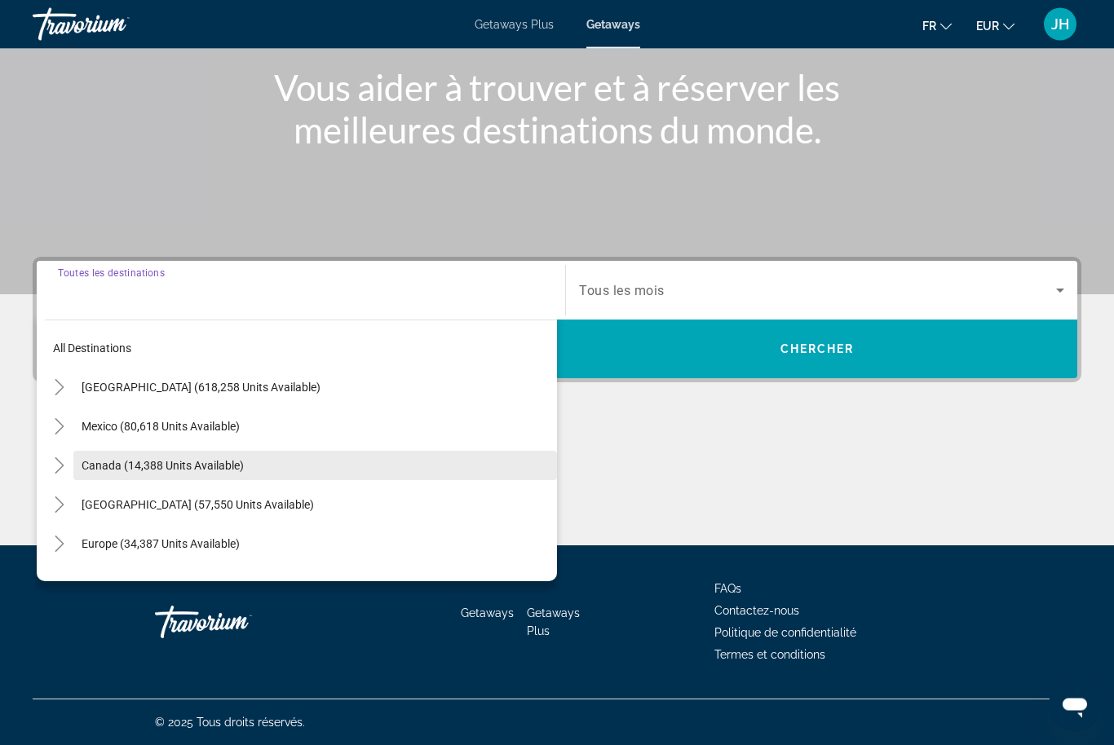
scroll to position [195, 0]
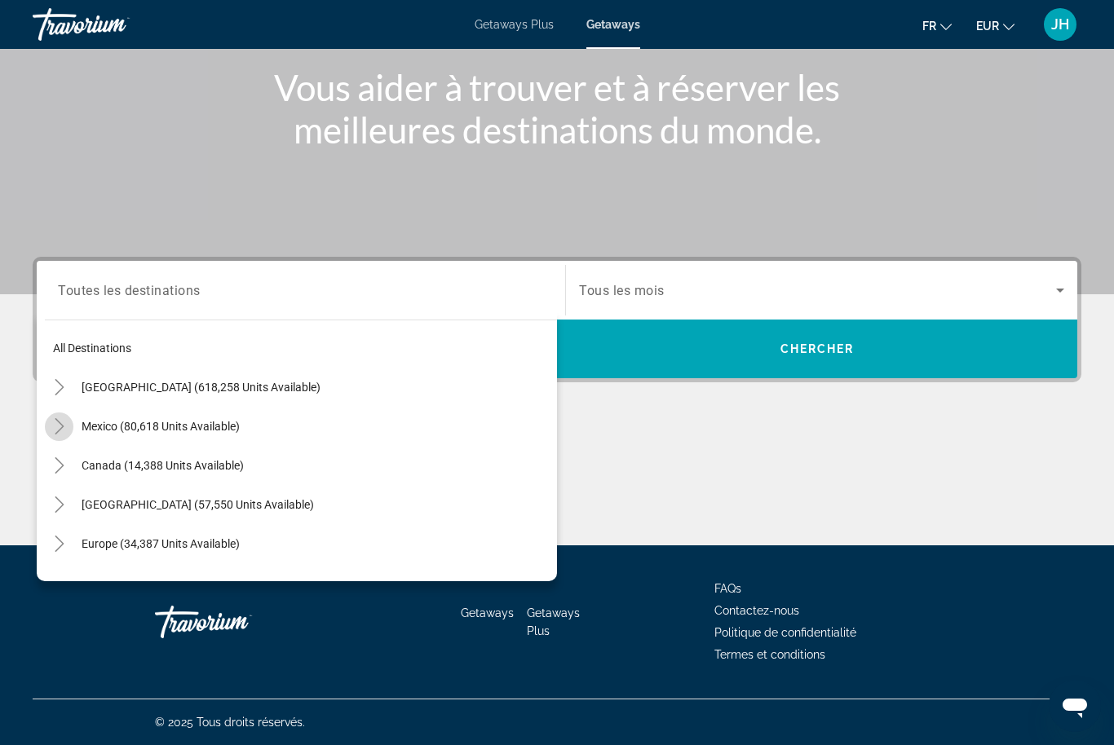
click at [55, 428] on icon "Toggle Mexico (80,618 units available)" at bounding box center [59, 426] width 16 height 16
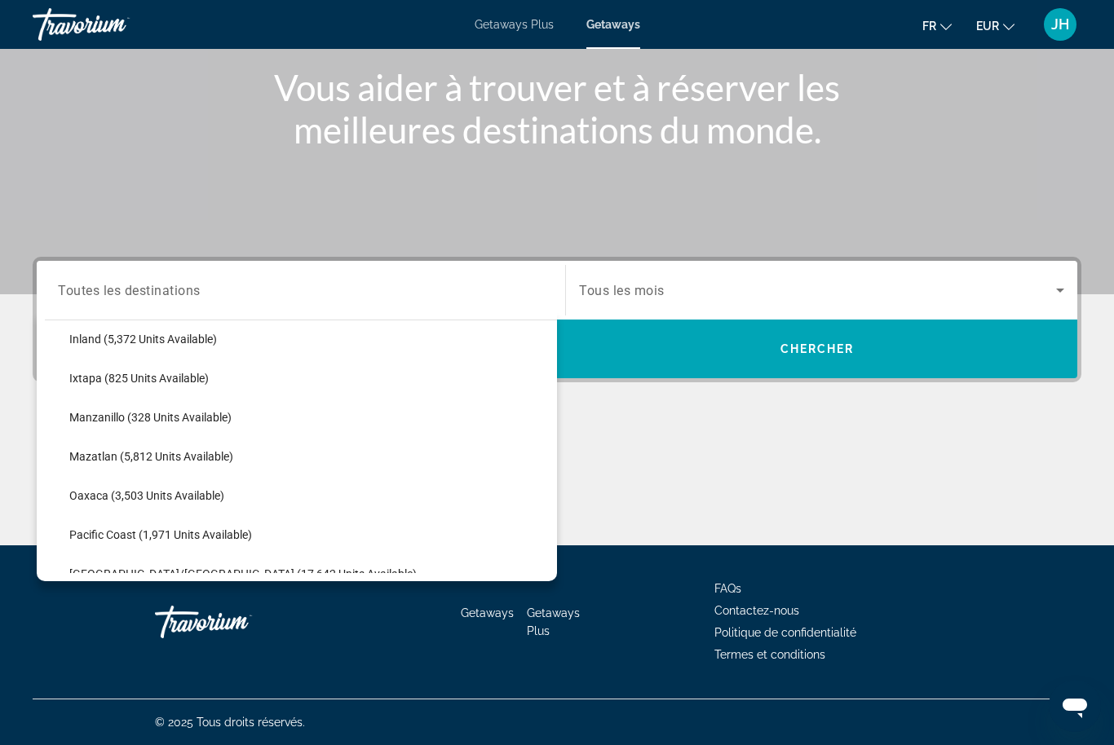
scroll to position [295, 0]
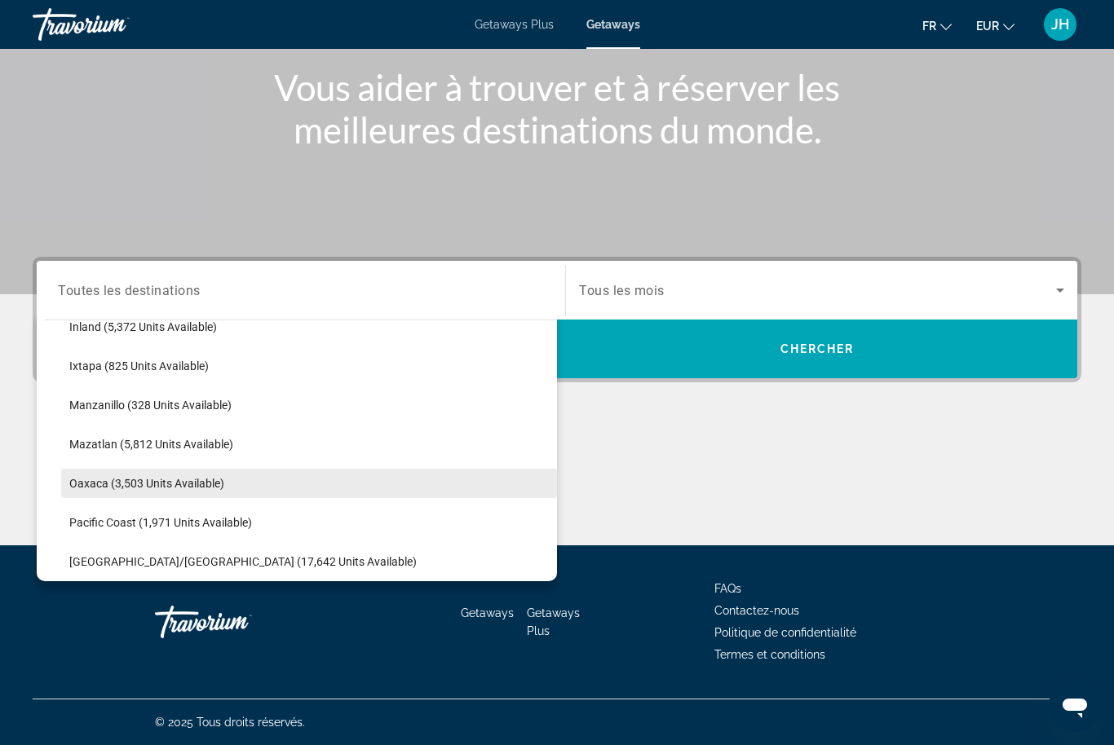
click at [98, 482] on span "Oaxaca (3,503 units available)" at bounding box center [146, 483] width 155 height 13
type input "**********"
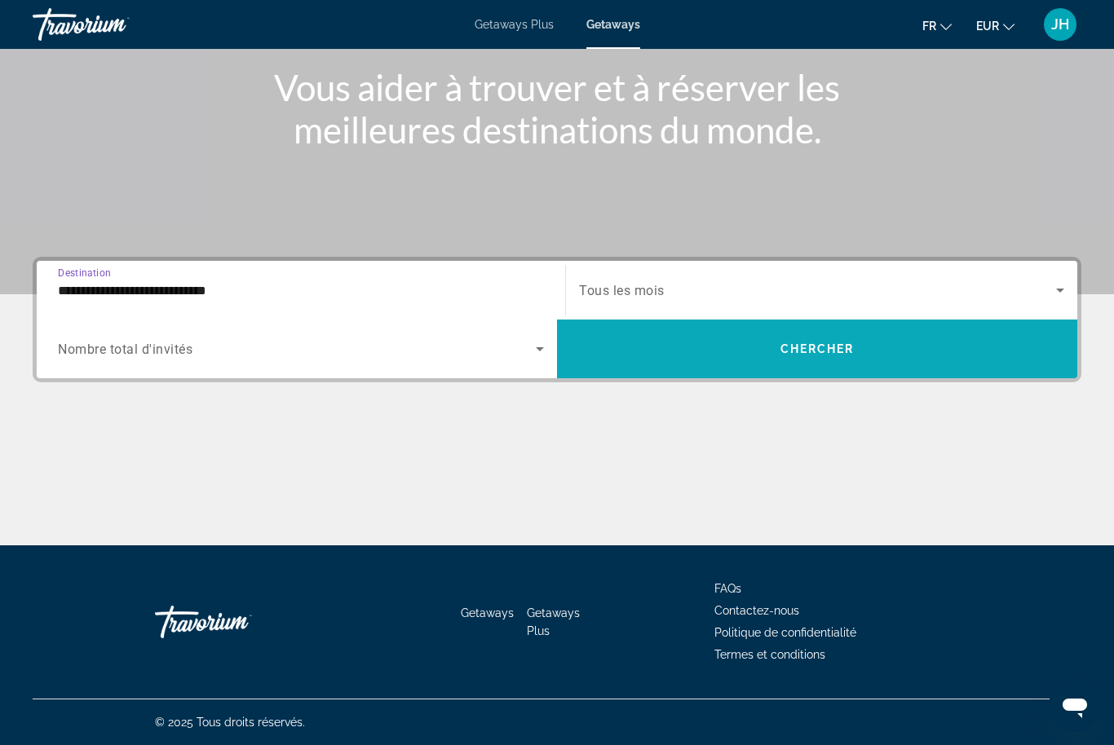
click at [668, 353] on span "Search widget" at bounding box center [817, 348] width 520 height 39
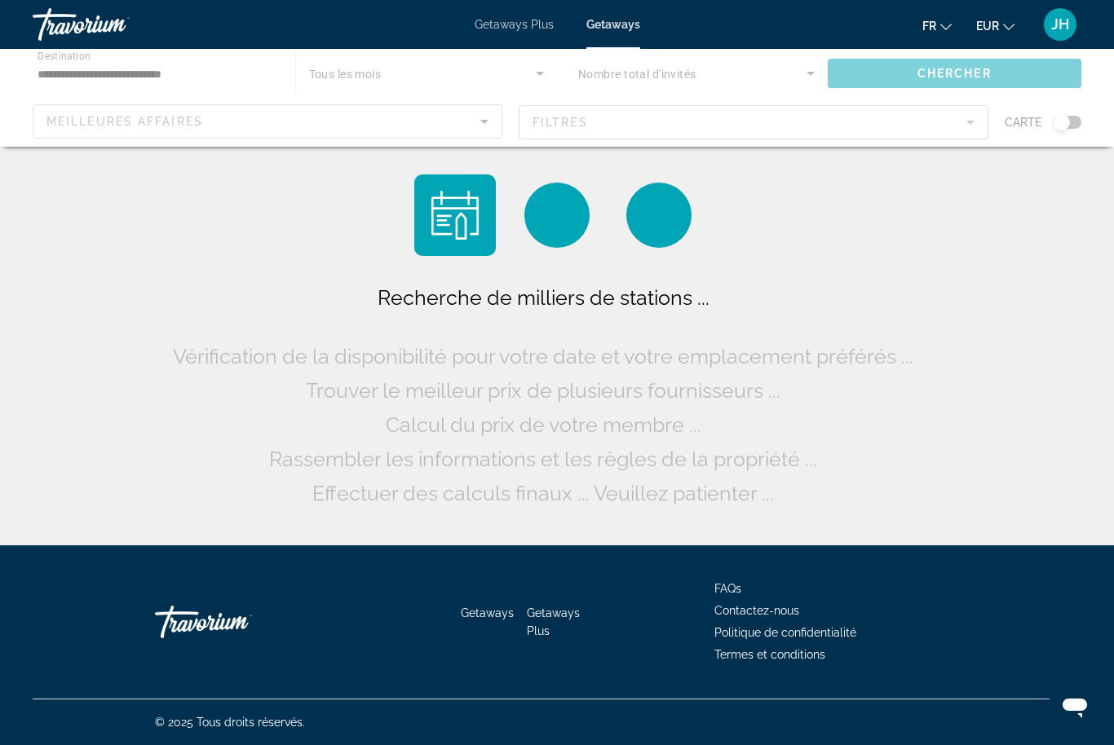
scroll to position [54, 0]
